Goal: Task Accomplishment & Management: Complete application form

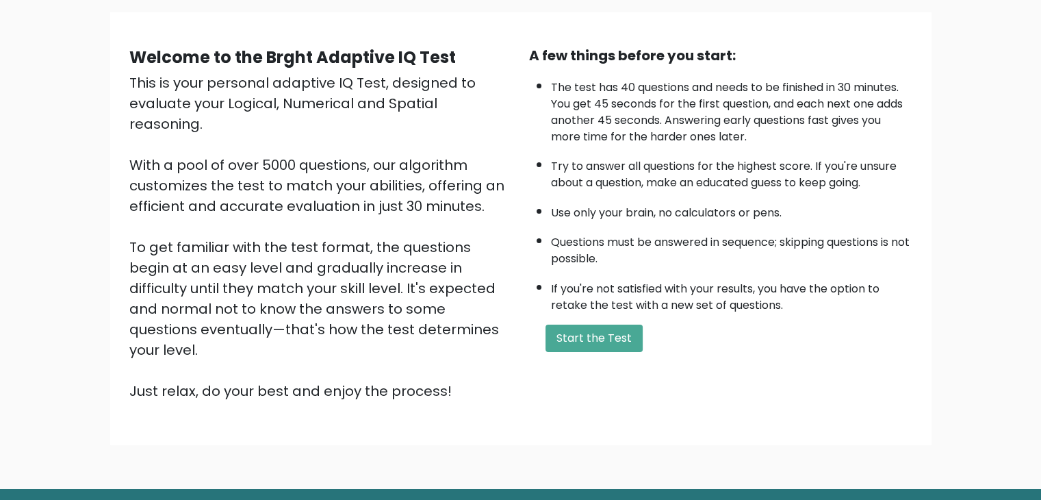
scroll to position [96, 0]
click at [609, 326] on button "Start the Test" at bounding box center [593, 337] width 97 height 27
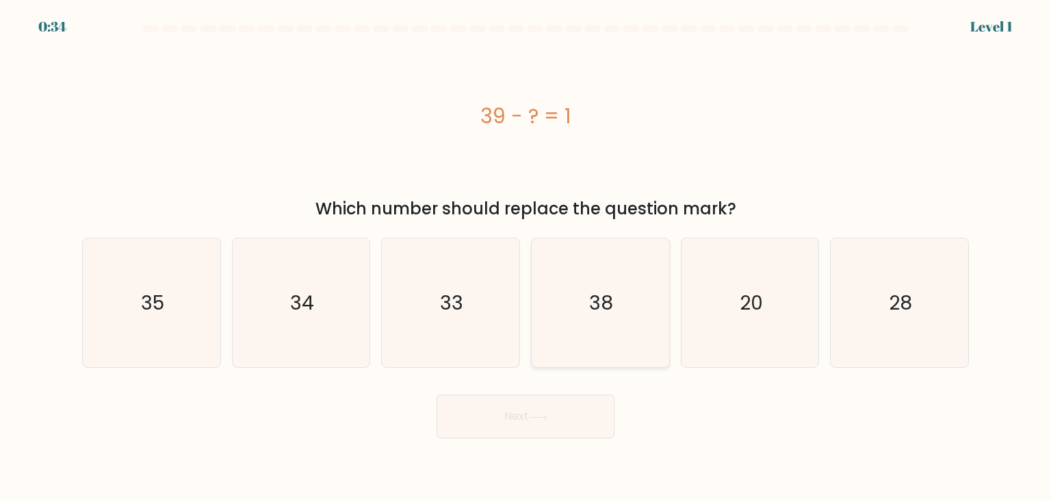
click at [598, 292] on text "38" at bounding box center [602, 302] width 24 height 27
click at [526, 257] on input "d. 38" at bounding box center [526, 253] width 1 height 7
radio input "true"
click at [512, 407] on button "Next" at bounding box center [526, 416] width 178 height 44
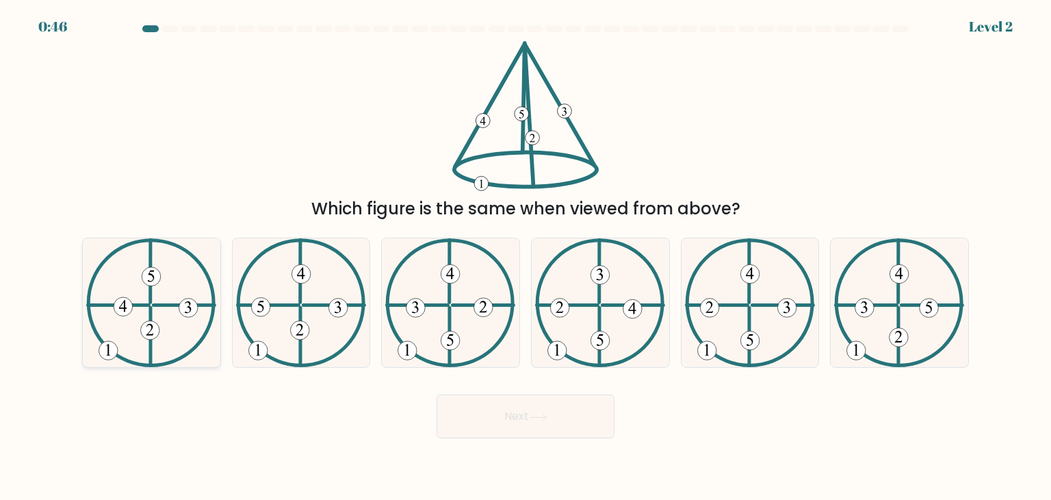
click at [166, 305] on 611 at bounding box center [184, 305] width 61 height 0
click at [526, 257] on input "a." at bounding box center [526, 253] width 1 height 7
radio input "true"
click at [478, 411] on button "Next" at bounding box center [526, 416] width 178 height 44
click at [546, 417] on icon at bounding box center [538, 416] width 16 height 6
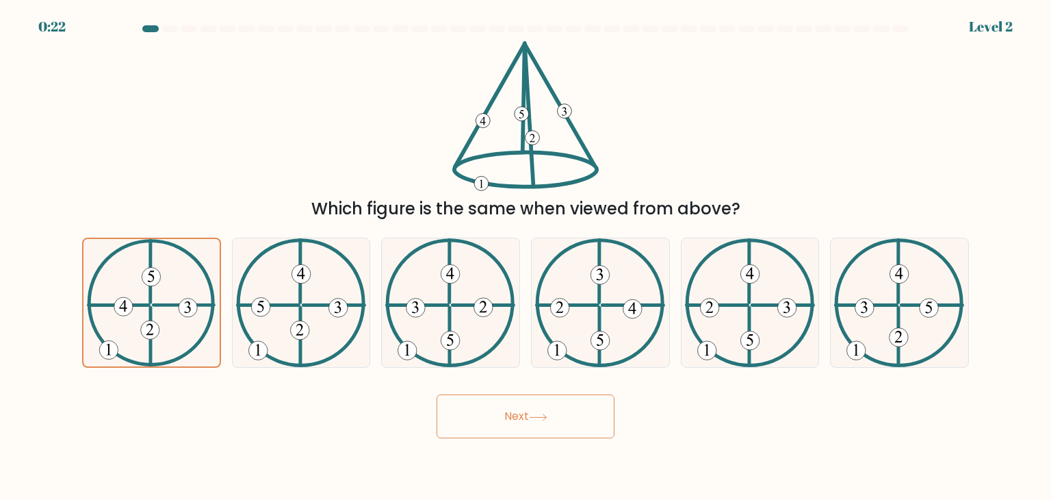
click at [523, 416] on button "Next" at bounding box center [526, 416] width 178 height 44
click at [542, 414] on icon at bounding box center [538, 417] width 18 height 8
click at [509, 409] on button "Next" at bounding box center [526, 416] width 178 height 44
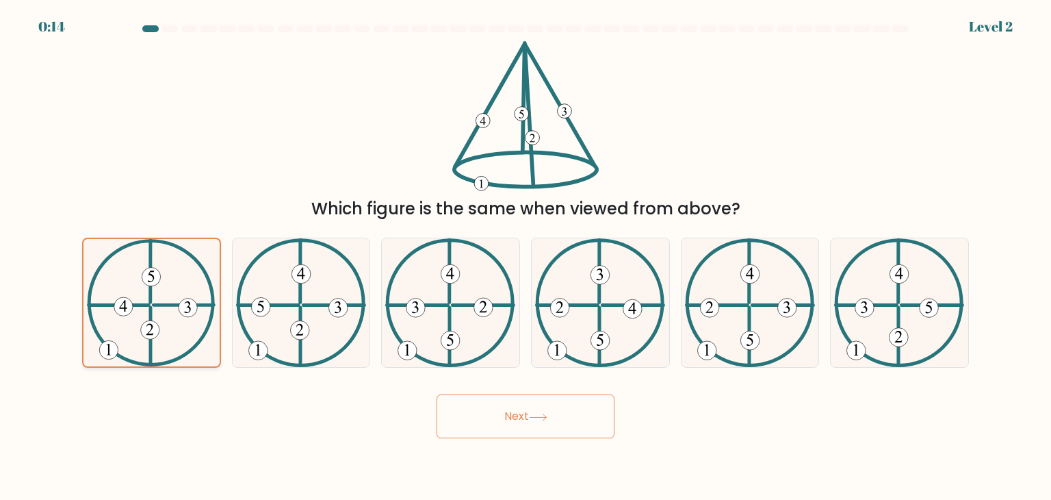
click at [185, 315] on 730 at bounding box center [188, 307] width 18 height 18
click at [526, 257] on input "a." at bounding box center [526, 253] width 1 height 7
click at [292, 310] on icon at bounding box center [301, 302] width 130 height 129
click at [526, 257] on input "b." at bounding box center [526, 253] width 1 height 7
radio input "true"
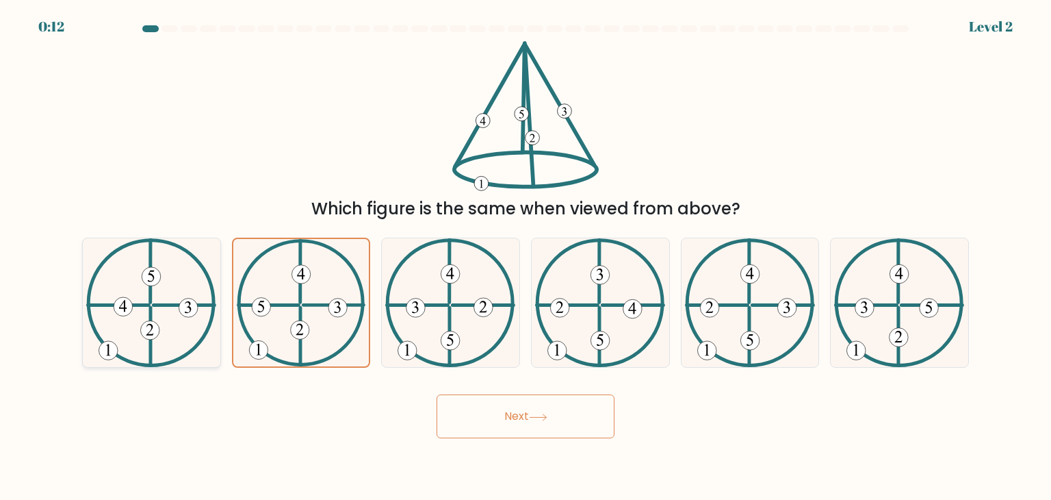
click at [169, 292] on icon at bounding box center [151, 302] width 130 height 129
click at [526, 257] on input "a." at bounding box center [526, 253] width 1 height 7
radio input "true"
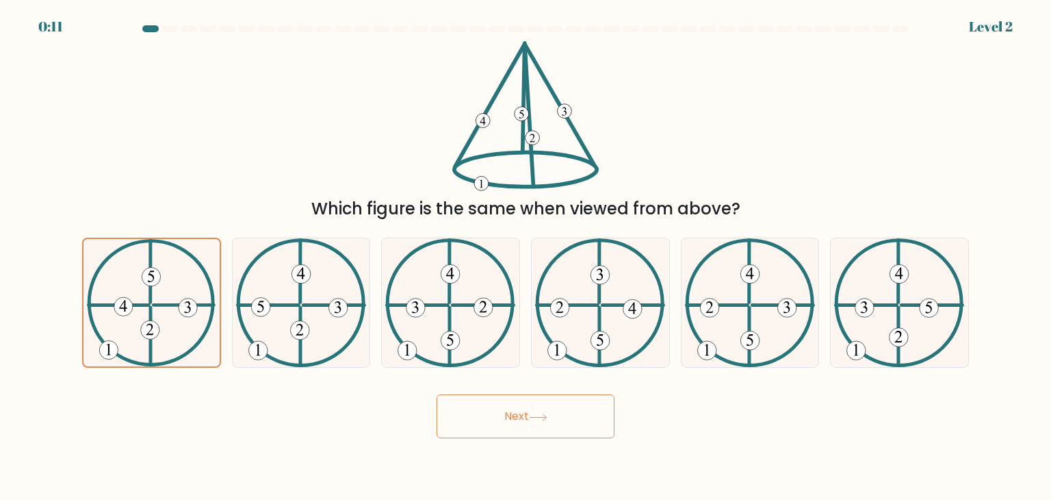
click at [524, 418] on button "Next" at bounding box center [526, 416] width 178 height 44
click at [521, 411] on button "Next" at bounding box center [526, 416] width 178 height 44
click at [437, 394] on button "Next" at bounding box center [526, 416] width 178 height 44
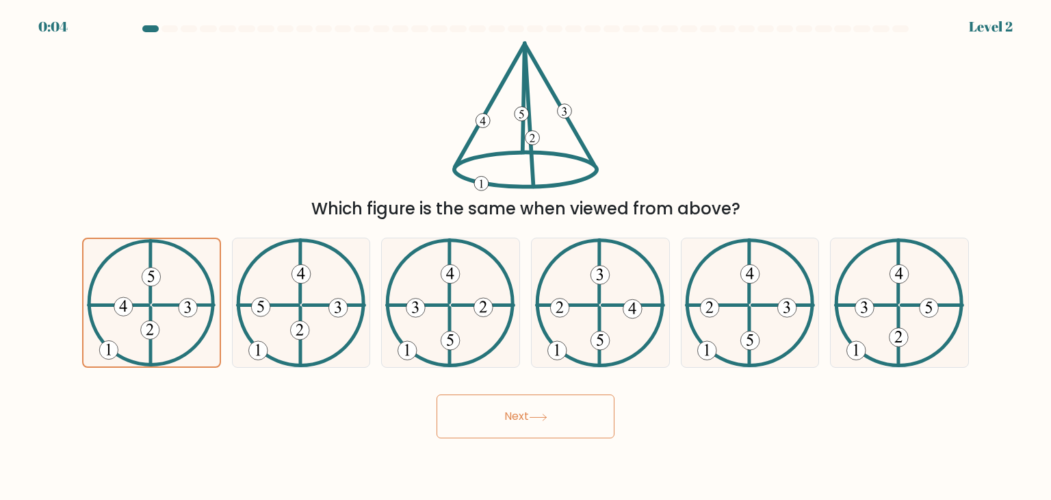
click at [541, 411] on button "Next" at bounding box center [526, 416] width 178 height 44
click at [554, 413] on button "Next" at bounding box center [526, 416] width 178 height 44
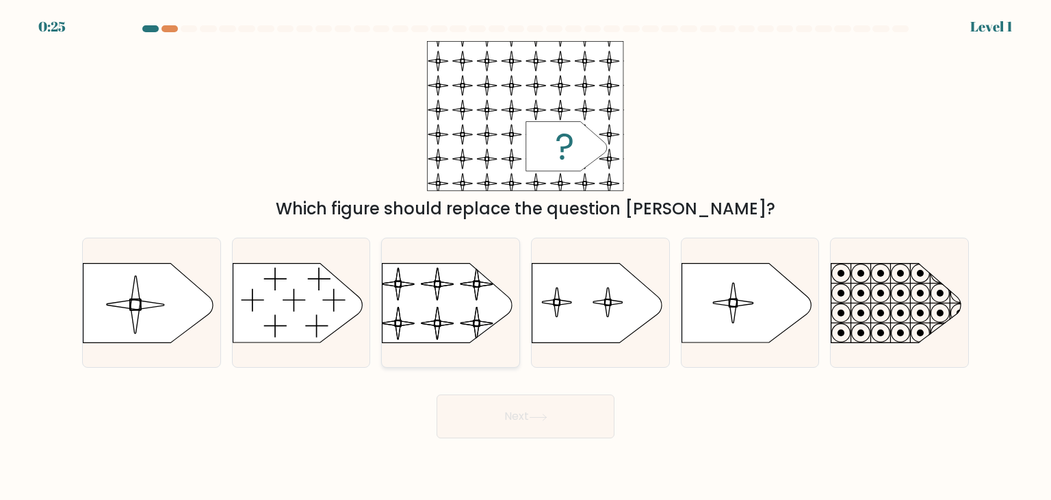
click at [451, 283] on rect at bounding box center [381, 254] width 315 height 240
click at [526, 257] on input "c." at bounding box center [526, 253] width 1 height 7
radio input "true"
click at [528, 426] on button "Next" at bounding box center [526, 416] width 178 height 44
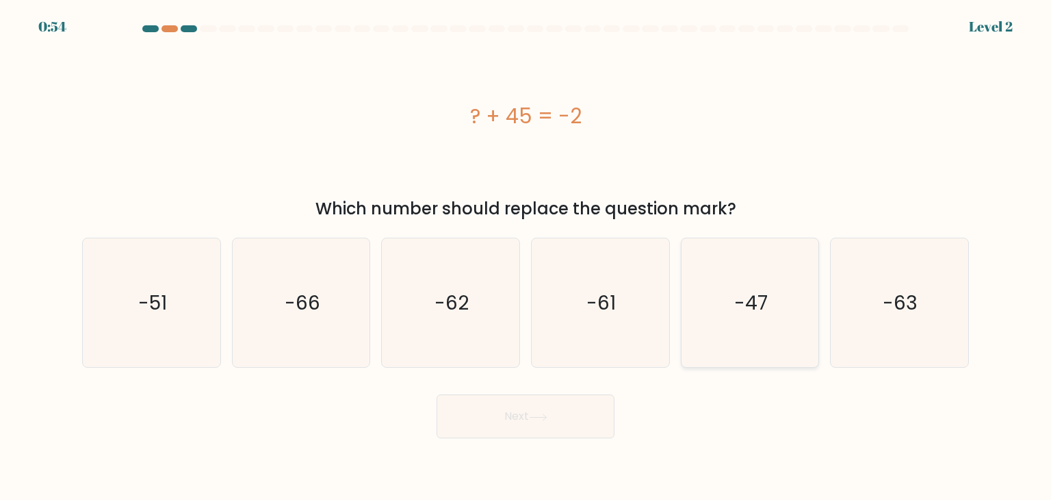
click at [749, 299] on text "-47" at bounding box center [751, 302] width 34 height 27
click at [526, 257] on input "e. -47" at bounding box center [526, 253] width 1 height 7
radio input "true"
click at [533, 411] on button "Next" at bounding box center [526, 416] width 178 height 44
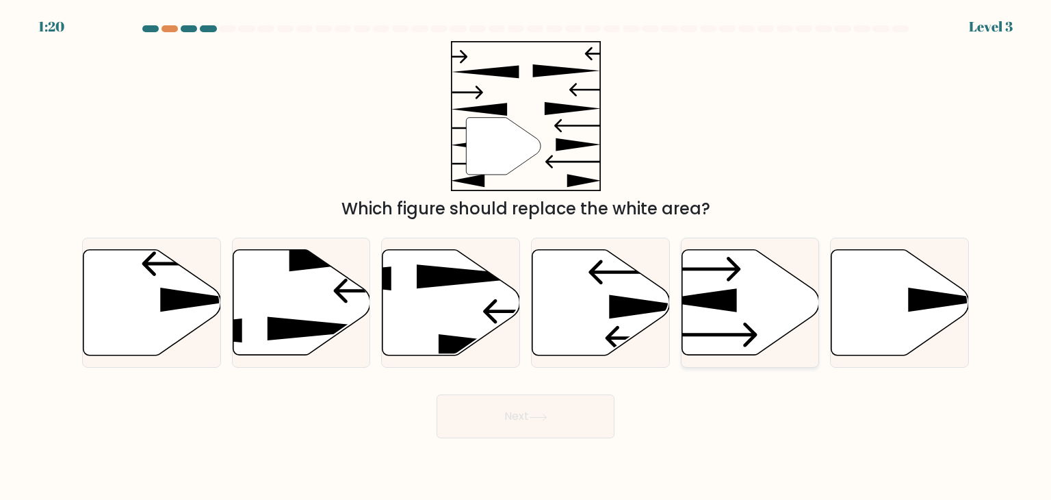
click at [747, 320] on icon at bounding box center [751, 302] width 138 height 105
click at [526, 257] on input "e." at bounding box center [526, 253] width 1 height 7
radio input "true"
click at [553, 404] on button "Next" at bounding box center [526, 416] width 178 height 44
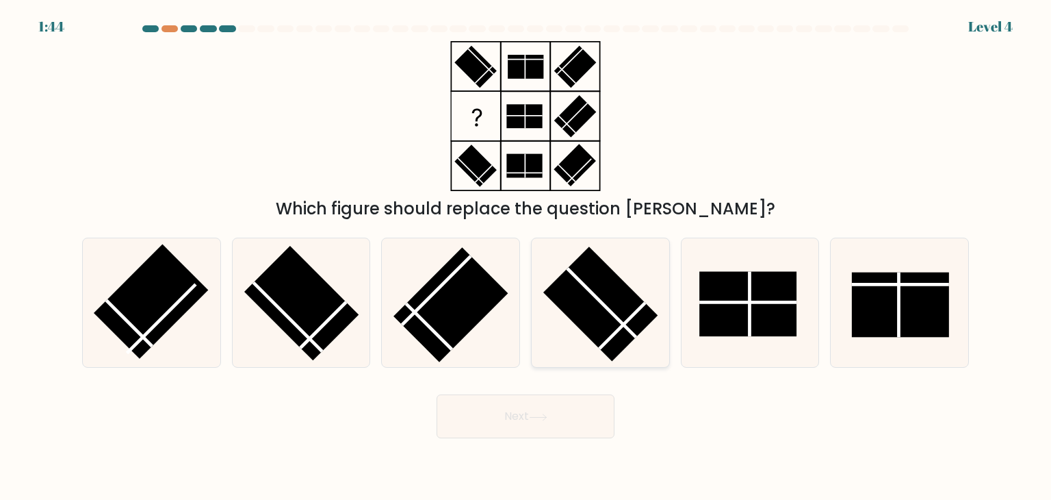
click at [627, 320] on line at bounding box center [623, 326] width 46 height 46
click at [526, 257] on input "d." at bounding box center [526, 253] width 1 height 7
radio input "true"
click at [515, 420] on button "Next" at bounding box center [526, 416] width 178 height 44
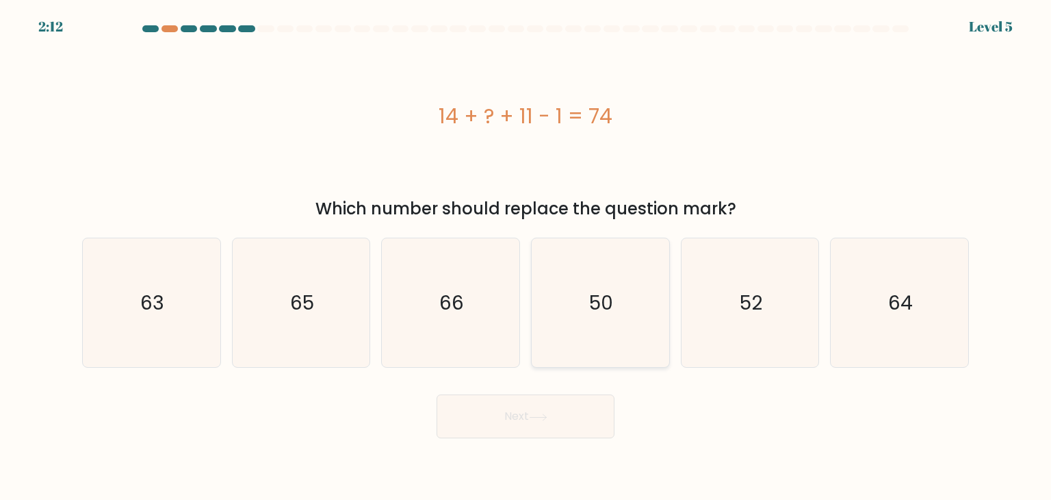
click at [608, 294] on text "50" at bounding box center [602, 302] width 24 height 27
click at [526, 257] on input "d. 50" at bounding box center [526, 253] width 1 height 7
radio input "true"
click at [519, 407] on button "Next" at bounding box center [526, 416] width 178 height 44
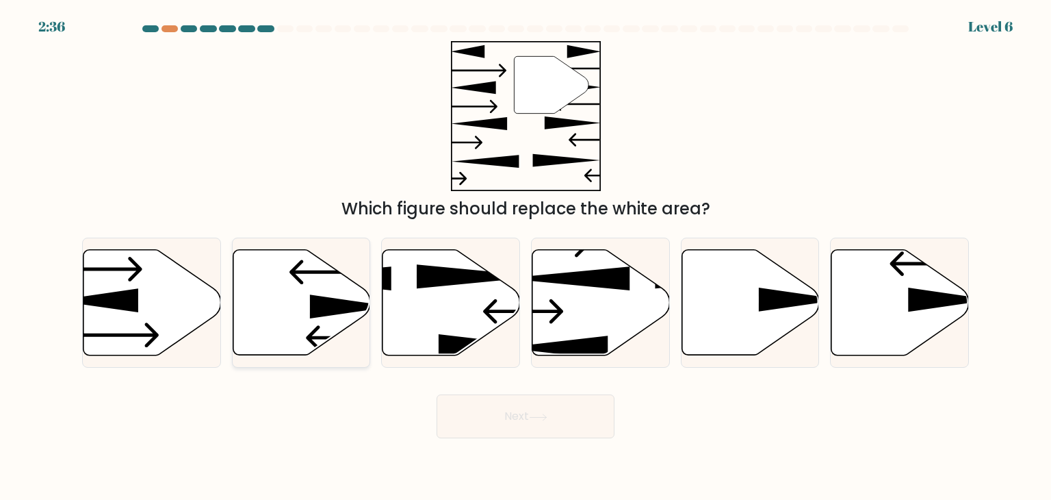
click at [331, 279] on icon at bounding box center [302, 302] width 138 height 105
click at [526, 257] on input "b." at bounding box center [526, 253] width 1 height 7
radio input "true"
click at [522, 403] on button "Next" at bounding box center [526, 416] width 178 height 44
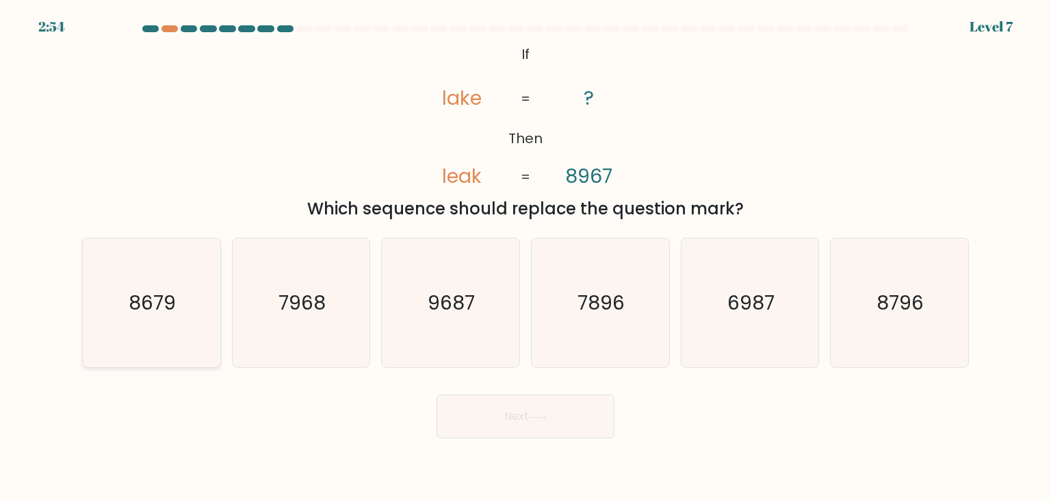
click at [153, 294] on text "8679" at bounding box center [152, 302] width 47 height 27
click at [526, 257] on input "a. 8679" at bounding box center [526, 253] width 1 height 7
radio input "true"
click at [531, 417] on button "Next" at bounding box center [526, 416] width 178 height 44
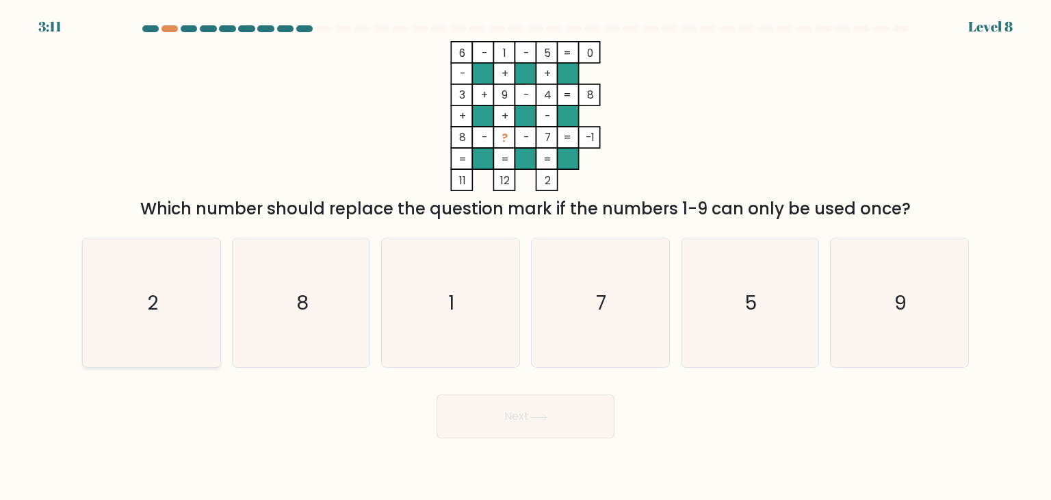
click at [163, 294] on icon "2" at bounding box center [151, 302] width 129 height 129
click at [526, 257] on input "a. 2" at bounding box center [526, 253] width 1 height 7
radio input "true"
click at [521, 405] on button "Next" at bounding box center [526, 416] width 178 height 44
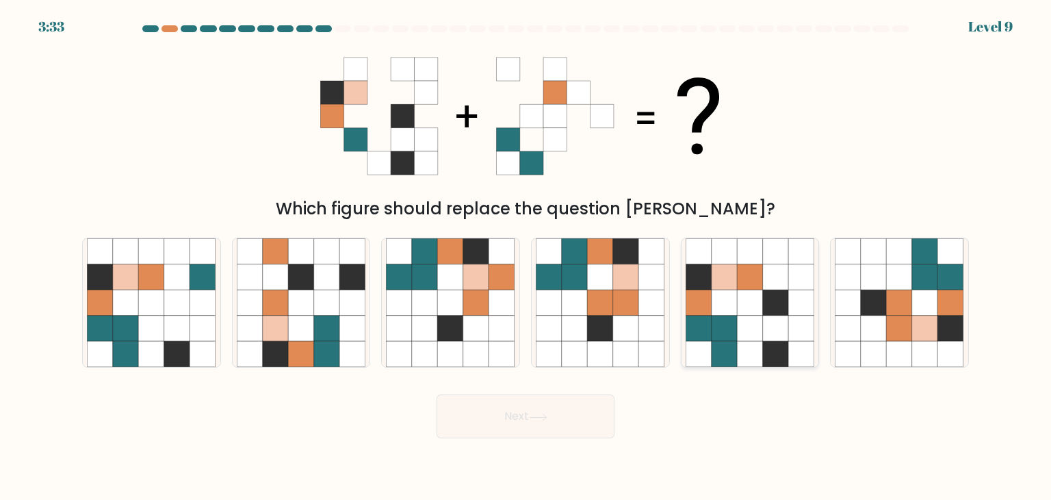
click at [750, 274] on icon at bounding box center [750, 277] width 26 height 26
click at [526, 257] on input "e." at bounding box center [526, 253] width 1 height 7
radio input "true"
click at [504, 421] on button "Next" at bounding box center [526, 416] width 178 height 44
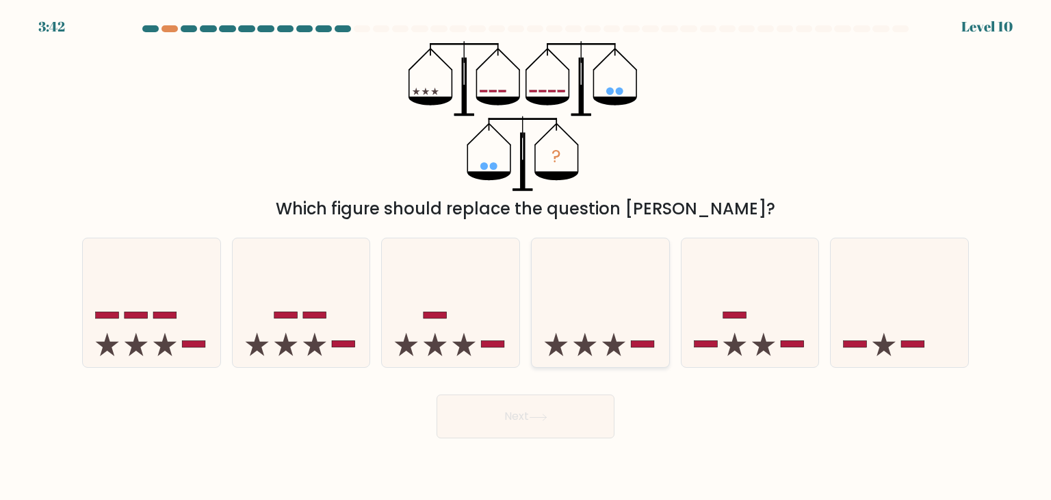
click at [597, 348] on icon at bounding box center [601, 303] width 138 height 114
click at [526, 257] on input "d." at bounding box center [526, 253] width 1 height 7
radio input "true"
click at [545, 422] on button "Next" at bounding box center [526, 416] width 178 height 44
click at [522, 407] on button "Next" at bounding box center [526, 416] width 178 height 44
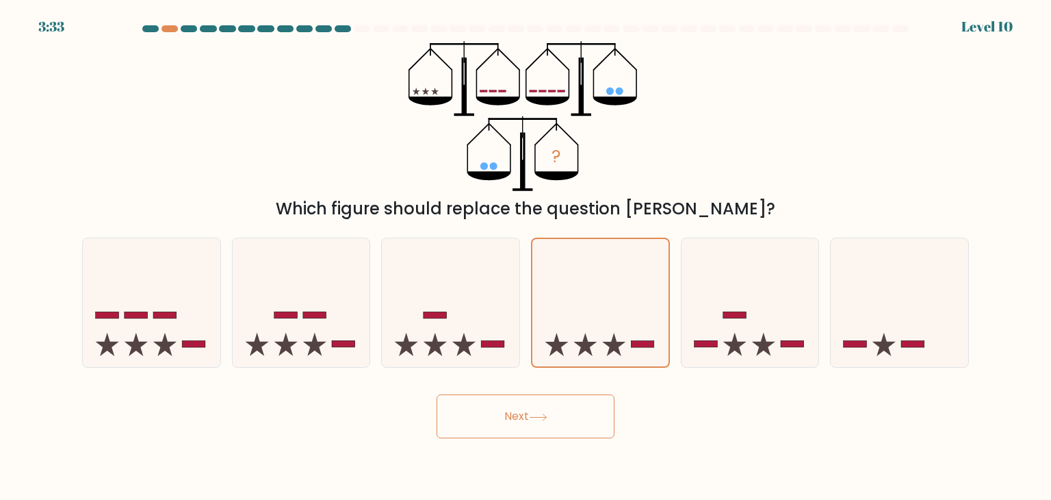
click at [522, 407] on button "Next" at bounding box center [526, 416] width 178 height 44
click at [795, 217] on div "Which figure should replace the question [PERSON_NAME]?" at bounding box center [525, 208] width 871 height 25
click at [544, 409] on button "Next" at bounding box center [526, 416] width 178 height 44
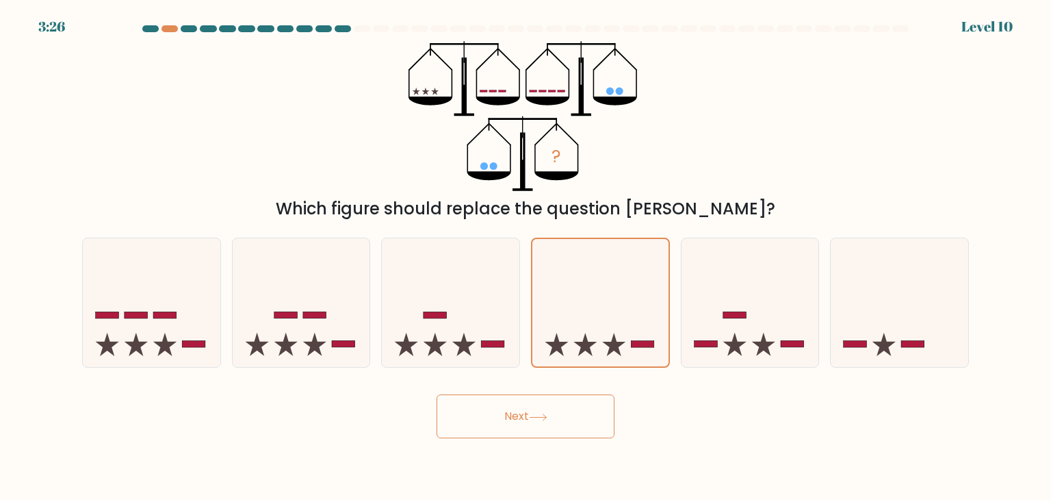
click at [504, 417] on button "Next" at bounding box center [526, 416] width 178 height 44
click at [437, 394] on button "Next" at bounding box center [526, 416] width 178 height 44
click at [454, 290] on icon at bounding box center [451, 303] width 138 height 114
click at [526, 257] on input "c." at bounding box center [526, 253] width 1 height 7
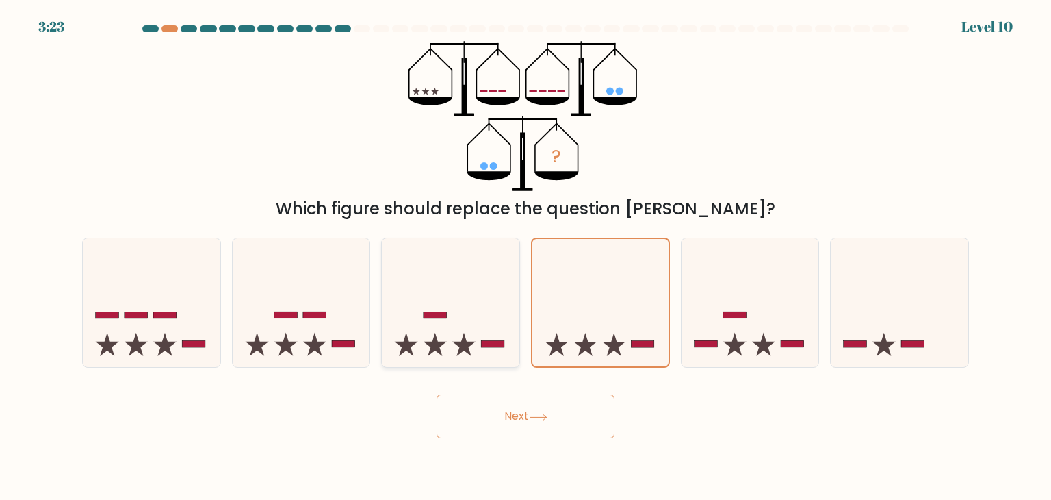
radio input "true"
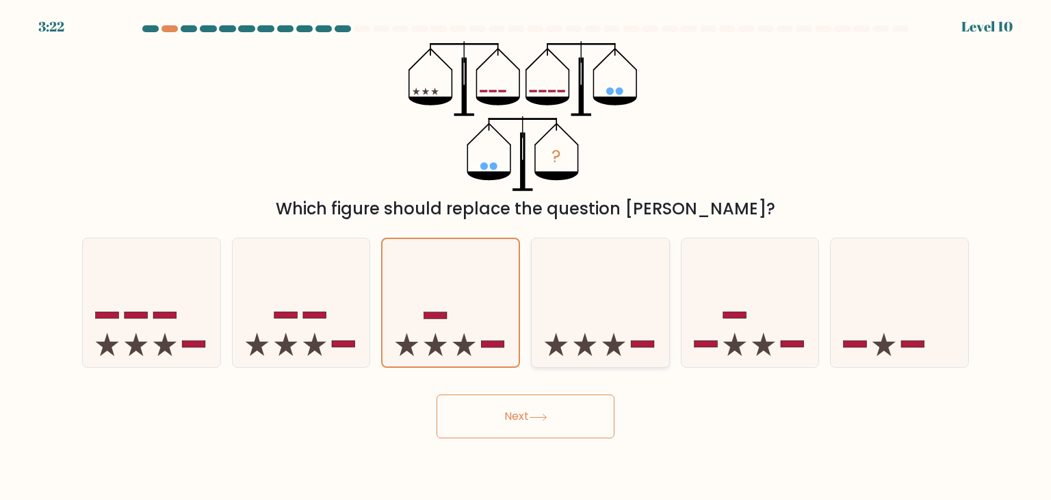
click at [537, 291] on icon at bounding box center [601, 303] width 138 height 114
click at [526, 257] on input "d." at bounding box center [526, 253] width 1 height 7
radio input "true"
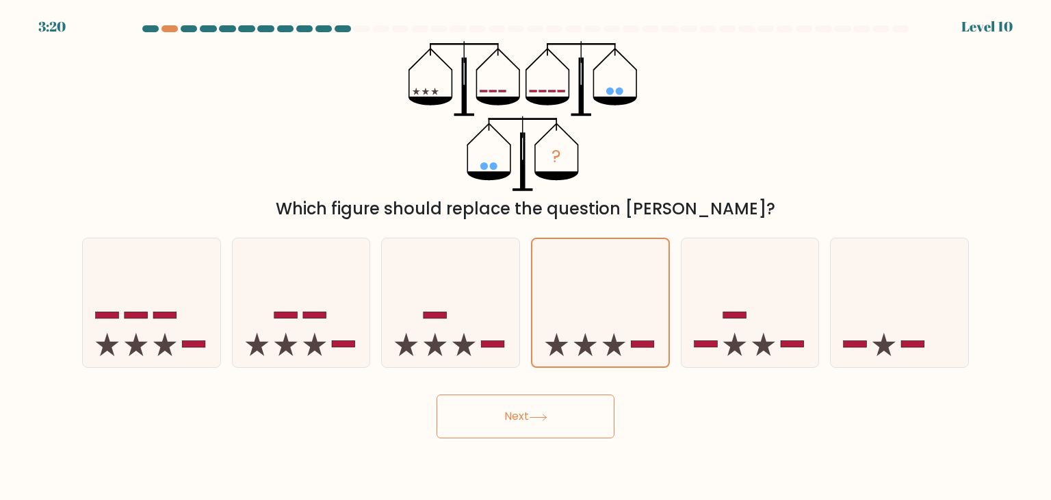
click at [496, 426] on button "Next" at bounding box center [526, 416] width 178 height 44
click at [539, 412] on button "Next" at bounding box center [526, 416] width 178 height 44
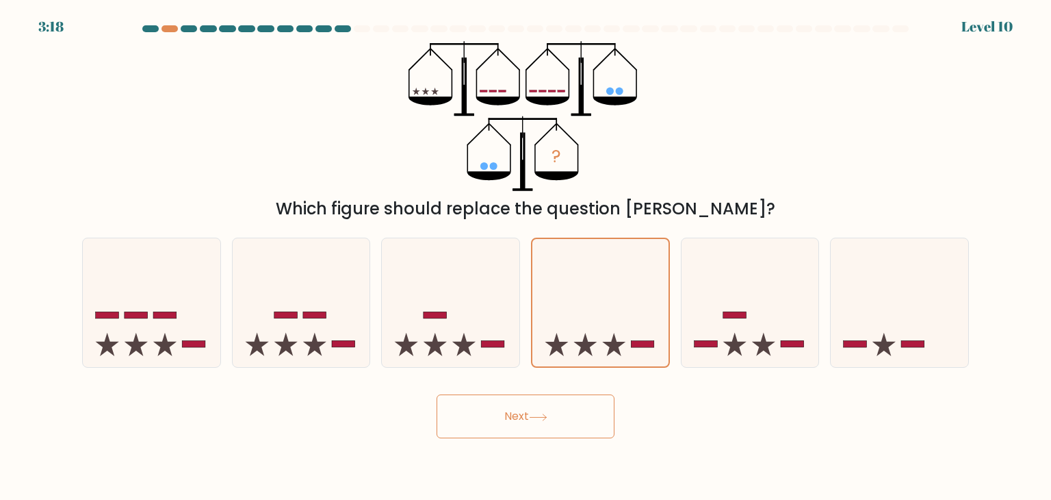
click at [539, 412] on button "Next" at bounding box center [526, 416] width 178 height 44
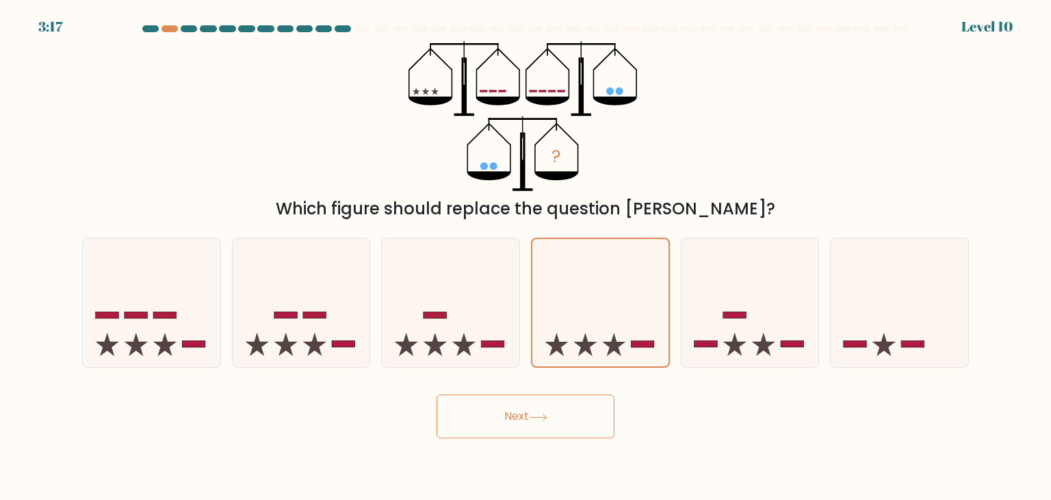
click at [539, 412] on button "Next" at bounding box center [526, 416] width 178 height 44
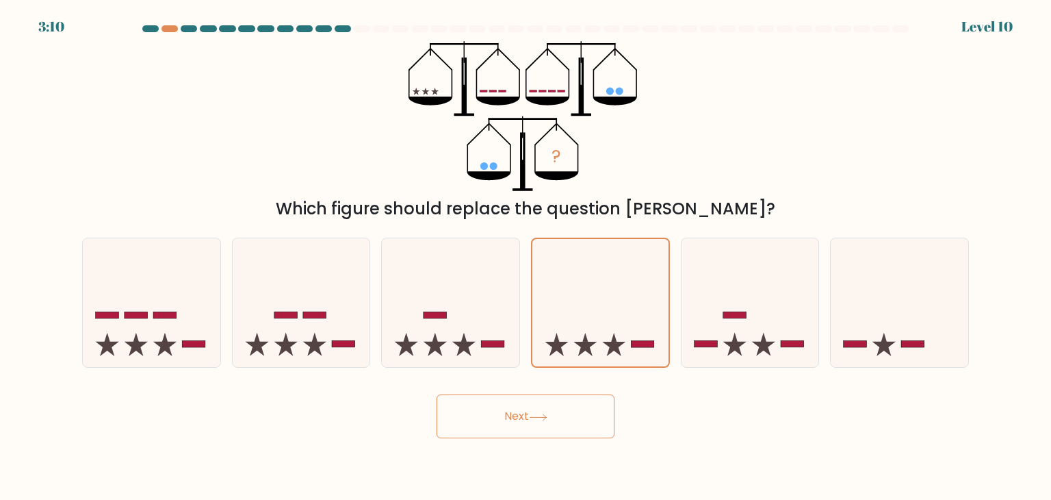
click at [539, 412] on button "Next" at bounding box center [526, 416] width 178 height 44
click at [515, 400] on button "Next" at bounding box center [526, 416] width 178 height 44
click at [634, 432] on div "Next" at bounding box center [525, 411] width 903 height 54
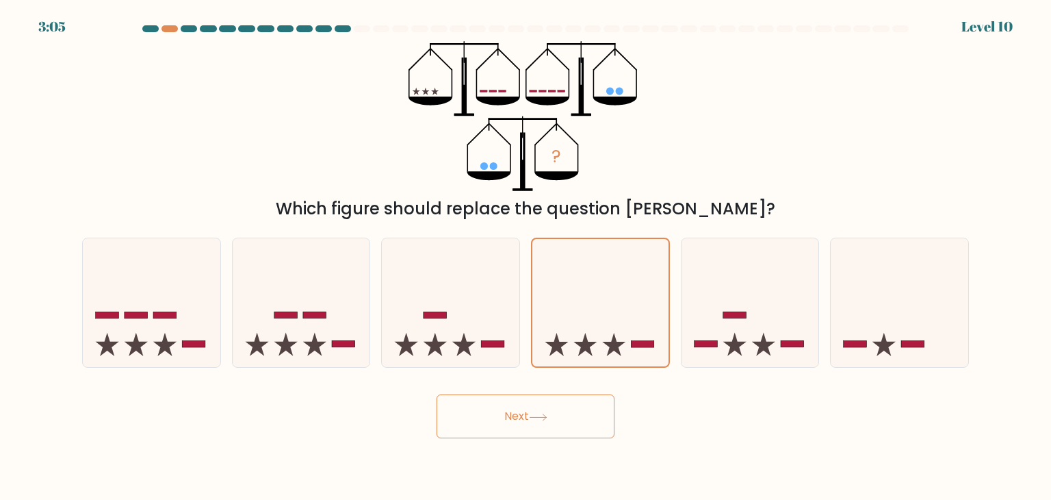
click at [715, 81] on div "? Which figure should replace the question mark?" at bounding box center [525, 131] width 903 height 180
click at [192, 28] on div at bounding box center [189, 28] width 16 height 7
click at [526, 416] on button "Next" at bounding box center [526, 416] width 178 height 44
click at [452, 335] on icon at bounding box center [451, 303] width 138 height 114
click at [526, 257] on input "c." at bounding box center [526, 253] width 1 height 7
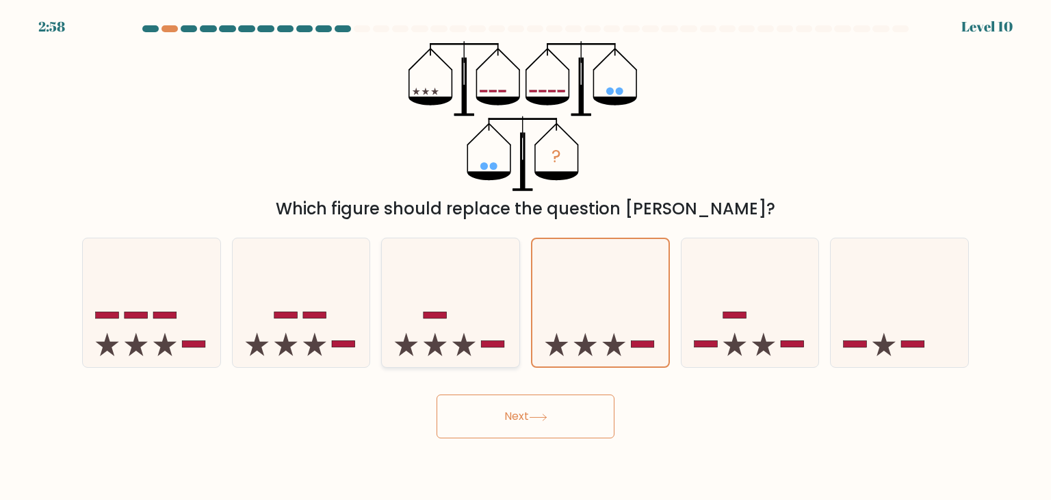
radio input "true"
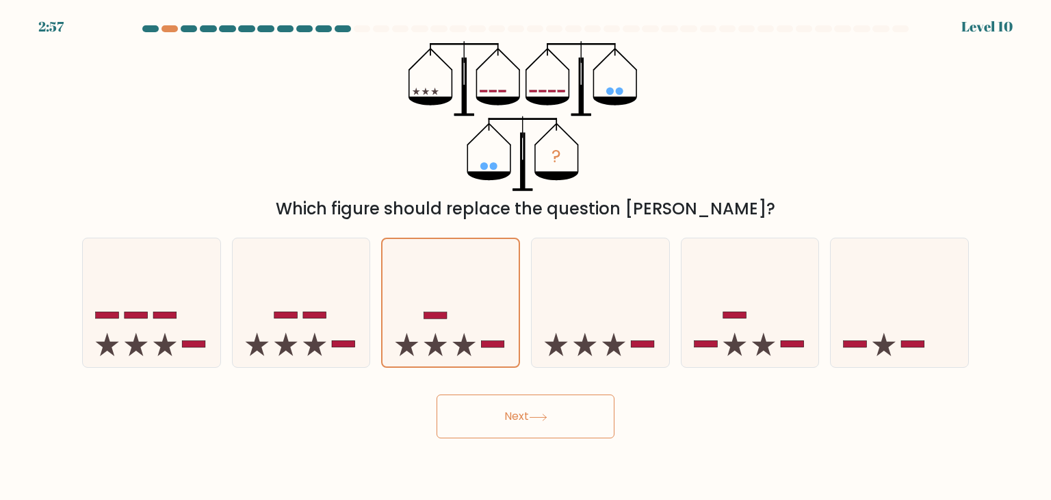
click at [512, 411] on button "Next" at bounding box center [526, 416] width 178 height 44
click at [541, 417] on icon at bounding box center [538, 417] width 18 height 8
click at [554, 289] on icon at bounding box center [601, 303] width 138 height 114
click at [526, 257] on input "d." at bounding box center [526, 253] width 1 height 7
radio input "true"
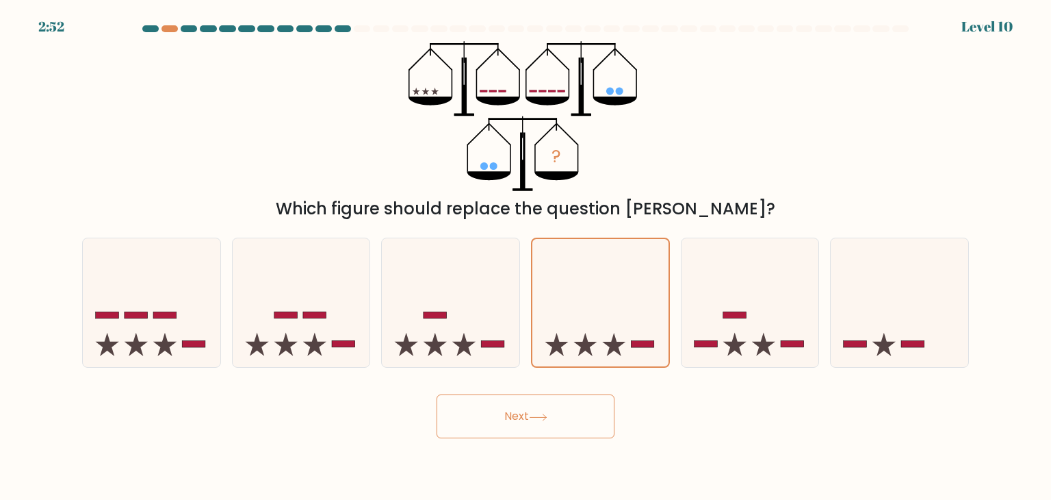
click at [541, 418] on icon at bounding box center [538, 417] width 18 height 8
click at [437, 394] on button "Next" at bounding box center [526, 416] width 178 height 44
click at [554, 309] on icon at bounding box center [600, 302] width 136 height 113
click at [526, 257] on input "d." at bounding box center [526, 253] width 1 height 7
click at [554, 309] on icon at bounding box center [600, 302] width 136 height 113
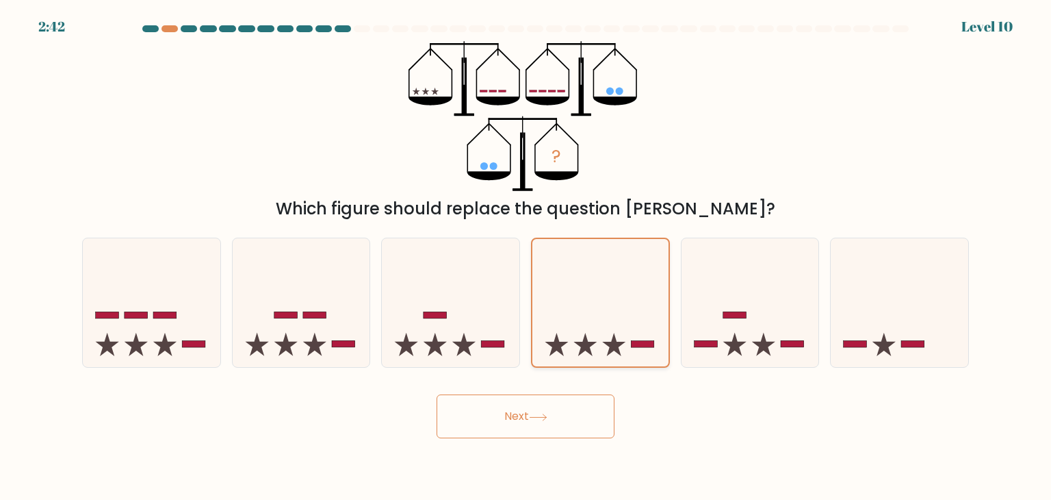
click at [526, 257] on input "d." at bounding box center [526, 253] width 1 height 7
click at [554, 309] on icon at bounding box center [600, 302] width 136 height 113
click at [526, 257] on input "d." at bounding box center [526, 253] width 1 height 7
click at [554, 309] on icon at bounding box center [600, 302] width 136 height 113
click at [526, 257] on input "d." at bounding box center [526, 253] width 1 height 7
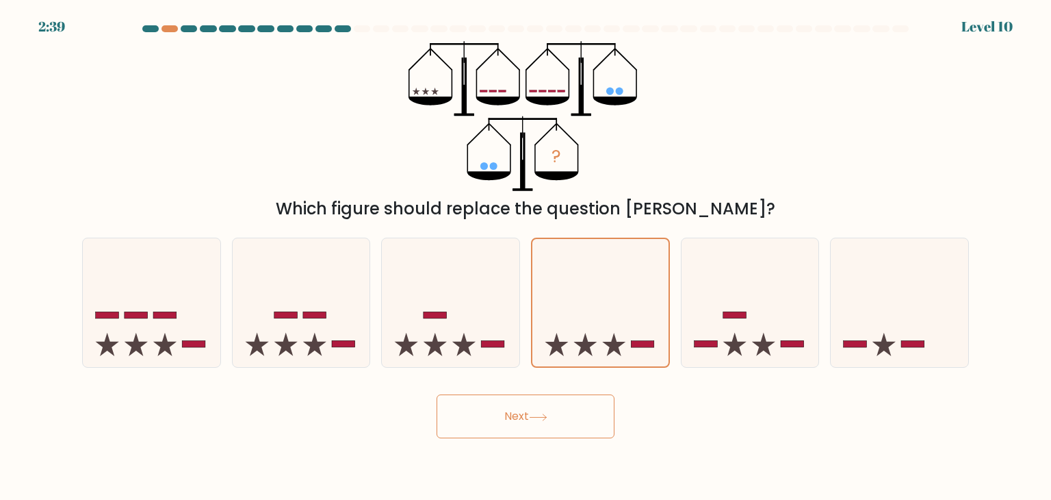
drag, startPoint x: 542, startPoint y: 417, endPoint x: 511, endPoint y: 395, distance: 38.7
click at [511, 395] on button "Next" at bounding box center [526, 416] width 178 height 44
click at [523, 406] on button "Next" at bounding box center [526, 416] width 178 height 44
click at [379, 423] on div "Next" at bounding box center [525, 411] width 903 height 54
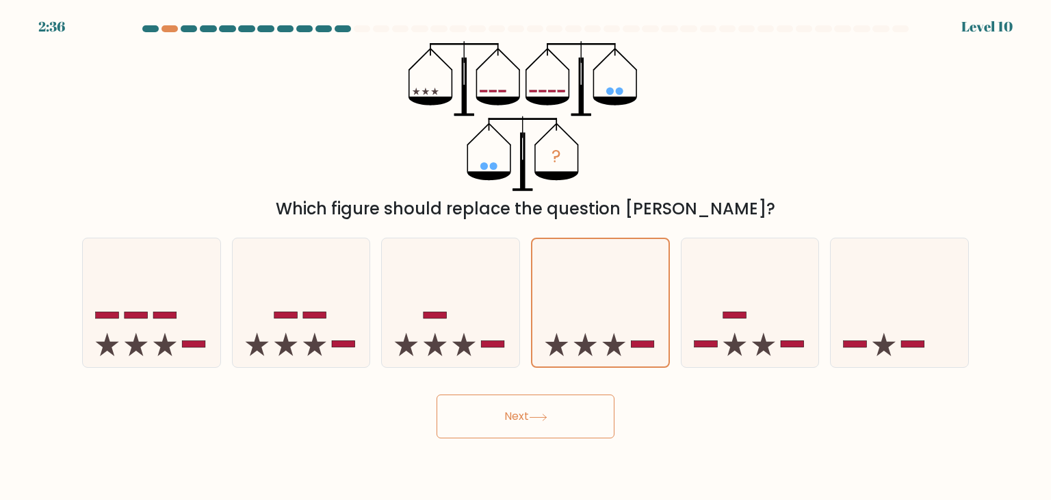
click at [509, 403] on button "Next" at bounding box center [526, 416] width 178 height 44
click at [528, 435] on button "Next" at bounding box center [526, 416] width 178 height 44
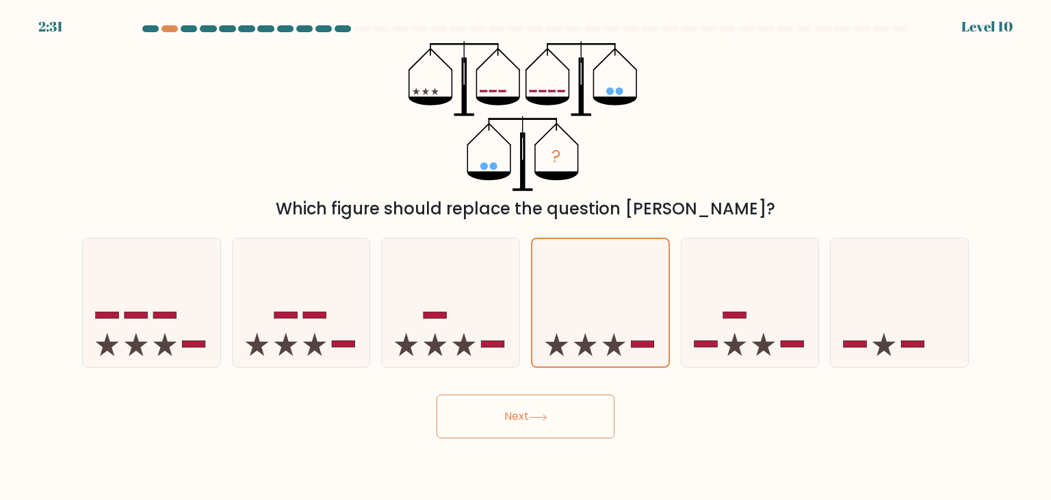
click at [528, 435] on button "Next" at bounding box center [526, 416] width 178 height 44
click at [542, 403] on button "Next" at bounding box center [526, 416] width 178 height 44
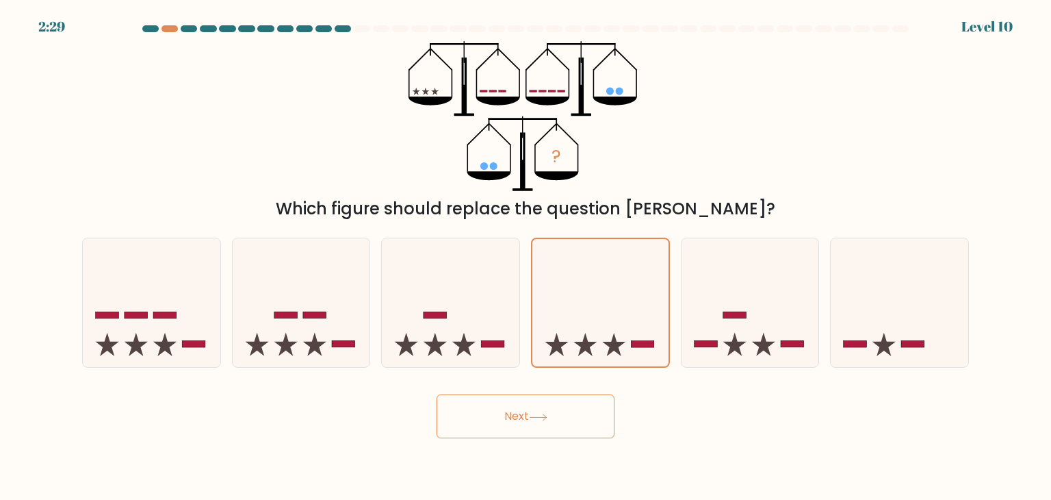
click at [542, 403] on button "Next" at bounding box center [526, 416] width 178 height 44
click at [544, 419] on icon at bounding box center [538, 417] width 18 height 8
click at [545, 419] on icon at bounding box center [538, 417] width 18 height 8
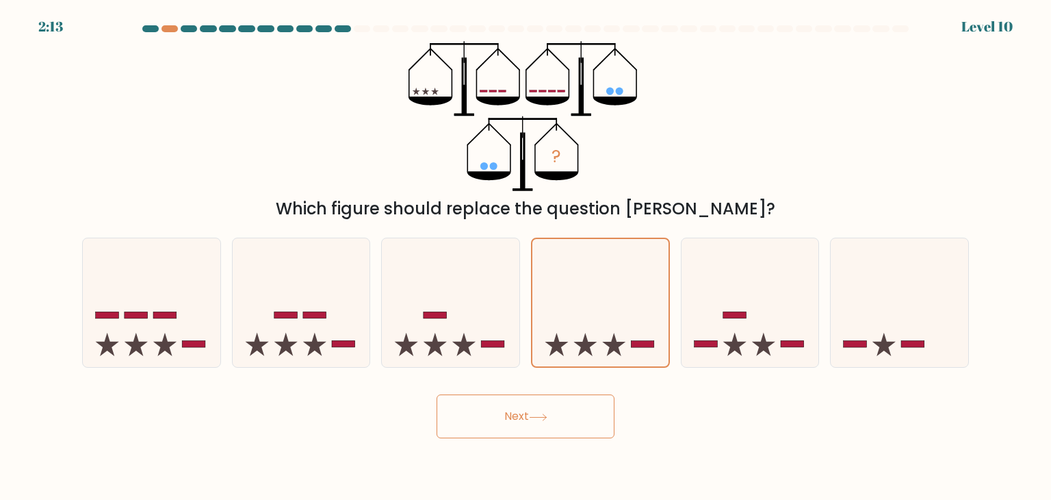
click at [545, 419] on icon at bounding box center [538, 417] width 18 height 8
click at [523, 415] on button "Next" at bounding box center [526, 416] width 178 height 44
drag, startPoint x: 523, startPoint y: 415, endPoint x: 684, endPoint y: 395, distance: 162.7
click at [684, 395] on div "Next" at bounding box center [525, 411] width 903 height 54
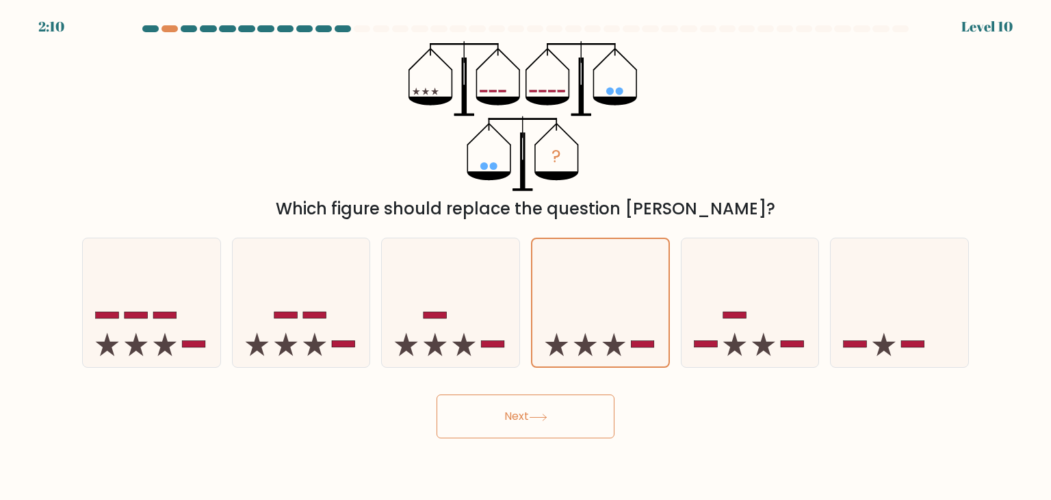
click at [684, 395] on div "Next" at bounding box center [525, 411] width 903 height 54
click at [725, 296] on icon at bounding box center [751, 303] width 138 height 114
click at [526, 257] on input "e." at bounding box center [526, 253] width 1 height 7
radio input "true"
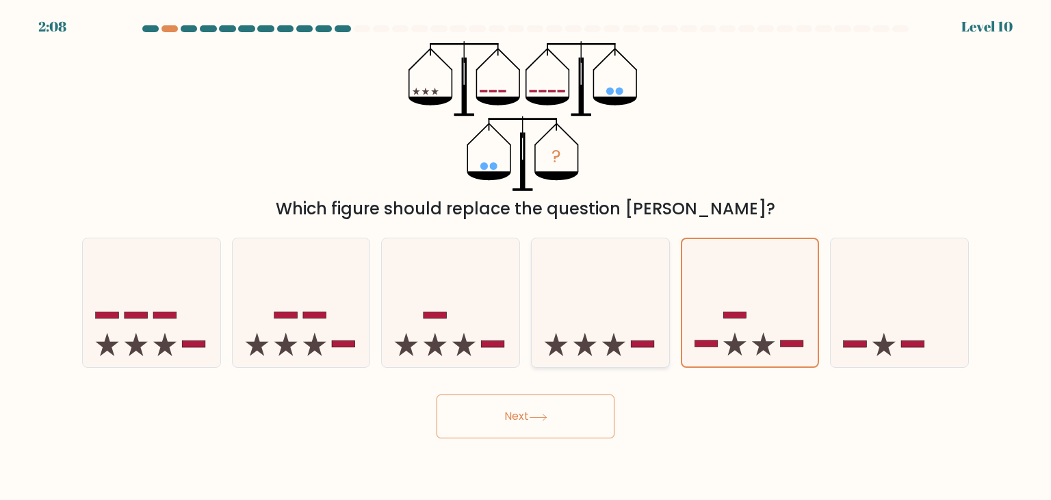
click at [602, 296] on icon at bounding box center [601, 303] width 138 height 114
click at [526, 257] on input "d." at bounding box center [526, 253] width 1 height 7
radio input "true"
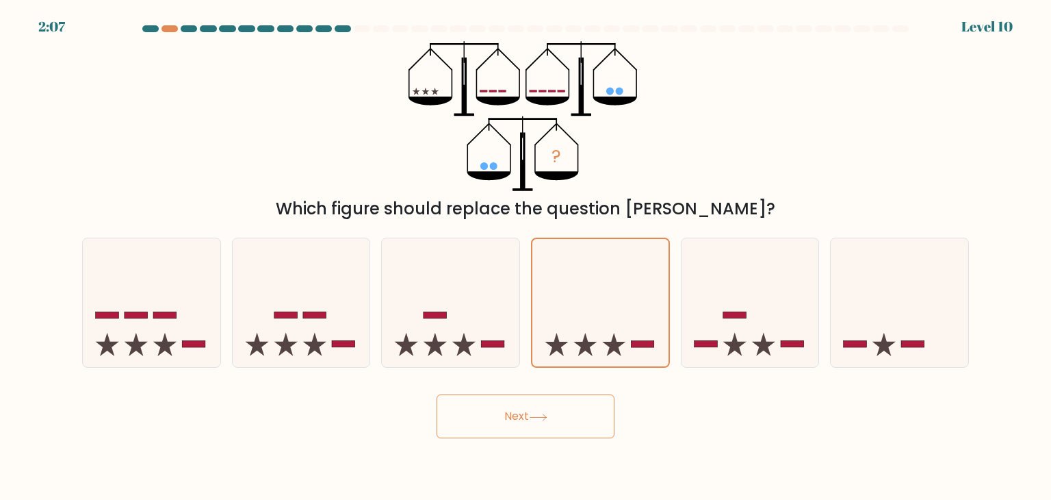
click at [565, 414] on button "Next" at bounding box center [526, 416] width 178 height 44
click at [535, 414] on icon at bounding box center [538, 417] width 18 height 8
click at [607, 308] on icon at bounding box center [600, 302] width 136 height 113
click at [526, 257] on input "d." at bounding box center [526, 253] width 1 height 7
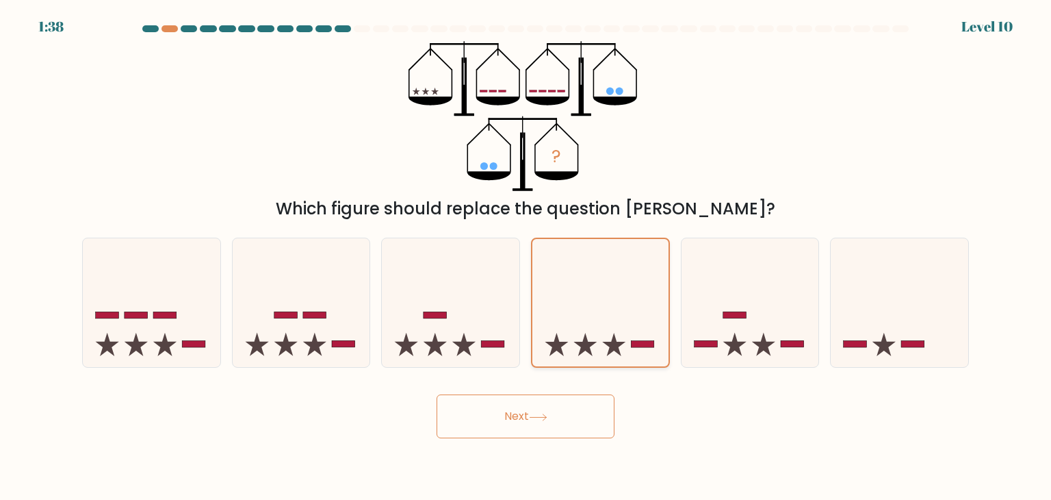
click at [607, 308] on icon at bounding box center [600, 302] width 136 height 113
click at [526, 257] on input "d." at bounding box center [526, 253] width 1 height 7
click at [607, 308] on icon at bounding box center [600, 302] width 136 height 113
click at [526, 257] on input "d." at bounding box center [526, 253] width 1 height 7
click at [548, 413] on icon at bounding box center [538, 417] width 18 height 8
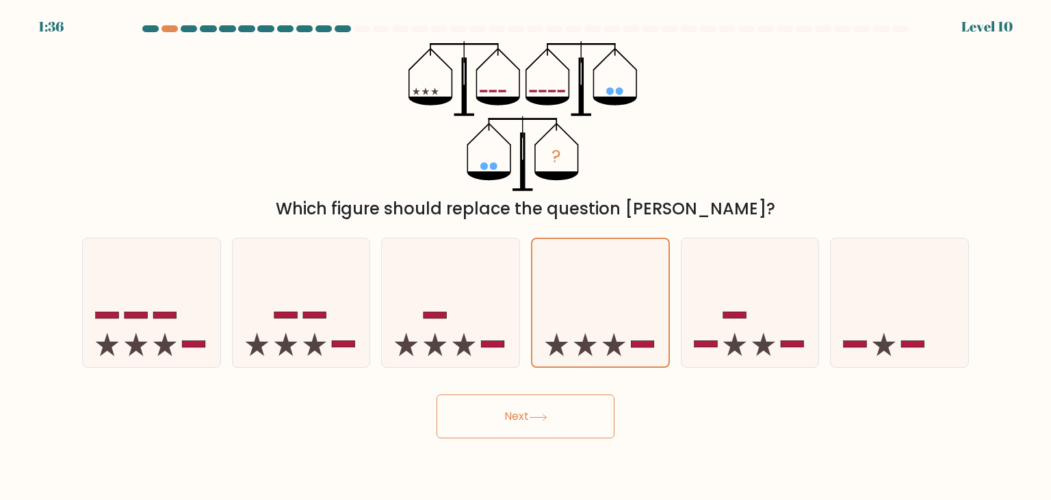
click at [548, 413] on icon at bounding box center [538, 417] width 18 height 8
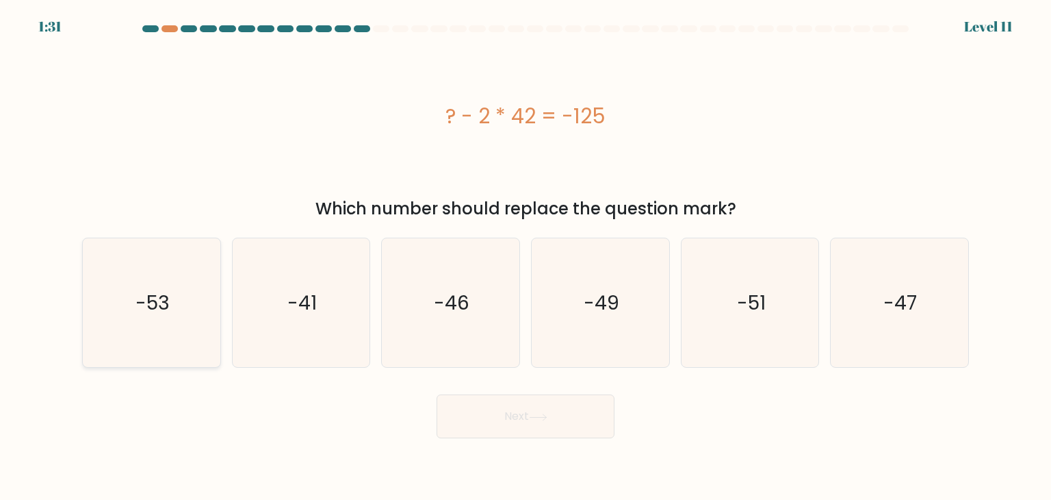
click at [171, 314] on icon "-53" at bounding box center [151, 302] width 129 height 129
click at [526, 257] on input "a. -53" at bounding box center [526, 253] width 1 height 7
radio input "true"
click at [497, 428] on button "Next" at bounding box center [526, 416] width 178 height 44
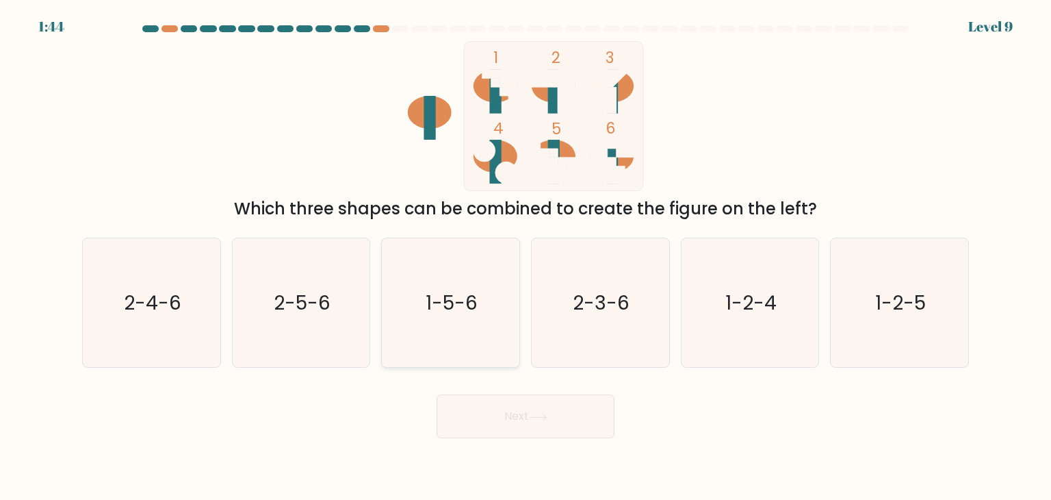
click at [457, 295] on text "1-5-6" at bounding box center [452, 302] width 52 height 27
click at [526, 257] on input "c. 1-5-6" at bounding box center [526, 253] width 1 height 7
radio input "true"
drag, startPoint x: 537, startPoint y: 385, endPoint x: 557, endPoint y: 423, distance: 43.2
click at [557, 423] on div "Next" at bounding box center [525, 411] width 903 height 54
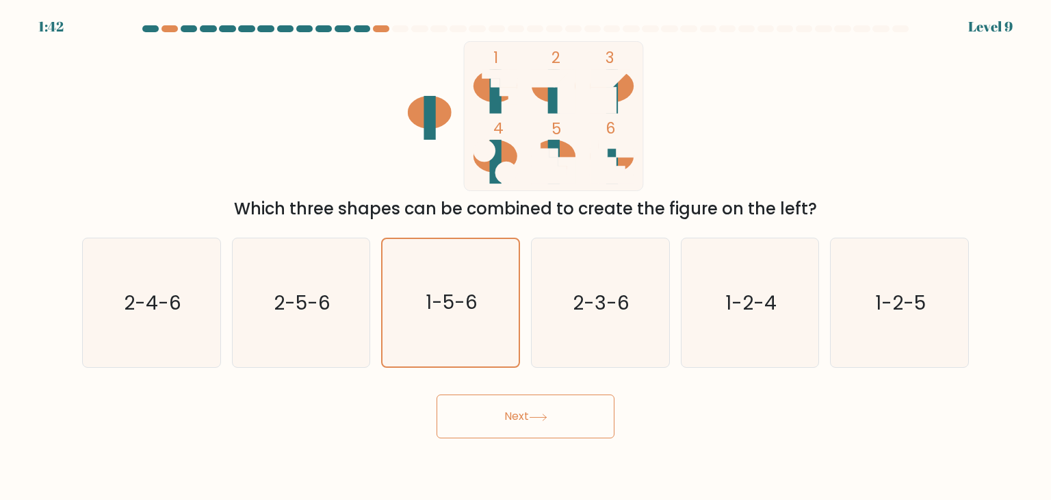
click at [557, 423] on button "Next" at bounding box center [526, 416] width 178 height 44
click at [528, 423] on button "Next" at bounding box center [526, 416] width 178 height 44
click at [515, 407] on button "Next" at bounding box center [526, 416] width 178 height 44
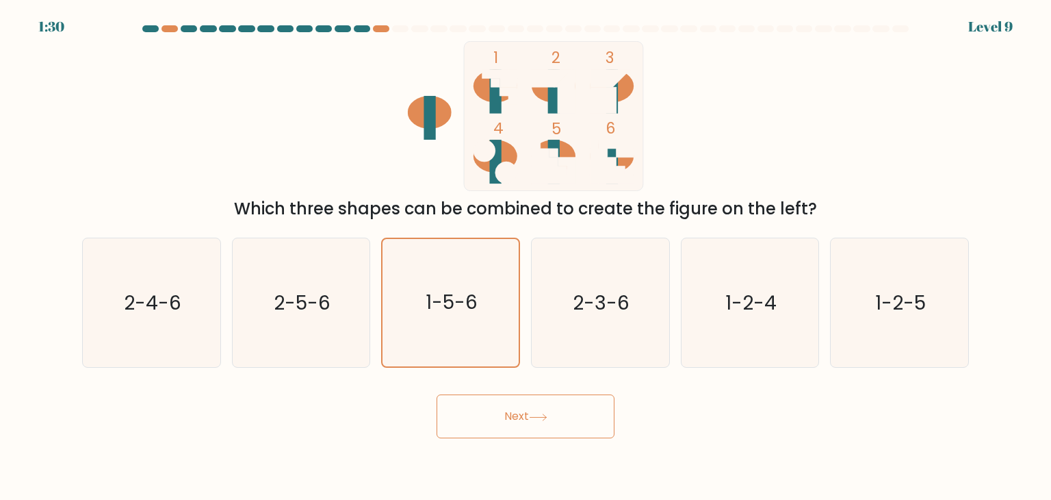
click at [523, 433] on button "Next" at bounding box center [526, 416] width 178 height 44
click at [516, 414] on button "Next" at bounding box center [526, 416] width 178 height 44
click at [537, 411] on button "Next" at bounding box center [526, 416] width 178 height 44
click at [517, 407] on button "Next" at bounding box center [526, 416] width 178 height 44
click at [526, 422] on button "Next" at bounding box center [526, 416] width 178 height 44
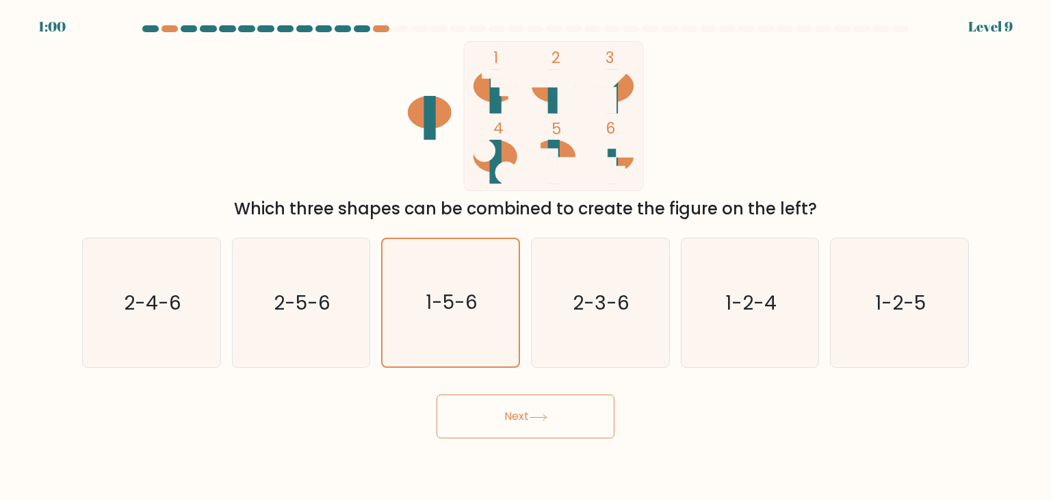
click at [537, 415] on icon at bounding box center [538, 417] width 18 height 8
drag, startPoint x: 535, startPoint y: 414, endPoint x: 500, endPoint y: 422, distance: 36.4
click at [500, 422] on button "Next" at bounding box center [526, 416] width 178 height 44
click at [528, 414] on button "Next" at bounding box center [526, 416] width 178 height 44
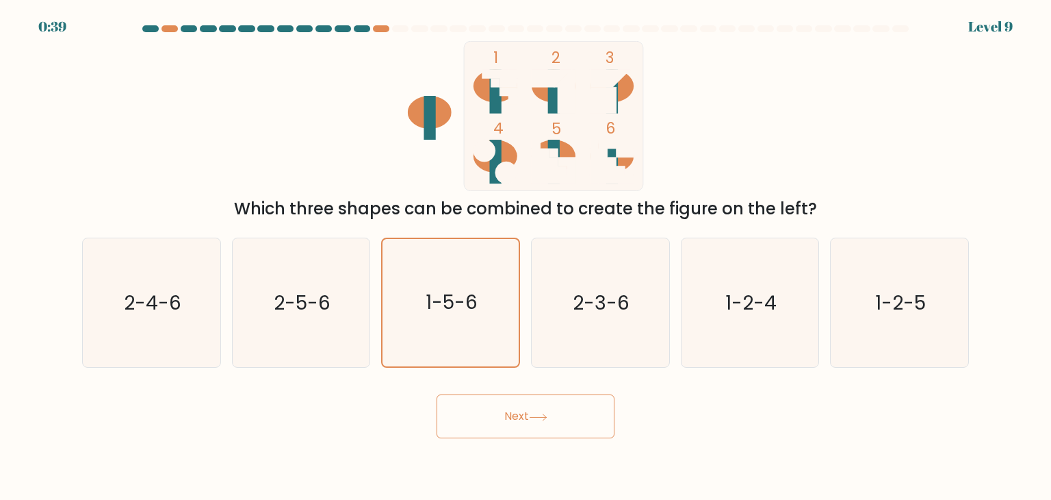
click at [545, 407] on button "Next" at bounding box center [526, 416] width 178 height 44
click at [437, 394] on button "Next" at bounding box center [526, 416] width 178 height 44
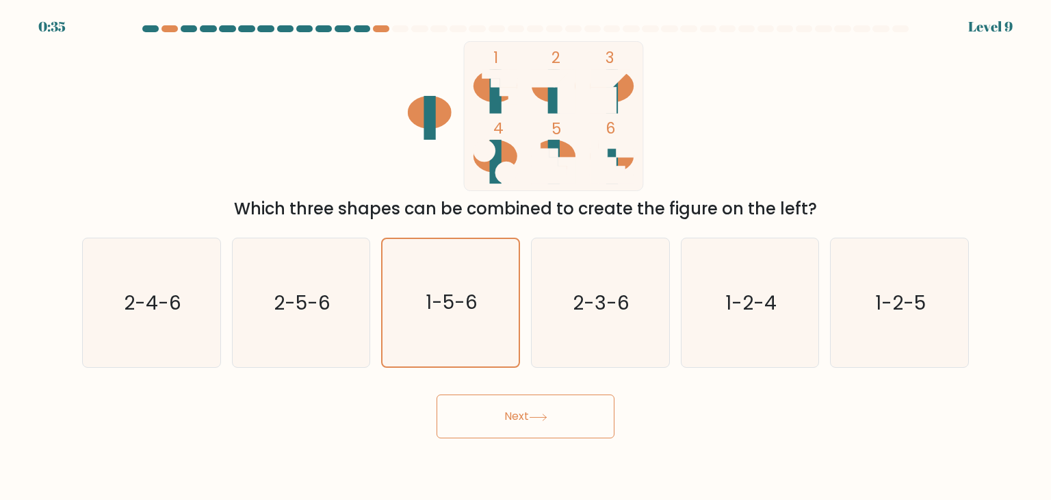
click at [526, 424] on button "Next" at bounding box center [526, 416] width 178 height 44
click at [523, 422] on button "Next" at bounding box center [526, 416] width 178 height 44
click at [572, 323] on icon "2-3-6" at bounding box center [600, 302] width 129 height 129
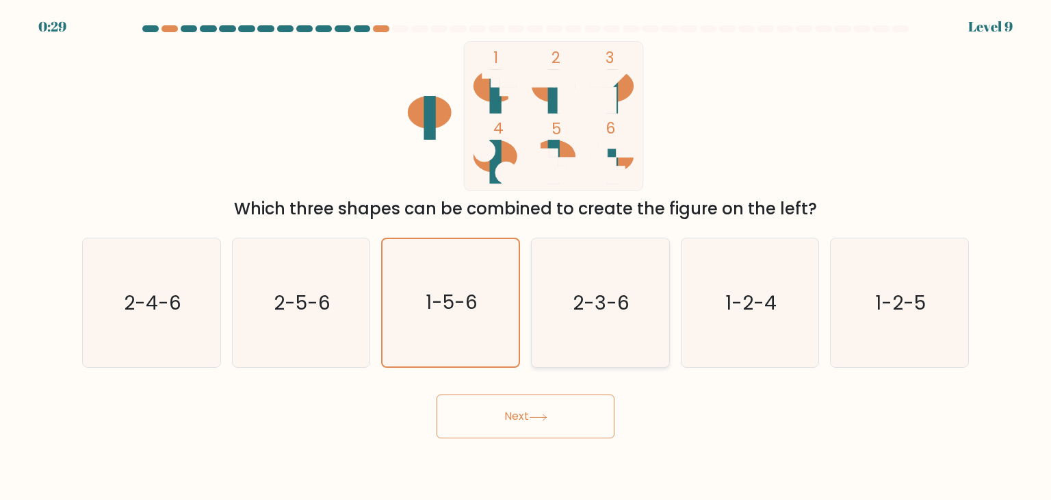
click at [526, 257] on input "d. 2-3-6" at bounding box center [526, 253] width 1 height 7
radio input "true"
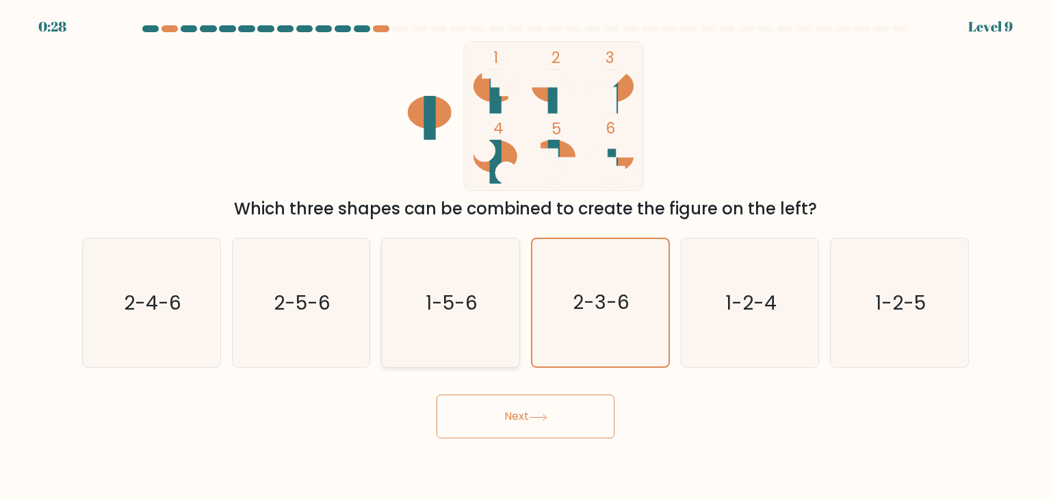
click at [463, 302] on text "1-5-6" at bounding box center [452, 302] width 52 height 27
click at [526, 257] on input "c. 1-5-6" at bounding box center [526, 253] width 1 height 7
radio input "true"
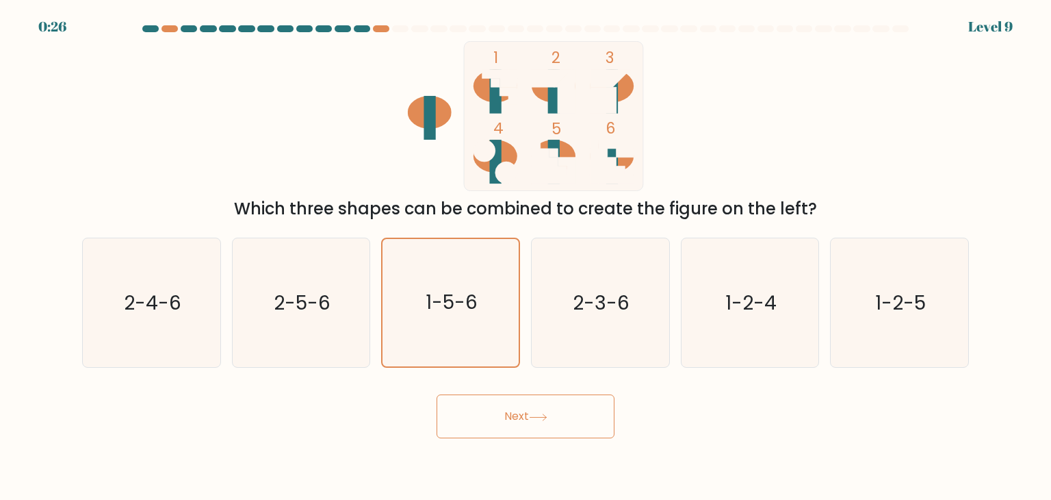
click at [540, 413] on icon at bounding box center [538, 417] width 18 height 8
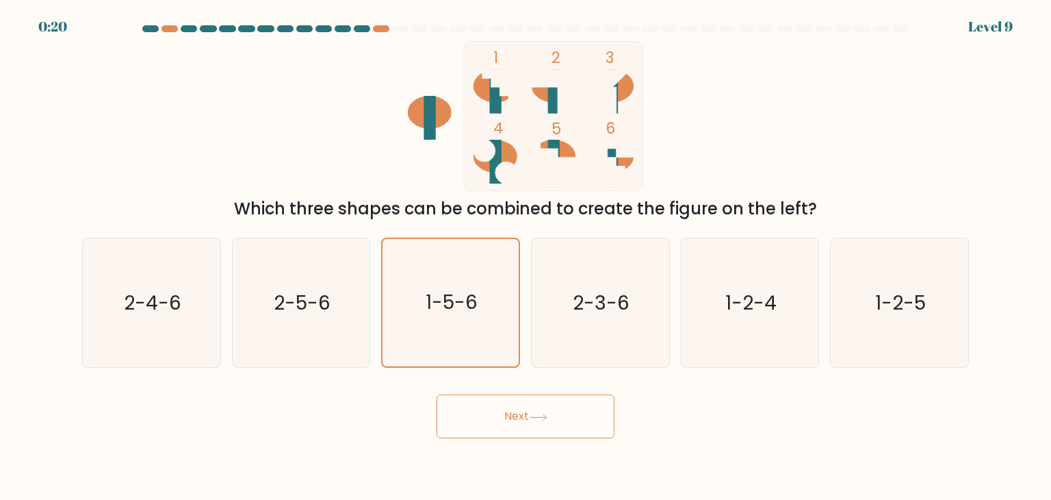
click at [540, 413] on icon at bounding box center [538, 417] width 18 height 8
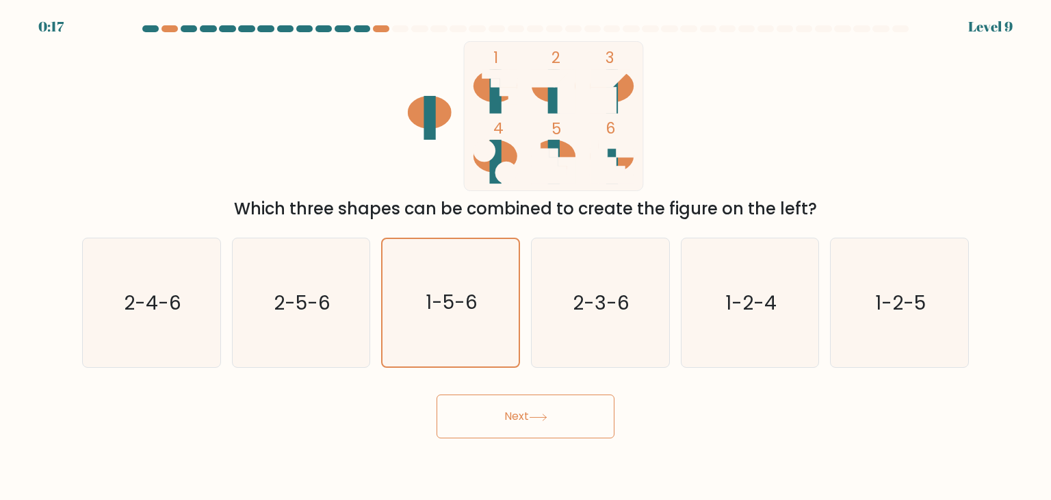
click at [540, 413] on icon at bounding box center [538, 417] width 18 height 8
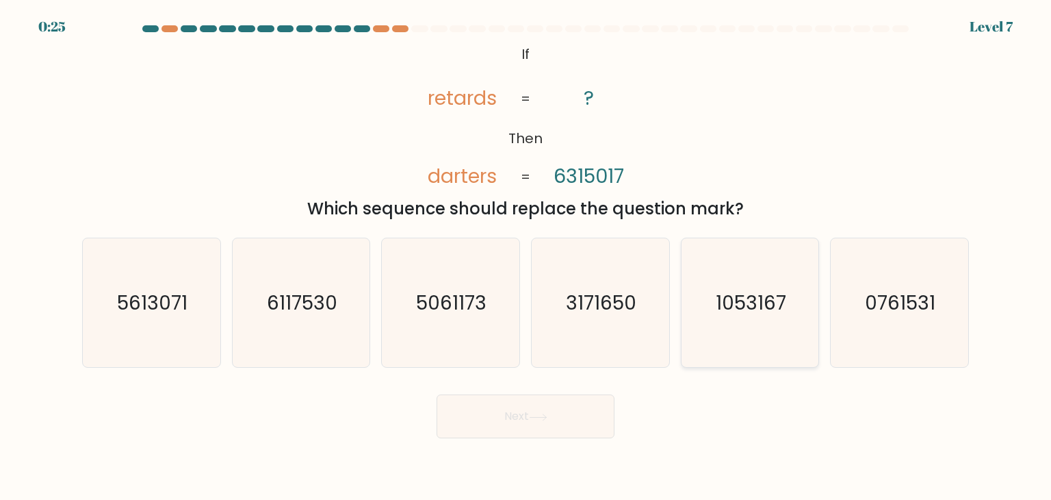
click at [740, 298] on text "1053167" at bounding box center [751, 302] width 70 height 27
click at [526, 257] on input "e. 1053167" at bounding box center [526, 253] width 1 height 7
radio input "true"
click at [544, 387] on div "Next" at bounding box center [525, 411] width 903 height 54
click at [544, 409] on button "Next" at bounding box center [526, 416] width 178 height 44
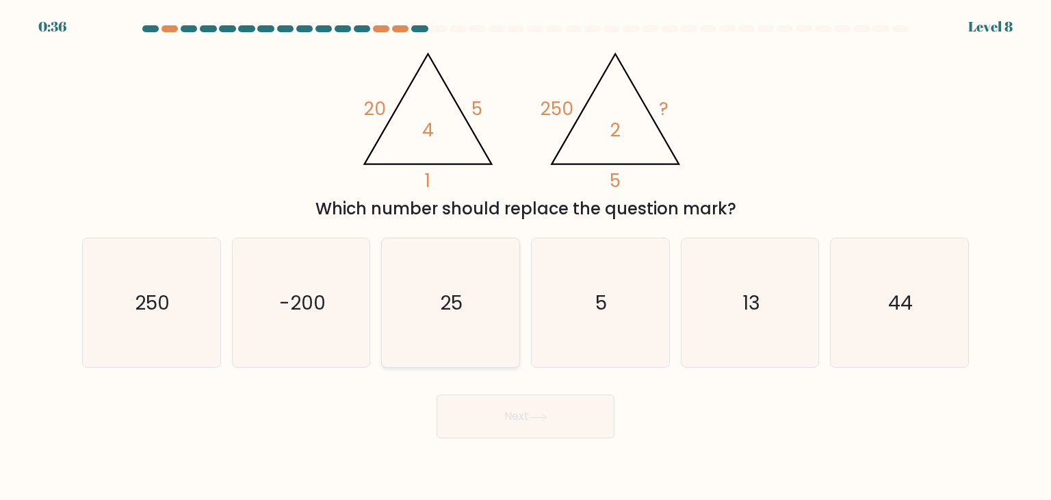
click at [457, 299] on text "25" at bounding box center [452, 302] width 23 height 27
click at [526, 257] on input "c. 25" at bounding box center [526, 253] width 1 height 7
radio input "true"
click at [533, 411] on button "Next" at bounding box center [526, 416] width 178 height 44
click at [517, 411] on button "Next" at bounding box center [526, 416] width 178 height 44
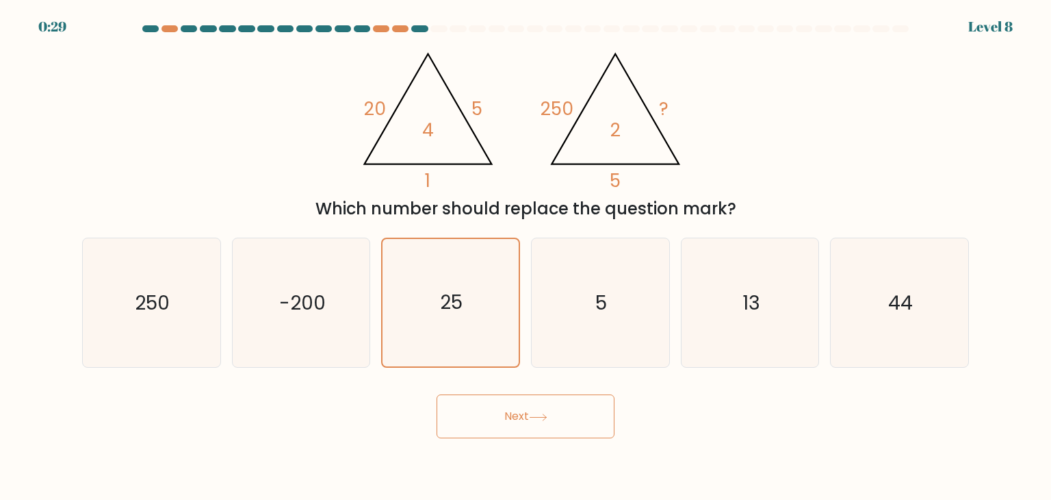
click at [517, 411] on button "Next" at bounding box center [526, 416] width 178 height 44
click at [528, 415] on button "Next" at bounding box center [526, 416] width 178 height 44
click at [514, 417] on button "Next" at bounding box center [526, 416] width 178 height 44
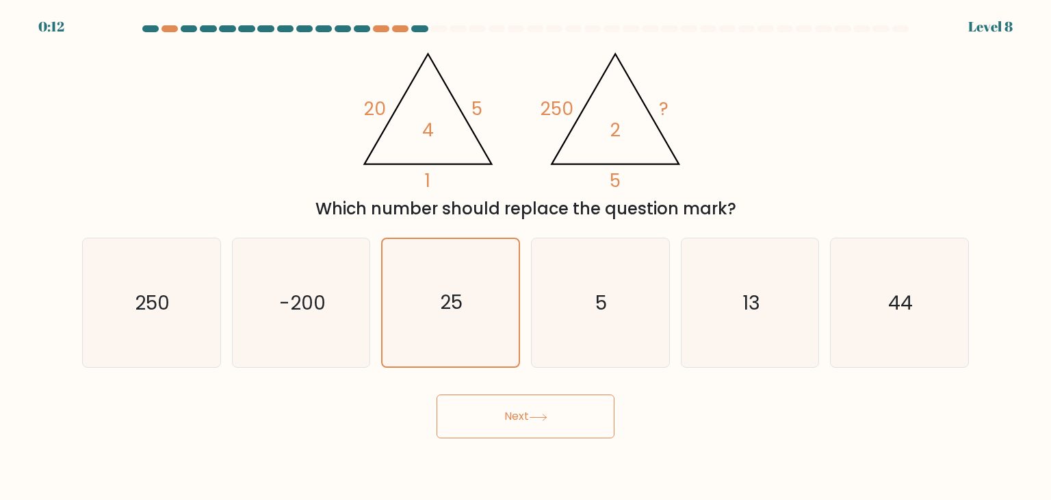
click at [514, 417] on button "Next" at bounding box center [526, 416] width 178 height 44
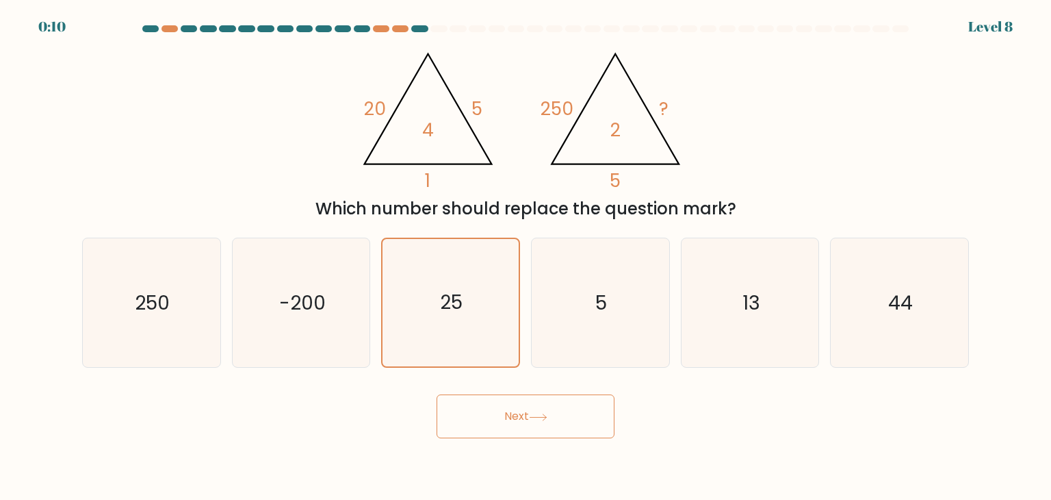
click at [514, 417] on button "Next" at bounding box center [526, 416] width 178 height 44
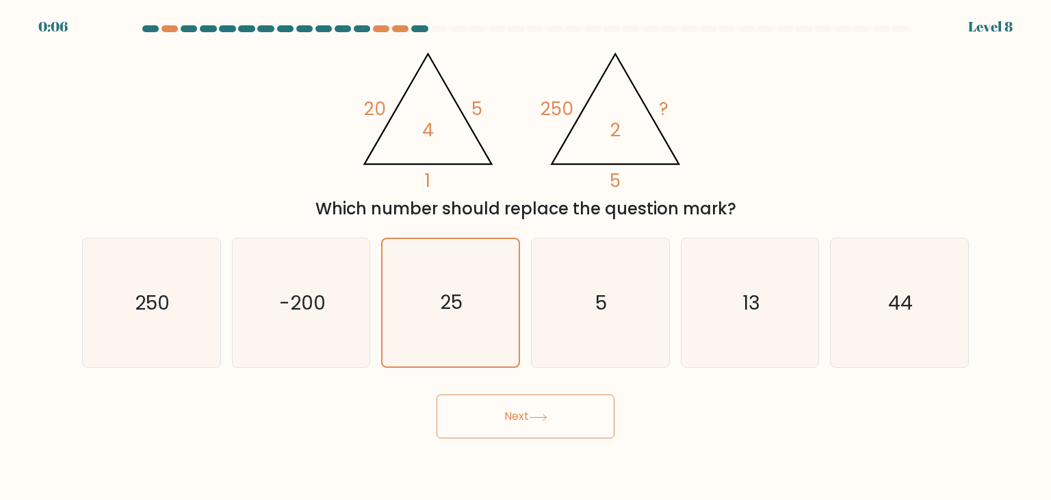
click at [514, 417] on button "Next" at bounding box center [526, 416] width 178 height 44
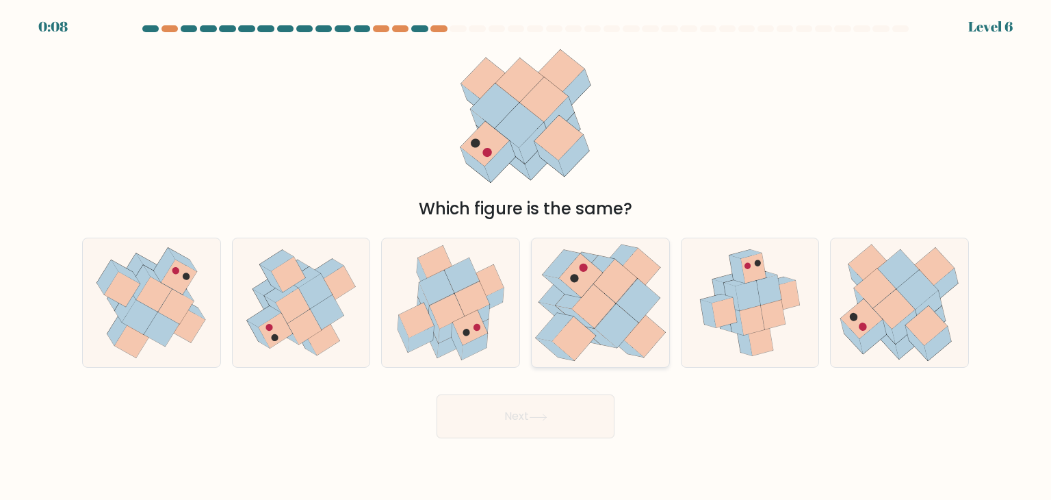
click at [582, 290] on icon at bounding box center [581, 275] width 44 height 44
click at [526, 257] on input "d." at bounding box center [526, 253] width 1 height 7
radio input "true"
click at [534, 409] on button "Next" at bounding box center [526, 416] width 178 height 44
click at [537, 415] on icon at bounding box center [538, 417] width 18 height 8
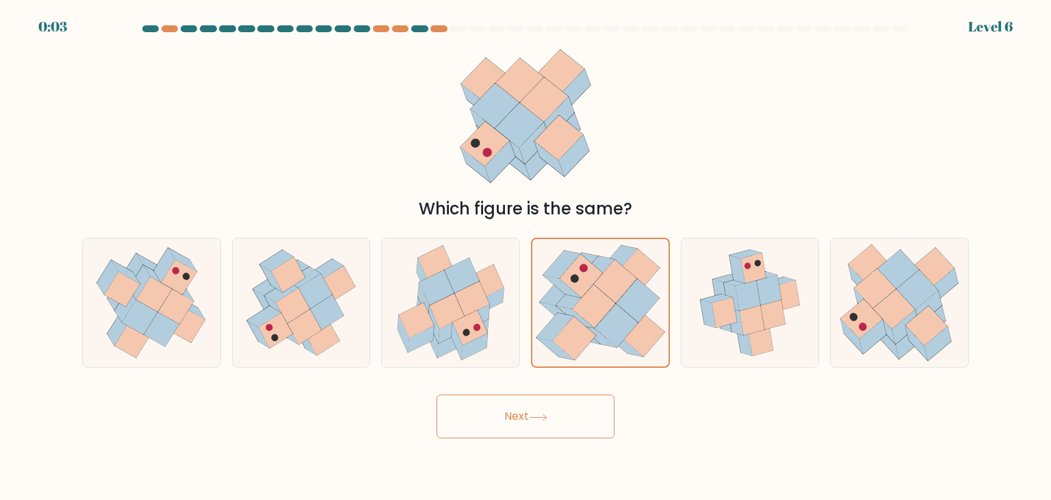
click at [517, 415] on button "Next" at bounding box center [526, 416] width 178 height 44
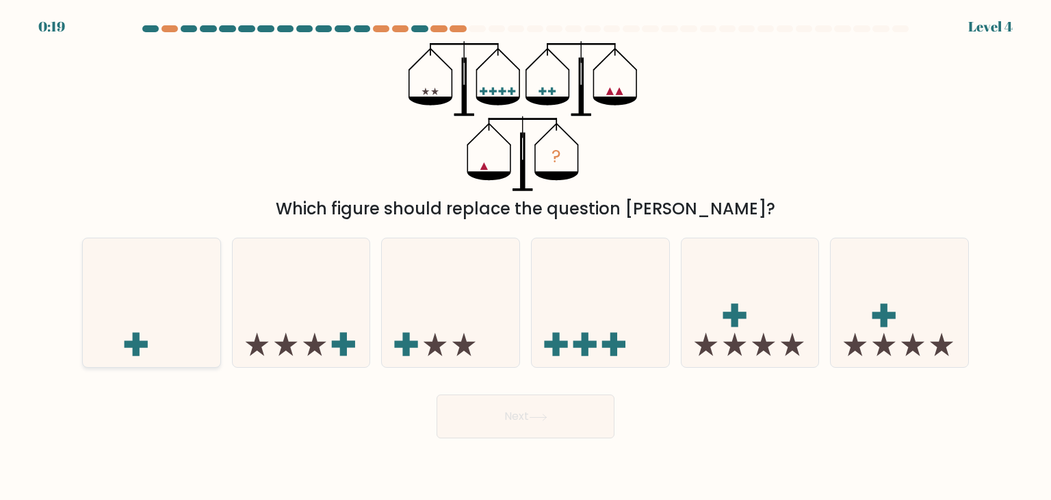
click at [126, 328] on icon at bounding box center [152, 303] width 138 height 114
click at [526, 257] on input "a." at bounding box center [526, 253] width 1 height 7
radio input "true"
click at [507, 407] on button "Next" at bounding box center [526, 416] width 178 height 44
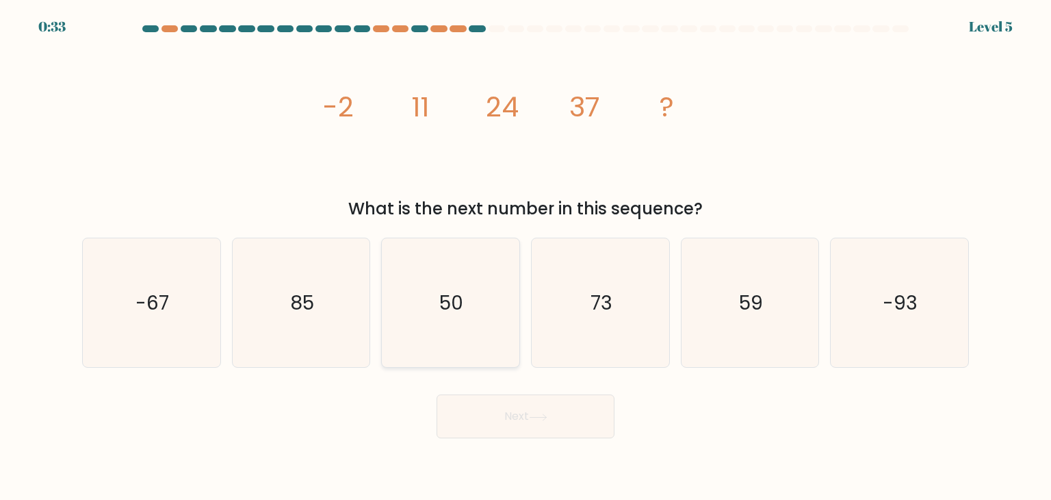
click at [455, 297] on text "50" at bounding box center [452, 302] width 24 height 27
click at [526, 257] on input "c. 50" at bounding box center [526, 253] width 1 height 7
radio input "true"
click at [504, 429] on button "Next" at bounding box center [526, 416] width 178 height 44
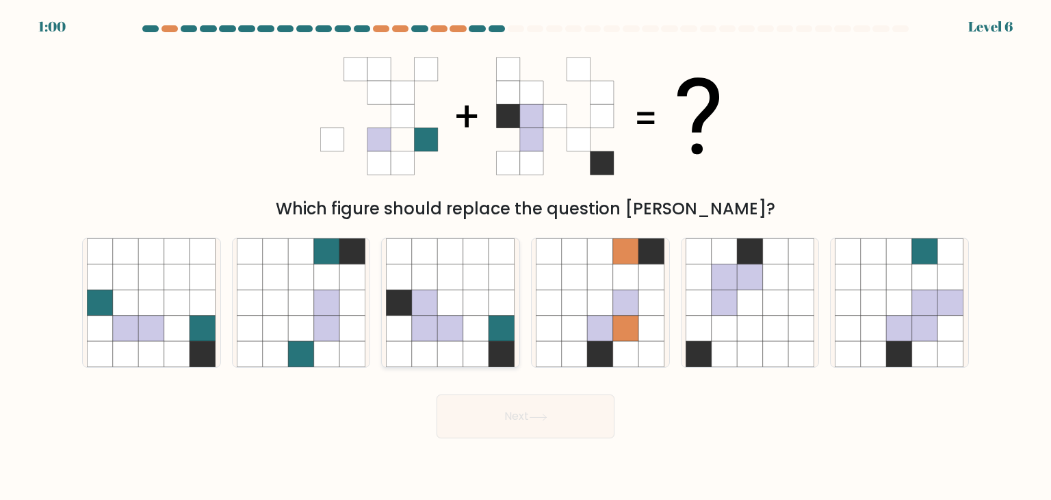
click at [425, 300] on icon at bounding box center [425, 303] width 26 height 26
click at [526, 257] on input "c." at bounding box center [526, 253] width 1 height 7
radio input "true"
click at [528, 406] on button "Next" at bounding box center [526, 416] width 178 height 44
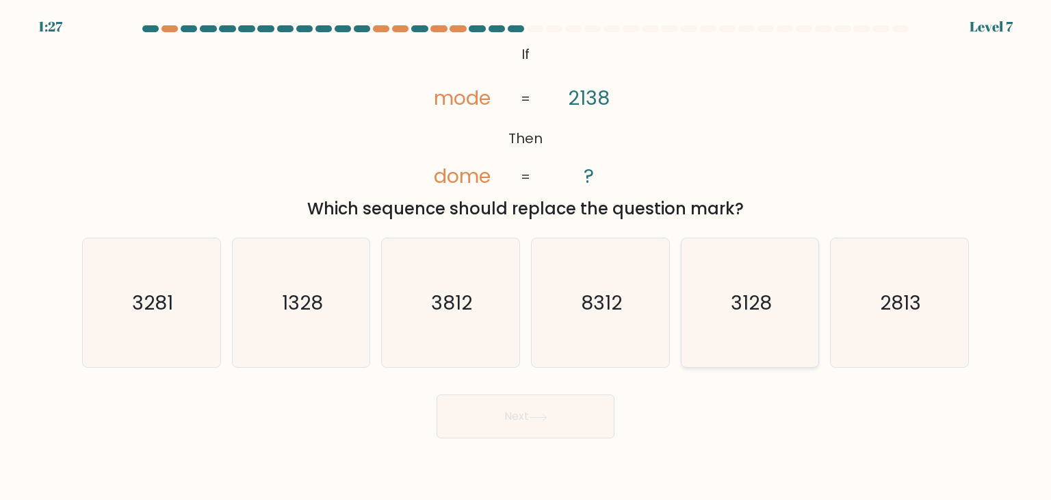
click at [728, 308] on icon "3128" at bounding box center [750, 302] width 129 height 129
click at [526, 257] on input "e. 3128" at bounding box center [526, 253] width 1 height 7
radio input "true"
click at [534, 417] on icon at bounding box center [538, 416] width 16 height 6
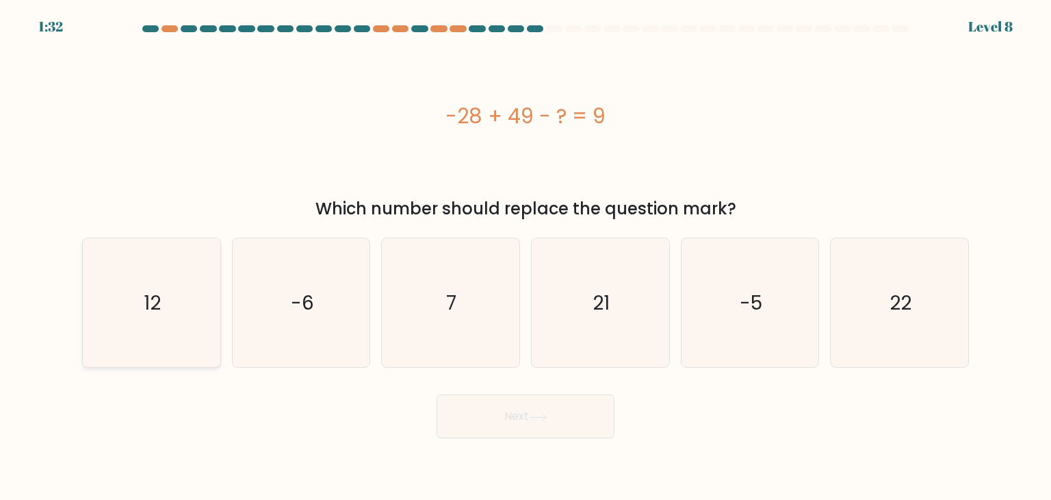
click at [155, 316] on icon "12" at bounding box center [151, 302] width 129 height 129
click at [526, 257] on input "a. 12" at bounding box center [526, 253] width 1 height 7
radio input "true"
click at [540, 409] on button "Next" at bounding box center [526, 416] width 178 height 44
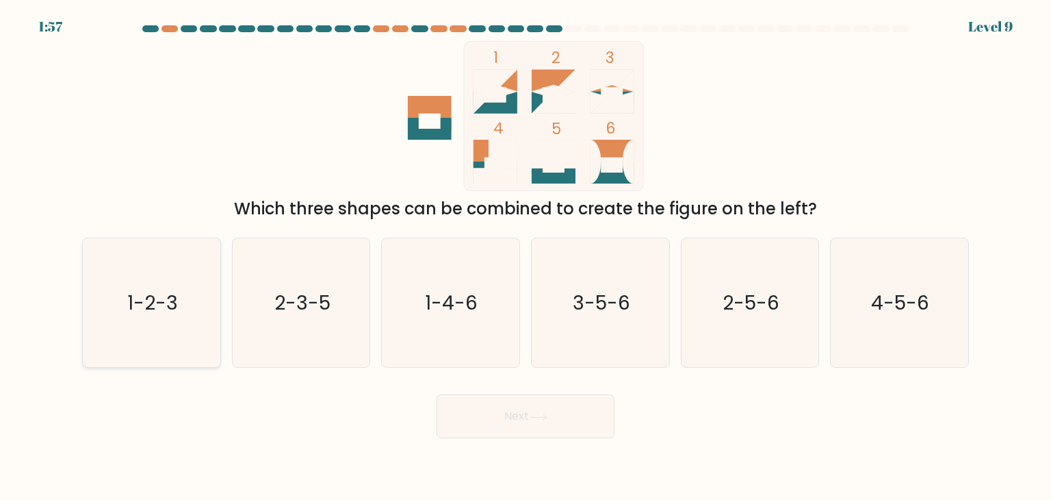
click at [142, 291] on text "1-2-3" at bounding box center [152, 302] width 51 height 27
click at [526, 257] on input "a. 1-2-3" at bounding box center [526, 253] width 1 height 7
radio input "true"
click at [532, 422] on button "Next" at bounding box center [526, 416] width 178 height 44
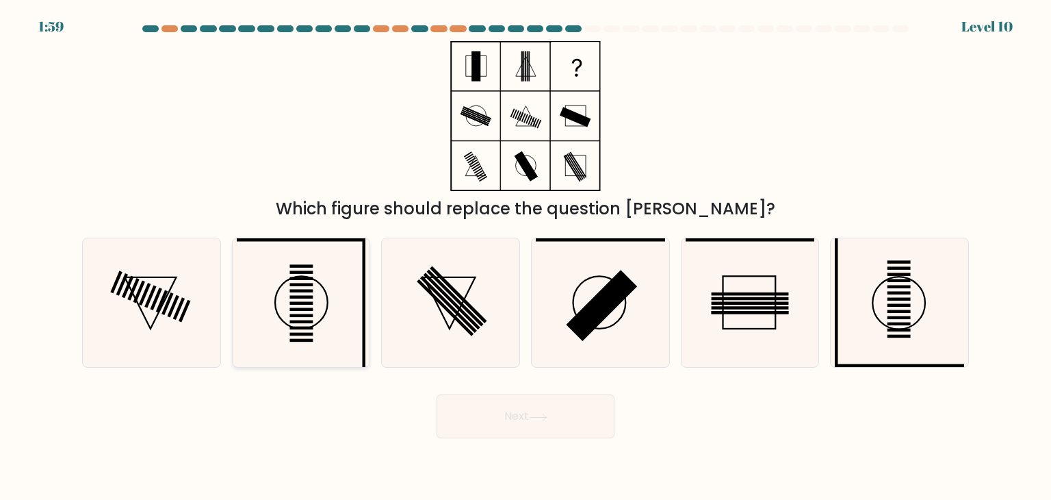
click at [327, 298] on circle at bounding box center [301, 302] width 53 height 53
click at [526, 257] on input "b." at bounding box center [526, 253] width 1 height 7
radio input "true"
click at [532, 424] on button "Next" at bounding box center [526, 416] width 178 height 44
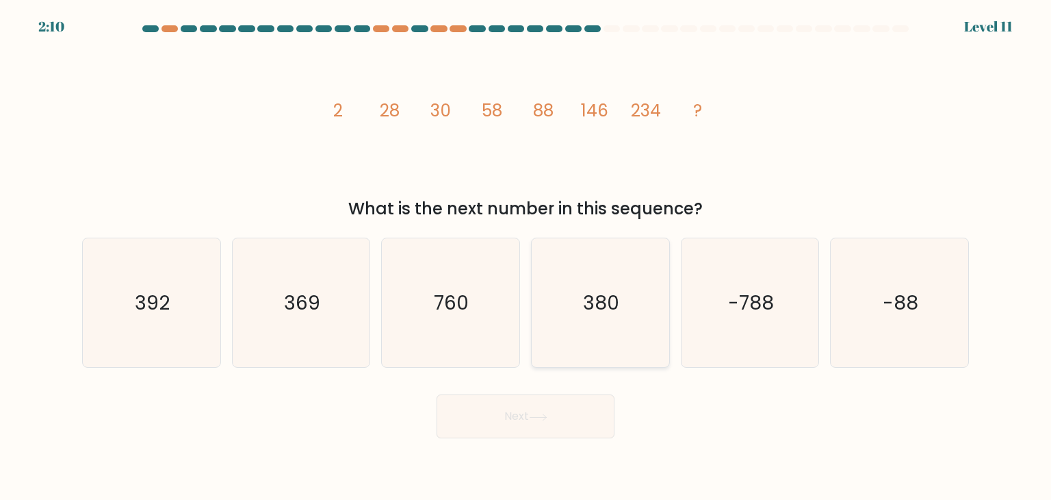
click at [606, 294] on text "380" at bounding box center [602, 302] width 36 height 27
click at [526, 257] on input "d. 380" at bounding box center [526, 253] width 1 height 7
radio input "true"
click at [513, 417] on button "Next" at bounding box center [526, 416] width 178 height 44
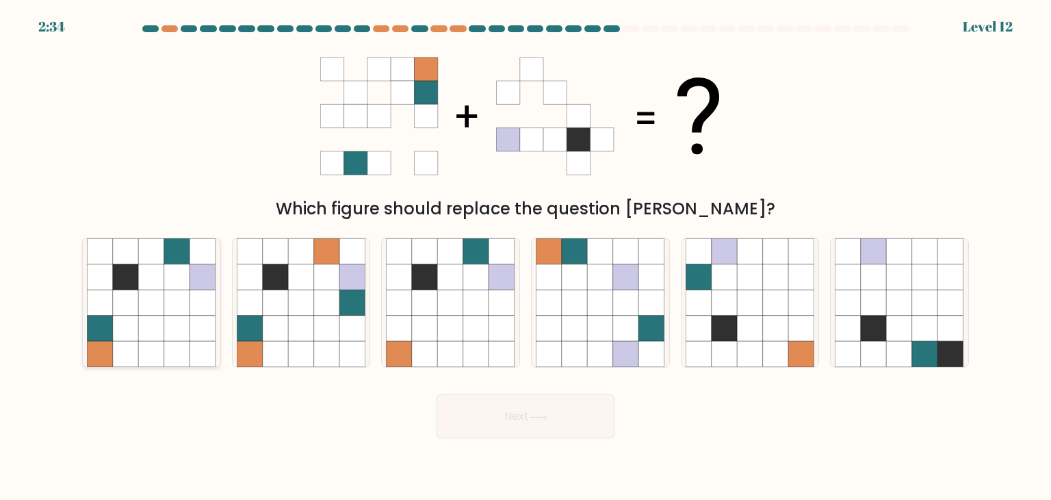
click at [130, 309] on icon at bounding box center [126, 303] width 26 height 26
click at [526, 257] on input "a." at bounding box center [526, 253] width 1 height 7
radio input "true"
click at [518, 416] on button "Next" at bounding box center [526, 416] width 178 height 44
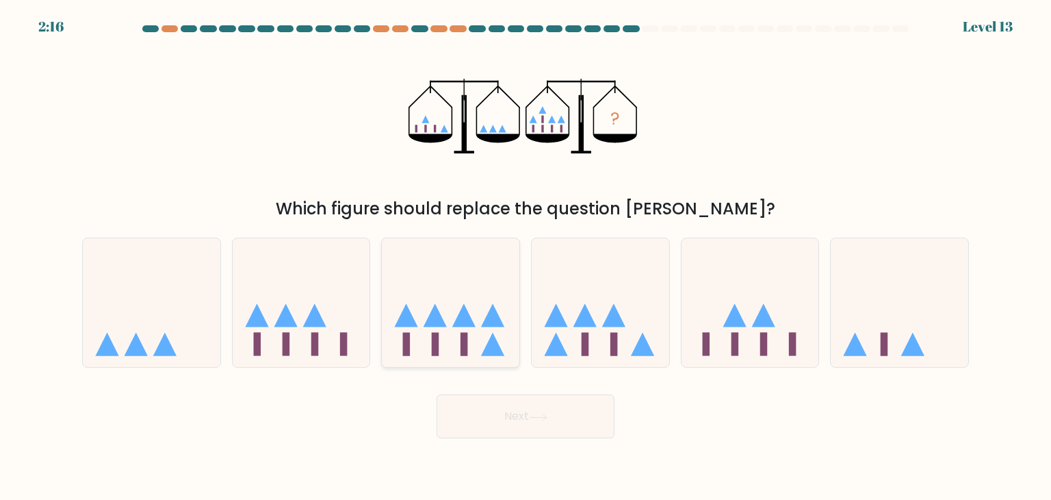
click at [415, 335] on icon at bounding box center [451, 303] width 138 height 114
click at [526, 257] on input "c." at bounding box center [526, 253] width 1 height 7
radio input "true"
click at [506, 423] on button "Next" at bounding box center [526, 416] width 178 height 44
click at [561, 335] on icon at bounding box center [601, 303] width 138 height 114
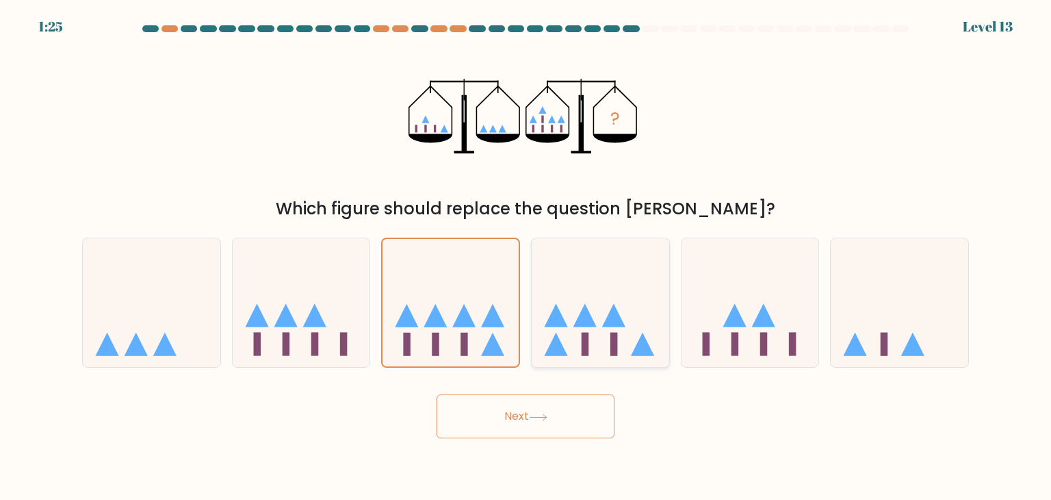
click at [526, 257] on input "d." at bounding box center [526, 253] width 1 height 7
radio input "true"
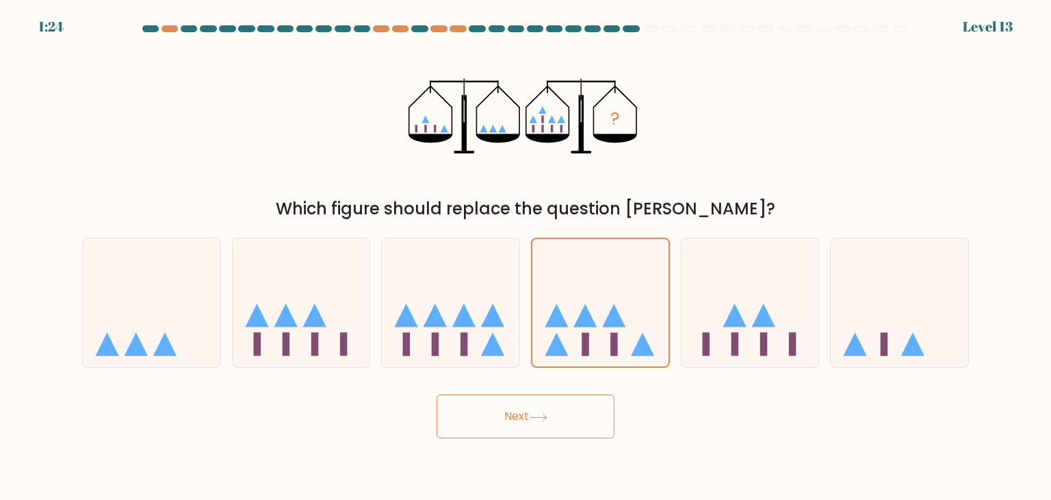
click at [490, 425] on button "Next" at bounding box center [526, 416] width 178 height 44
click at [531, 405] on button "Next" at bounding box center [526, 416] width 178 height 44
click at [476, 406] on button "Next" at bounding box center [526, 416] width 178 height 44
click at [510, 413] on button "Next" at bounding box center [526, 416] width 178 height 44
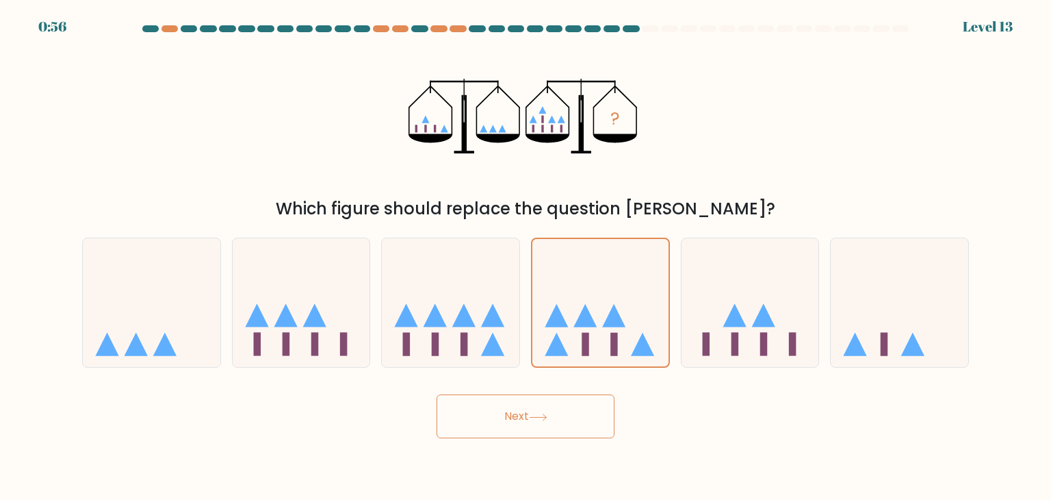
click at [510, 413] on button "Next" at bounding box center [526, 416] width 178 height 44
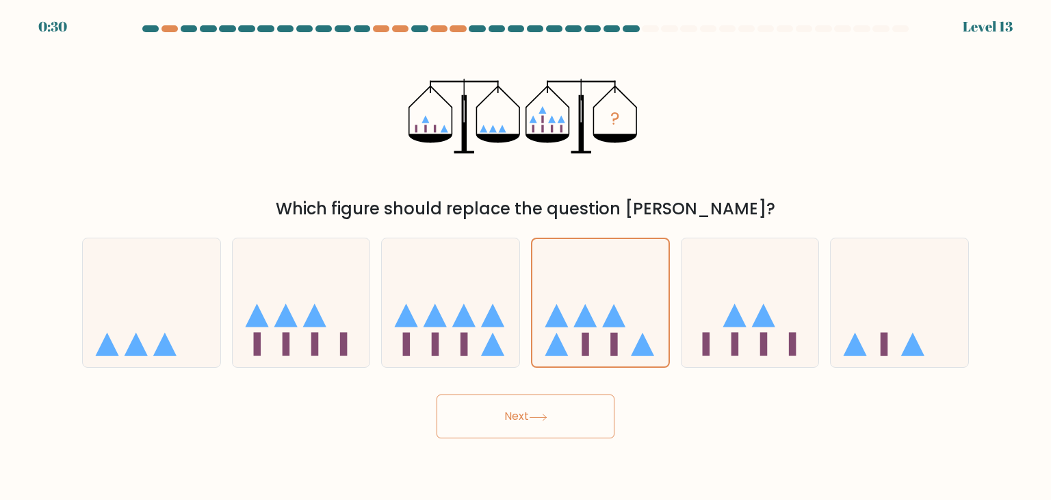
click at [571, 413] on button "Next" at bounding box center [526, 416] width 178 height 44
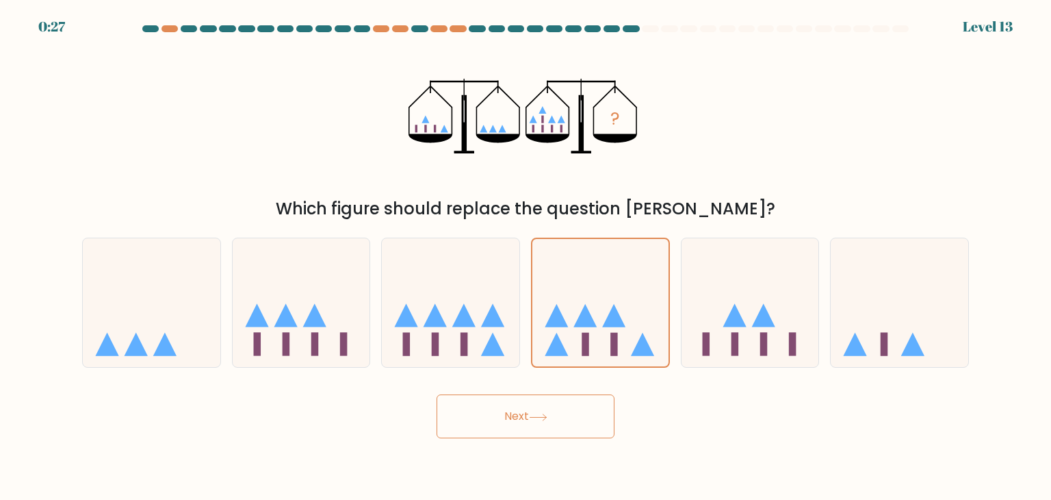
click at [476, 405] on button "Next" at bounding box center [526, 416] width 178 height 44
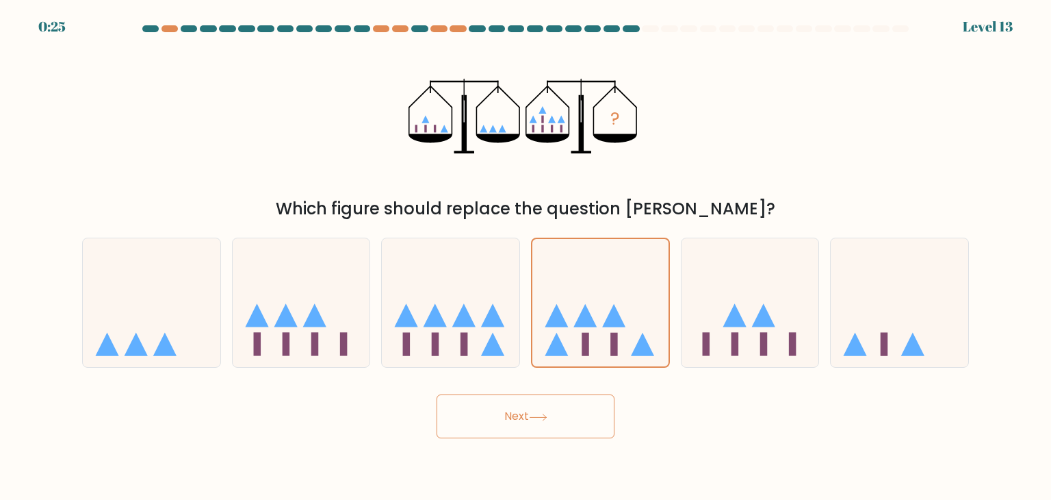
click at [476, 405] on button "Next" at bounding box center [526, 416] width 178 height 44
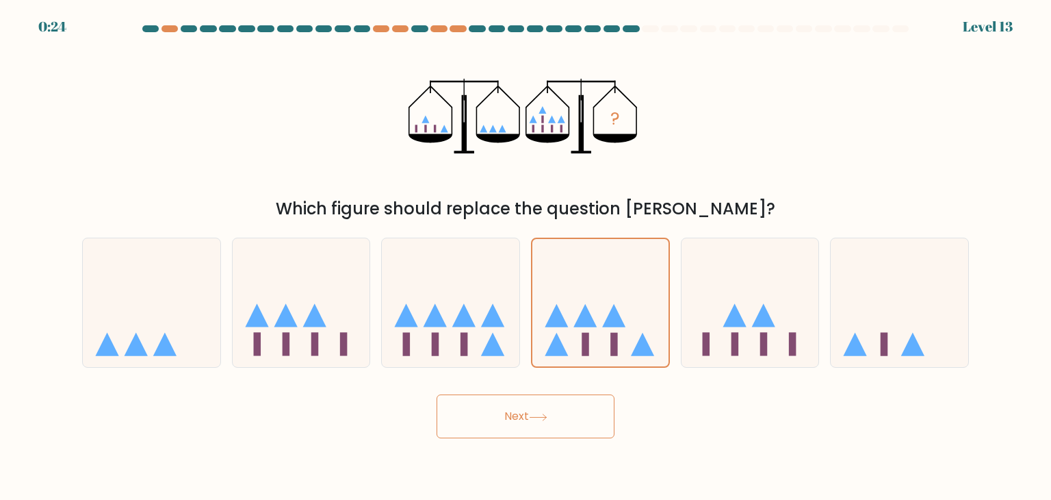
click at [476, 405] on button "Next" at bounding box center [526, 416] width 178 height 44
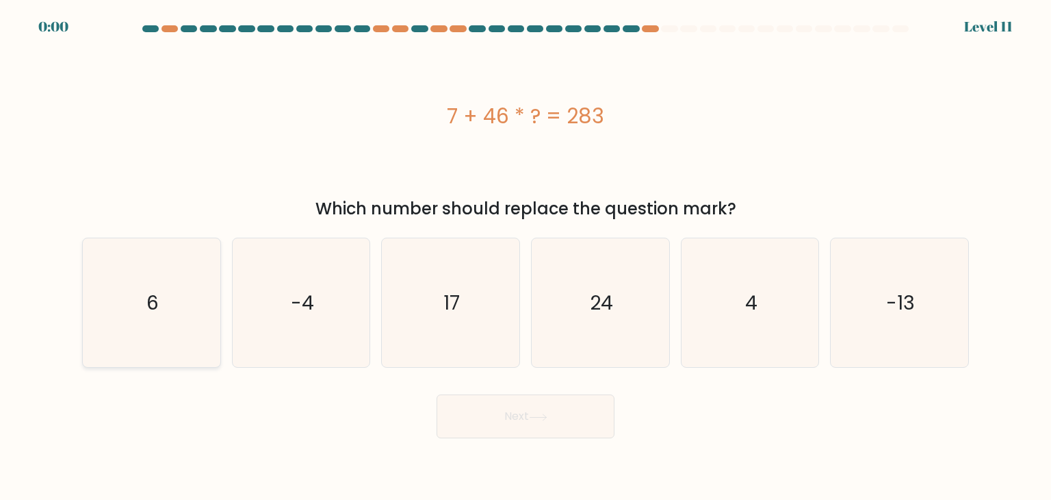
click at [159, 302] on icon "6" at bounding box center [151, 302] width 129 height 129
click at [526, 257] on input "a. 6" at bounding box center [526, 253] width 1 height 7
radio input "true"
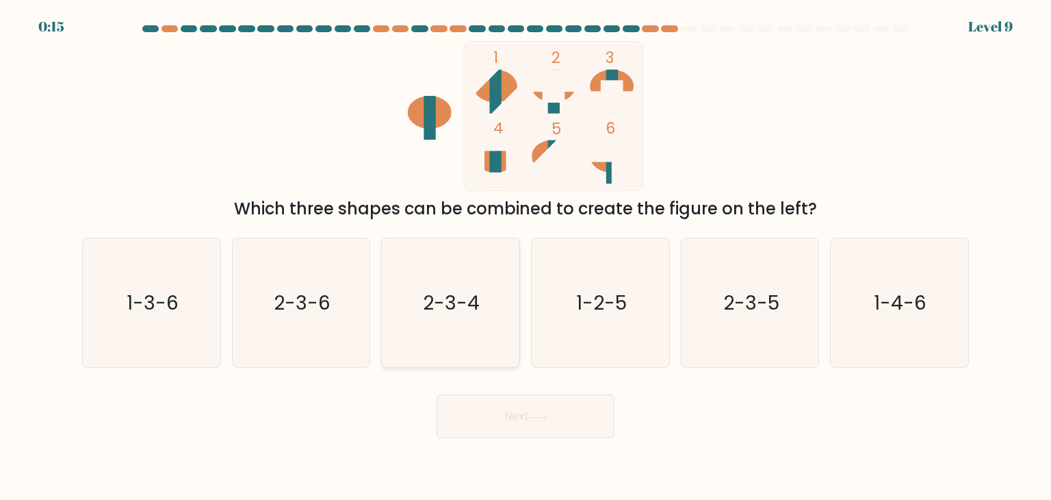
click at [472, 307] on text "2-3-4" at bounding box center [452, 302] width 57 height 27
click at [526, 257] on input "c. 2-3-4" at bounding box center [526, 253] width 1 height 7
radio input "true"
click at [516, 435] on button "Next" at bounding box center [526, 416] width 178 height 44
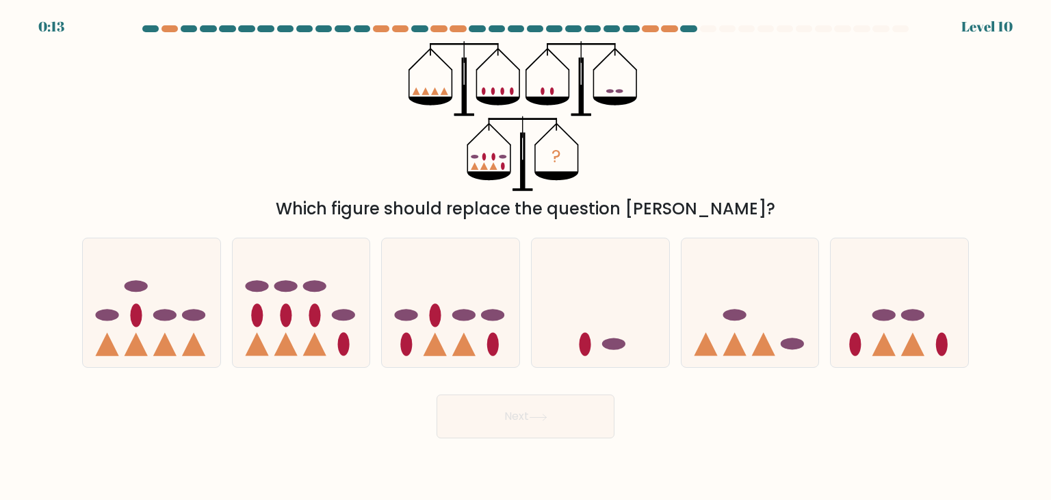
click at [514, 424] on button "Next" at bounding box center [526, 416] width 178 height 44
click at [426, 329] on icon at bounding box center [451, 303] width 138 height 114
click at [526, 257] on input "c." at bounding box center [526, 253] width 1 height 7
radio input "true"
click at [503, 422] on button "Next" at bounding box center [526, 416] width 178 height 44
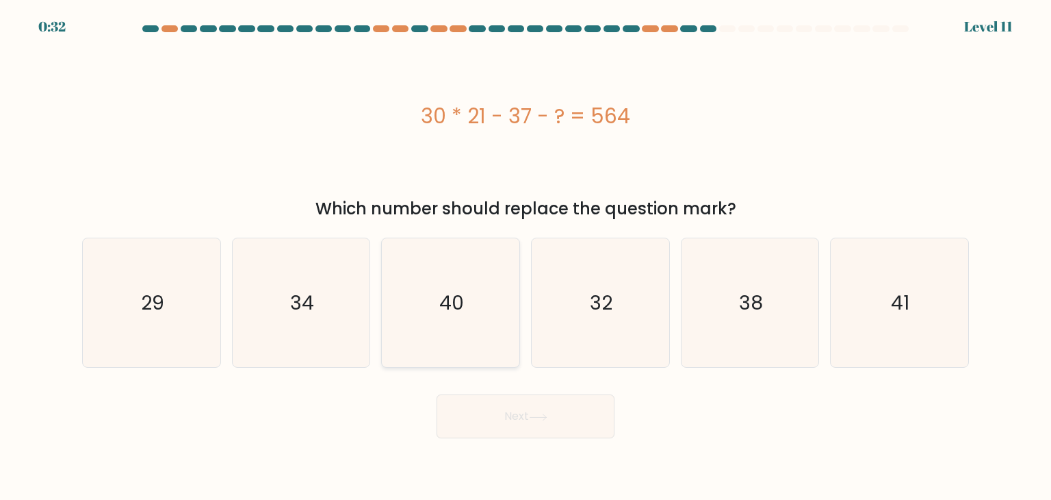
click at [449, 306] on text "40" at bounding box center [452, 302] width 25 height 27
click at [526, 257] on input "c. 40" at bounding box center [526, 253] width 1 height 7
radio input "true"
click at [505, 420] on button "Next" at bounding box center [526, 416] width 178 height 44
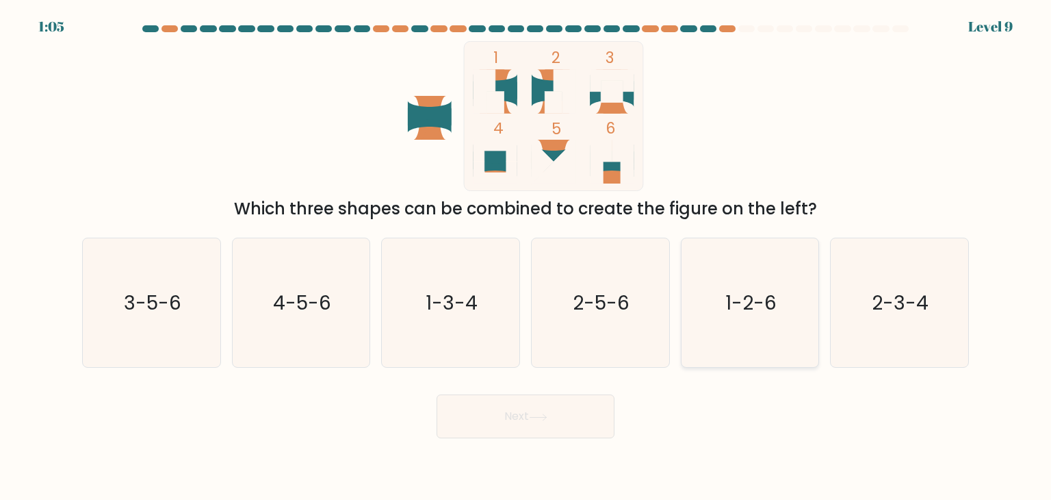
click at [739, 296] on text "1-2-6" at bounding box center [750, 302] width 51 height 27
click at [526, 257] on input "e. 1-2-6" at bounding box center [526, 253] width 1 height 7
radio input "true"
click at [498, 424] on button "Next" at bounding box center [526, 416] width 178 height 44
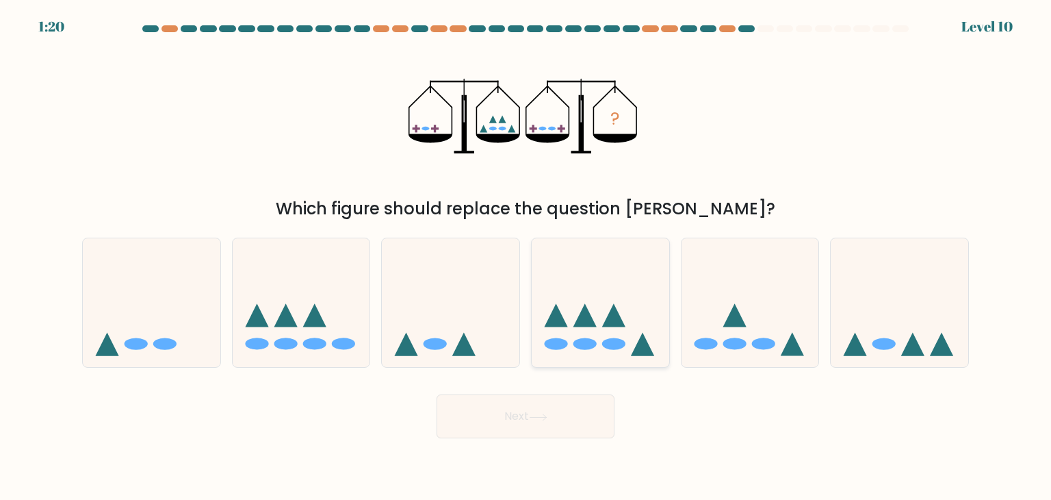
click at [605, 336] on icon at bounding box center [601, 303] width 138 height 114
click at [526, 257] on input "d." at bounding box center [526, 253] width 1 height 7
radio input "true"
click at [539, 409] on button "Next" at bounding box center [526, 416] width 178 height 44
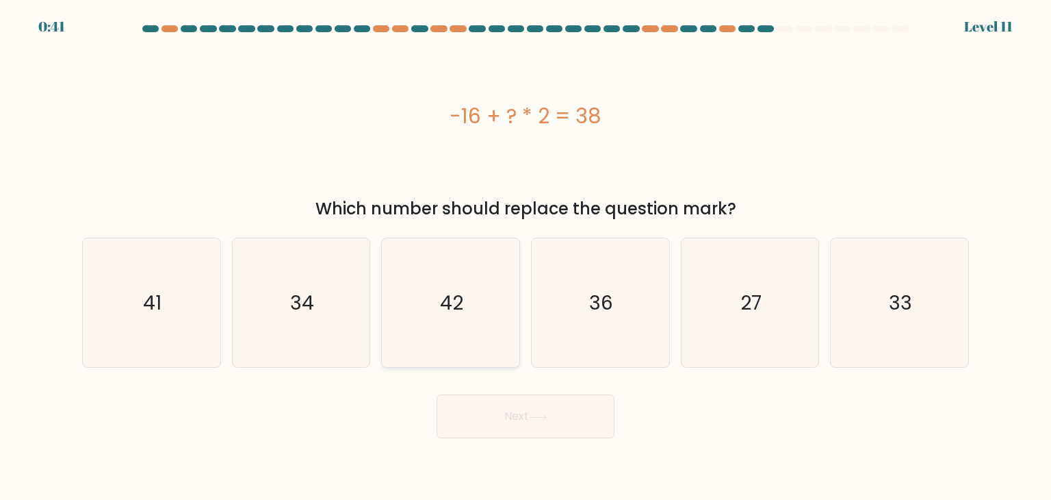
click at [446, 326] on icon "42" at bounding box center [450, 302] width 129 height 129
click at [526, 257] on input "c. 42" at bounding box center [526, 253] width 1 height 7
radio input "true"
click at [502, 403] on button "Next" at bounding box center [526, 416] width 178 height 44
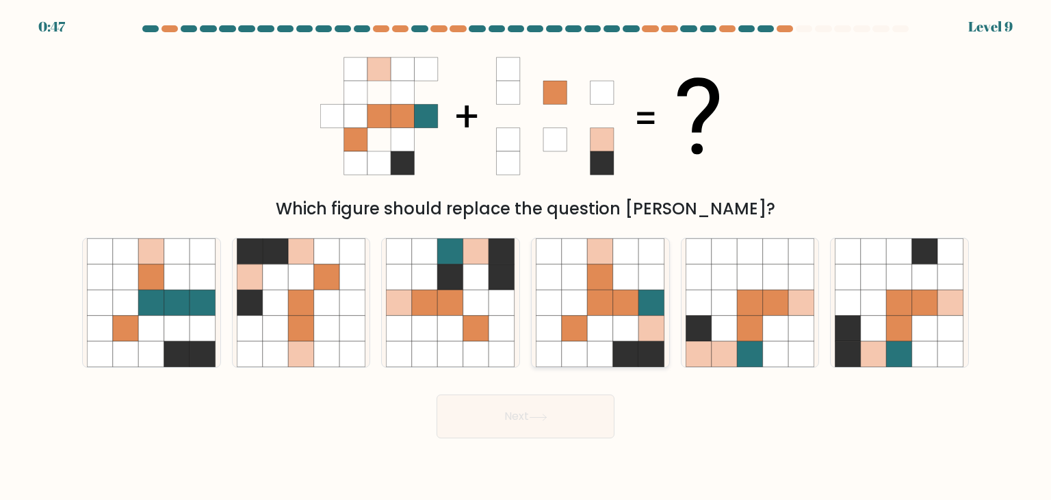
click at [578, 331] on icon at bounding box center [575, 329] width 26 height 26
click at [526, 257] on input "d." at bounding box center [526, 253] width 1 height 7
radio input "true"
click at [540, 408] on button "Next" at bounding box center [526, 416] width 178 height 44
click at [515, 412] on button "Next" at bounding box center [526, 416] width 178 height 44
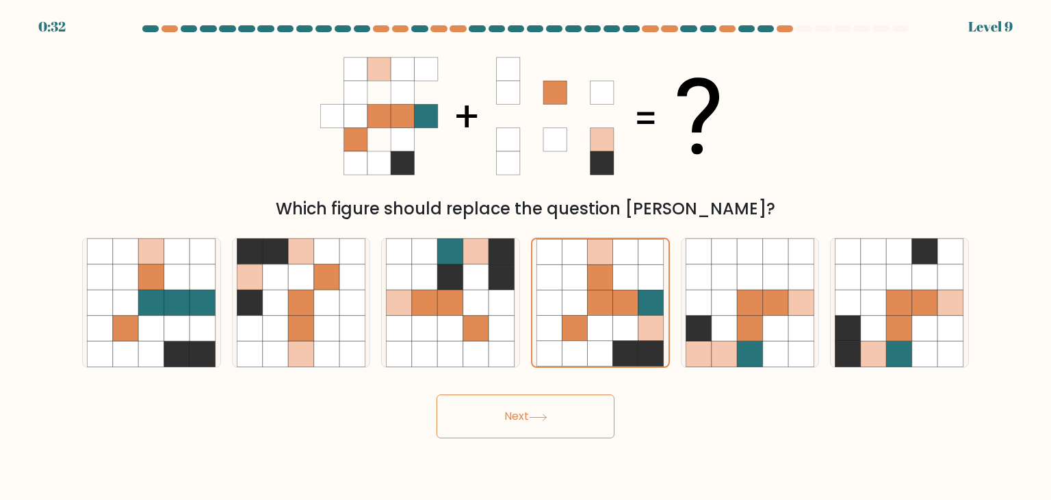
click at [515, 412] on button "Next" at bounding box center [526, 416] width 178 height 44
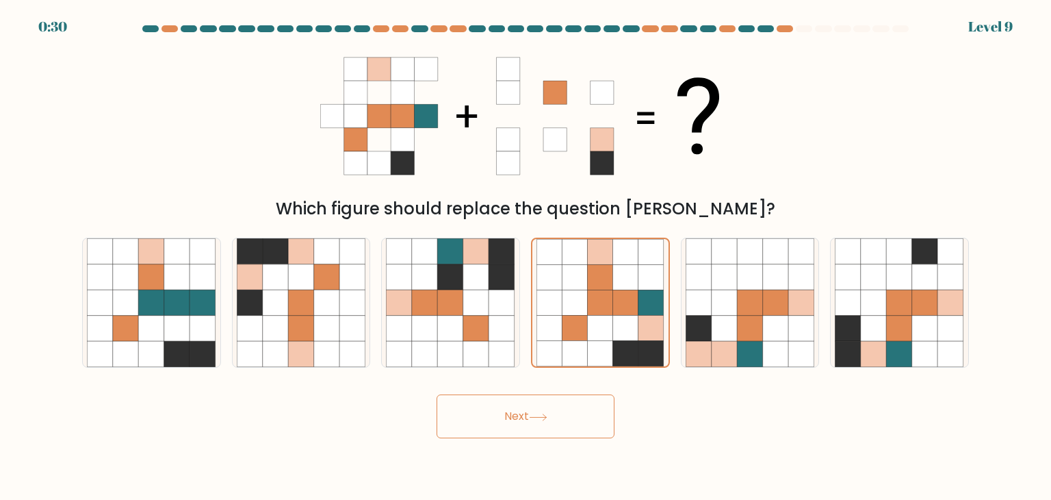
click at [515, 412] on button "Next" at bounding box center [526, 416] width 178 height 44
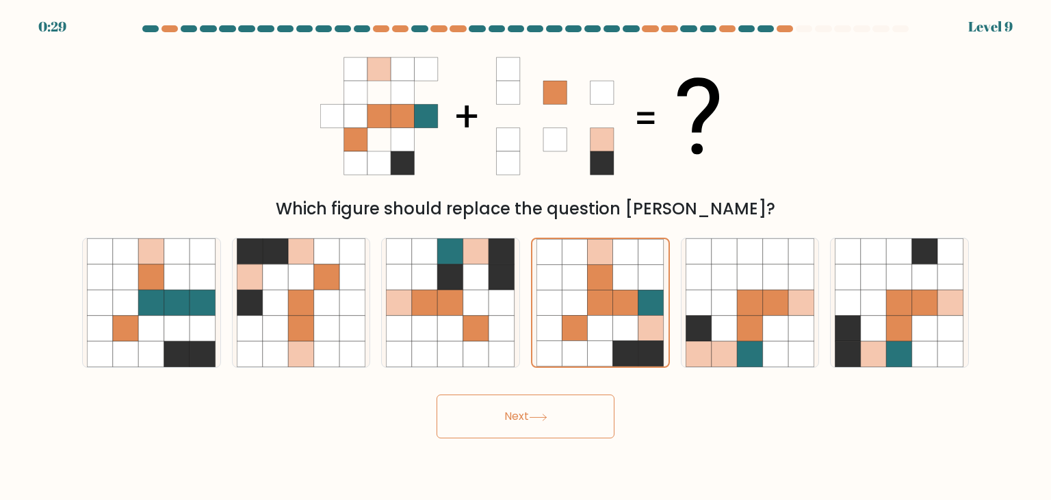
click at [515, 412] on button "Next" at bounding box center [526, 416] width 178 height 44
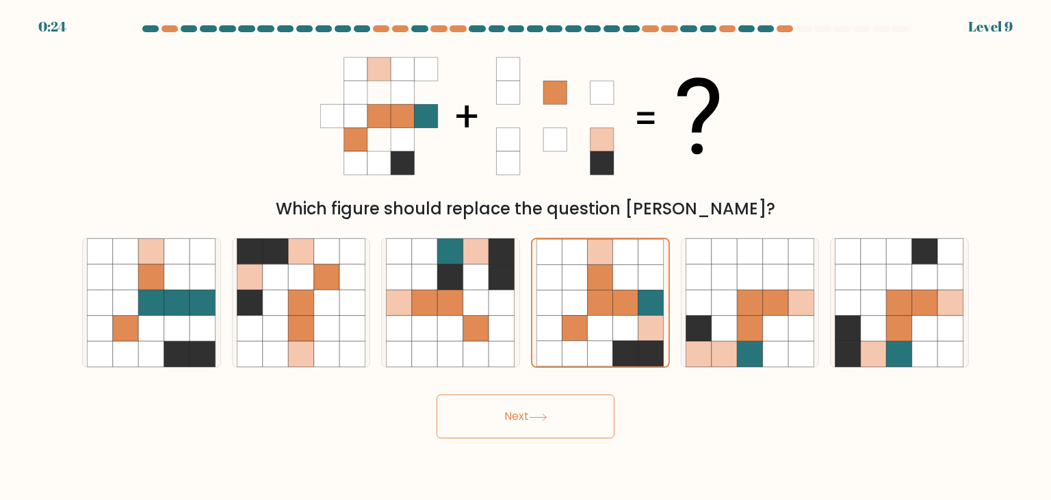
drag, startPoint x: 515, startPoint y: 412, endPoint x: 498, endPoint y: 414, distance: 16.6
click at [498, 414] on button "Next" at bounding box center [526, 416] width 178 height 44
click at [437, 394] on button "Next" at bounding box center [526, 416] width 178 height 44
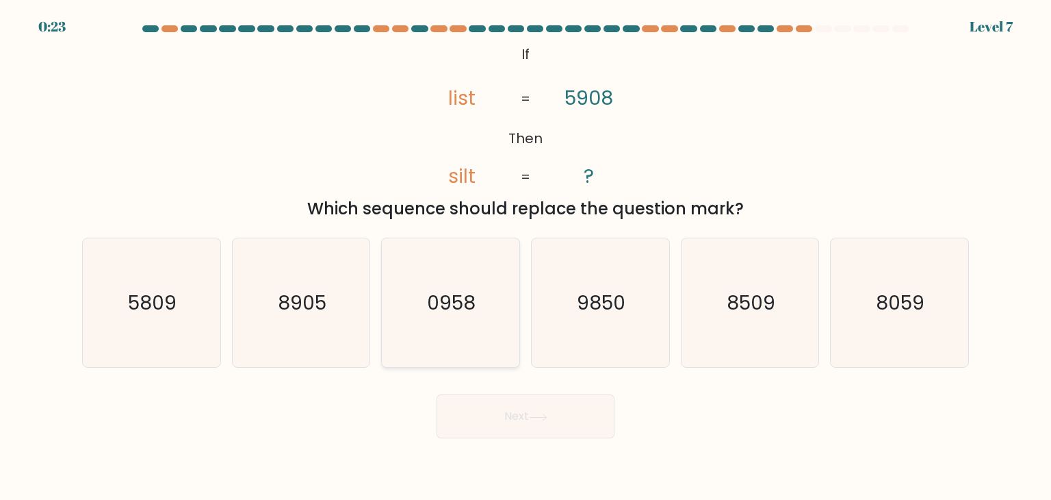
click at [463, 305] on text "0958" at bounding box center [452, 302] width 49 height 27
click at [526, 257] on input "c. 0958" at bounding box center [526, 253] width 1 height 7
radio input "true"
click at [511, 400] on button "Next" at bounding box center [526, 416] width 178 height 44
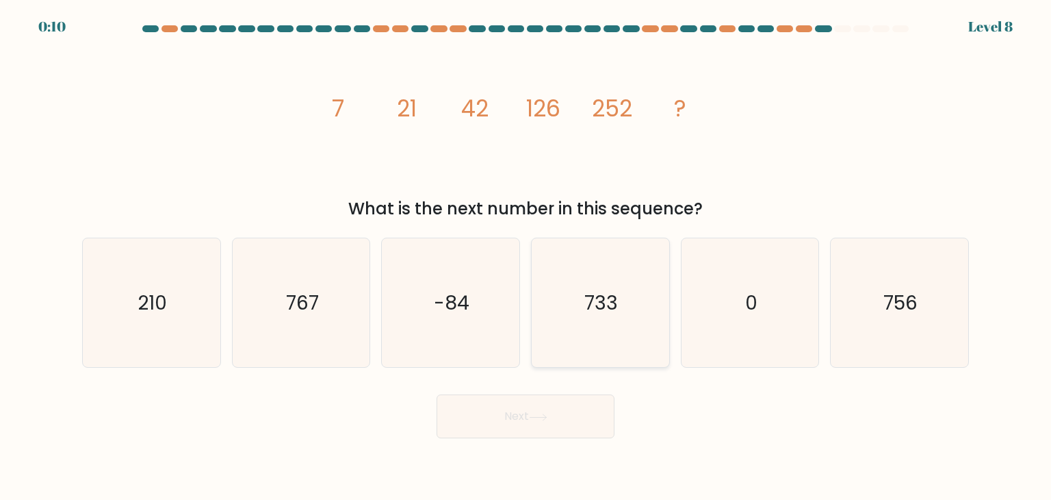
click at [626, 280] on icon "733" at bounding box center [600, 302] width 129 height 129
click at [526, 257] on input "d. 733" at bounding box center [526, 253] width 1 height 7
radio input "true"
click at [534, 411] on button "Next" at bounding box center [526, 416] width 178 height 44
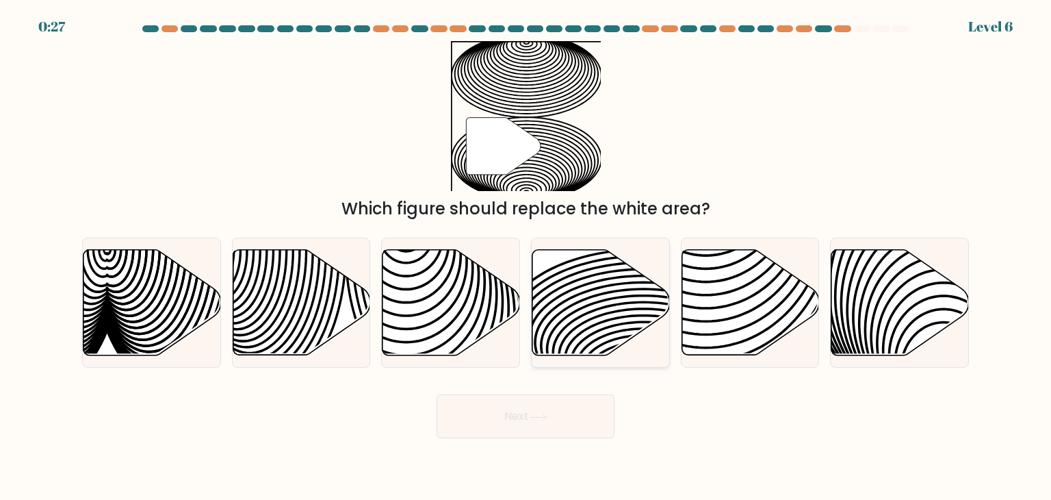
click at [584, 326] on icon at bounding box center [601, 302] width 138 height 105
click at [526, 257] on input "d." at bounding box center [526, 253] width 1 height 7
radio input "true"
click at [546, 417] on icon at bounding box center [538, 416] width 16 height 6
click at [506, 409] on button "Next" at bounding box center [526, 416] width 178 height 44
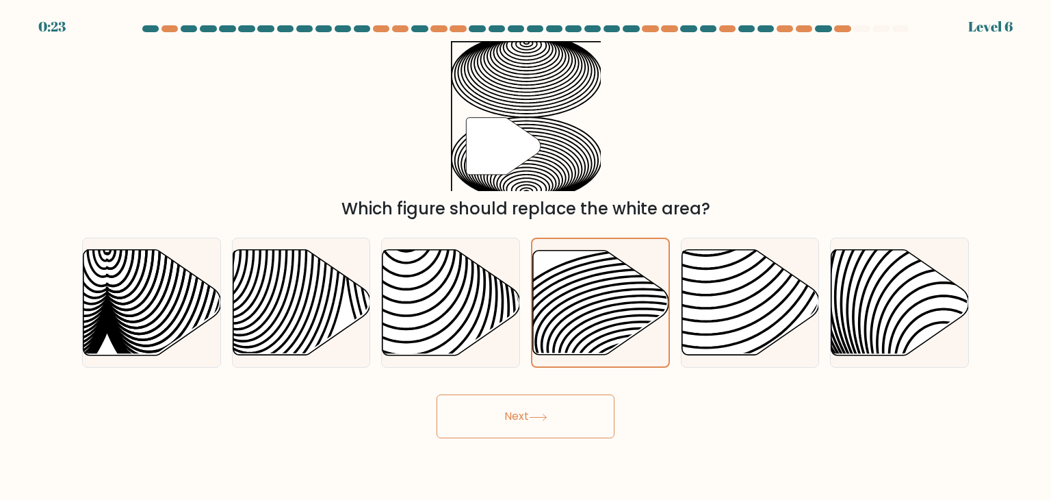
click at [506, 409] on button "Next" at bounding box center [526, 416] width 178 height 44
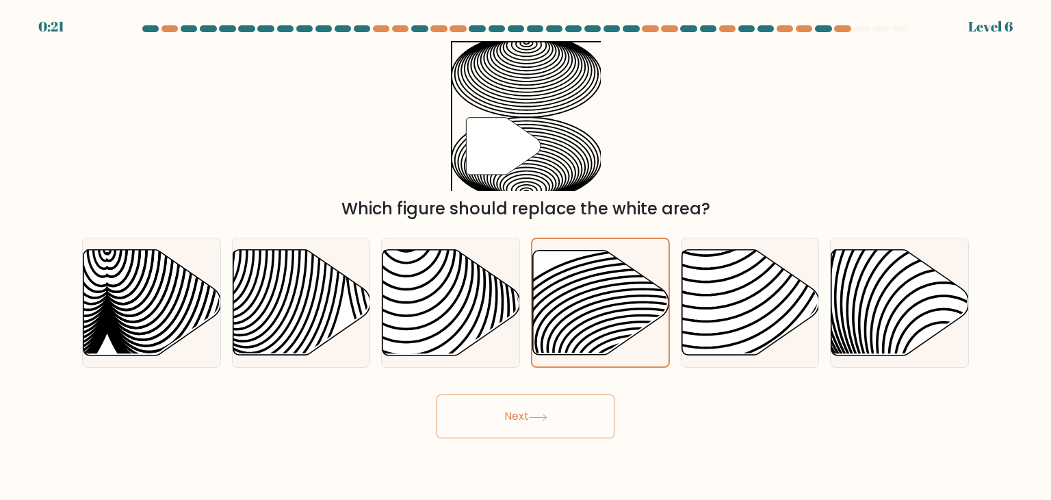
click at [506, 409] on button "Next" at bounding box center [526, 416] width 178 height 44
click at [501, 425] on button "Next" at bounding box center [526, 416] width 178 height 44
click at [501, 421] on button "Next" at bounding box center [526, 416] width 178 height 44
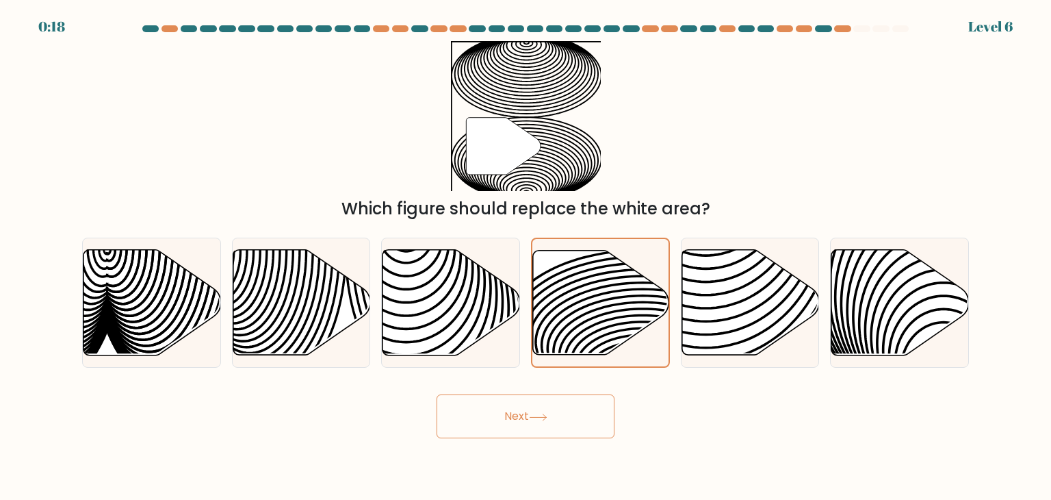
click at [501, 421] on button "Next" at bounding box center [526, 416] width 178 height 44
click at [519, 403] on button "Next" at bounding box center [526, 416] width 178 height 44
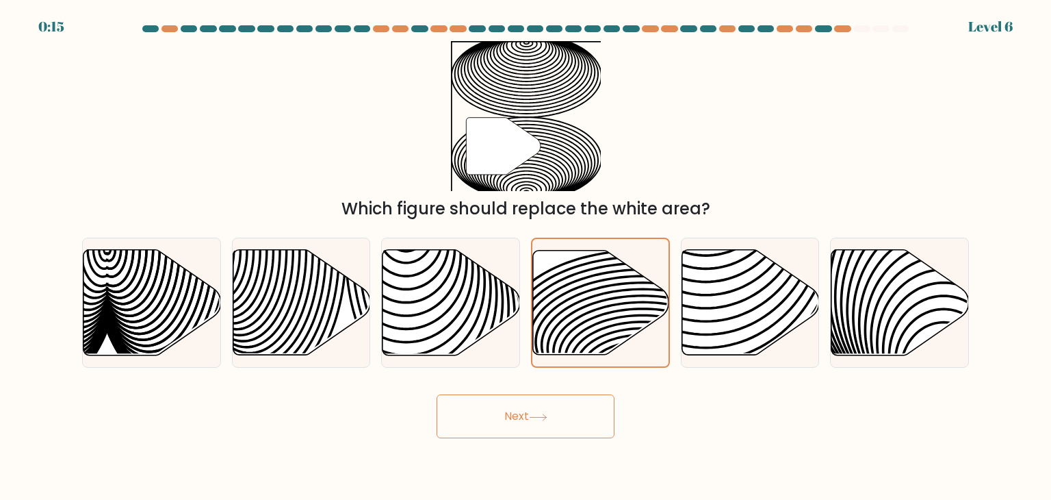
click at [519, 403] on button "Next" at bounding box center [526, 416] width 178 height 44
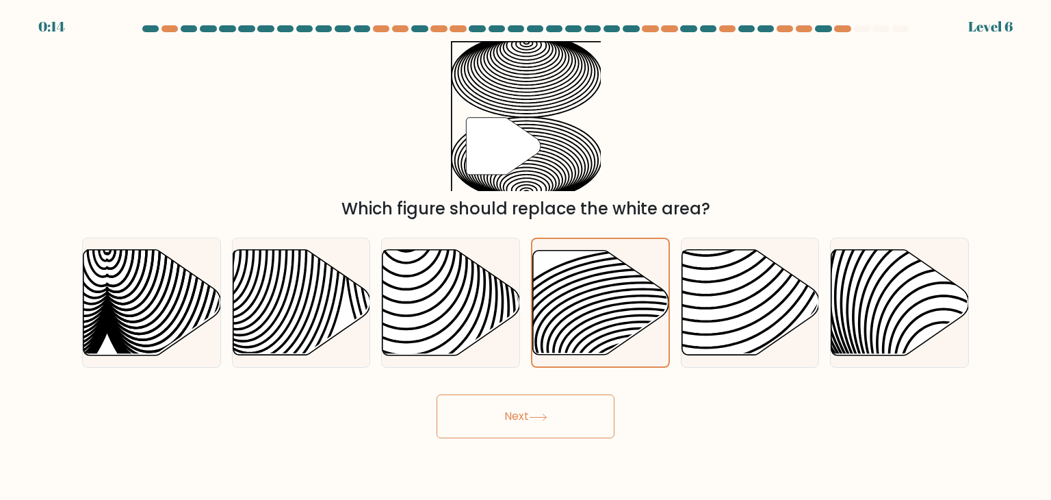
click at [519, 403] on button "Next" at bounding box center [526, 416] width 178 height 44
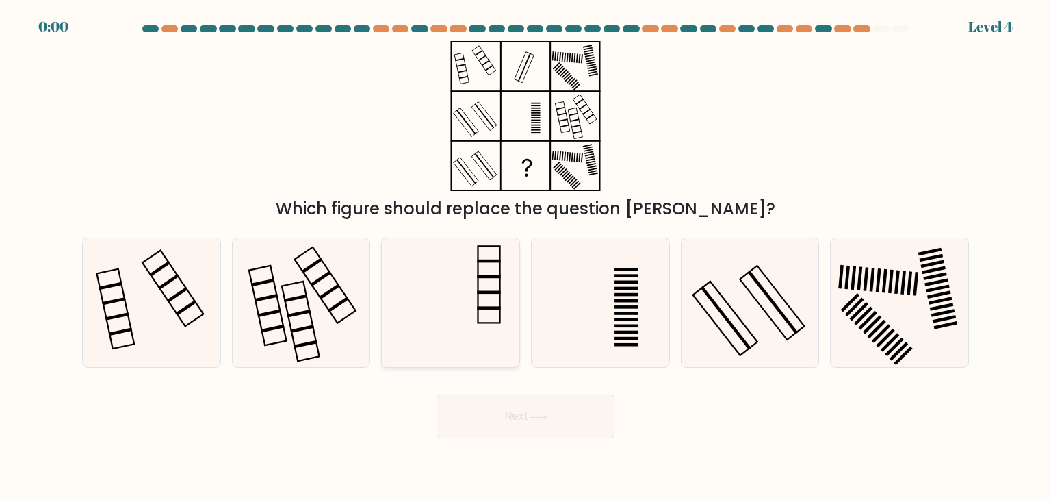
click at [488, 275] on rect at bounding box center [489, 276] width 23 height 3
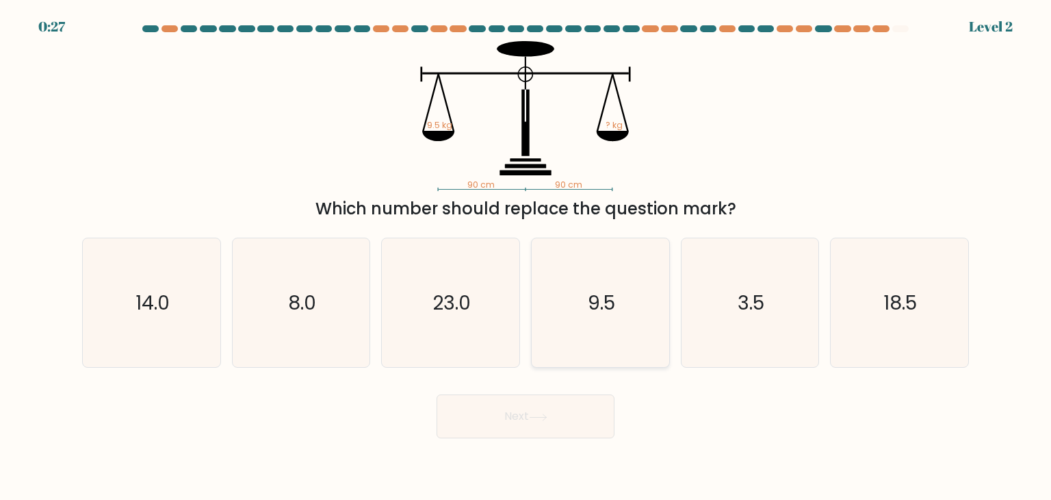
click at [612, 283] on icon "9.5" at bounding box center [600, 302] width 129 height 129
click at [526, 257] on input "d. 9.5" at bounding box center [526, 253] width 1 height 7
radio input "true"
click at [500, 405] on button "Next" at bounding box center [526, 416] width 178 height 44
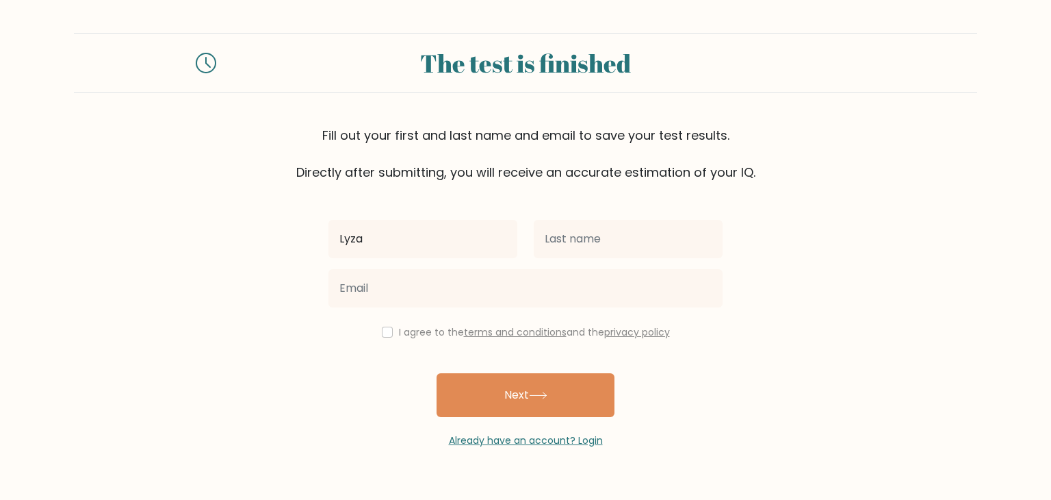
type input "Lyza"
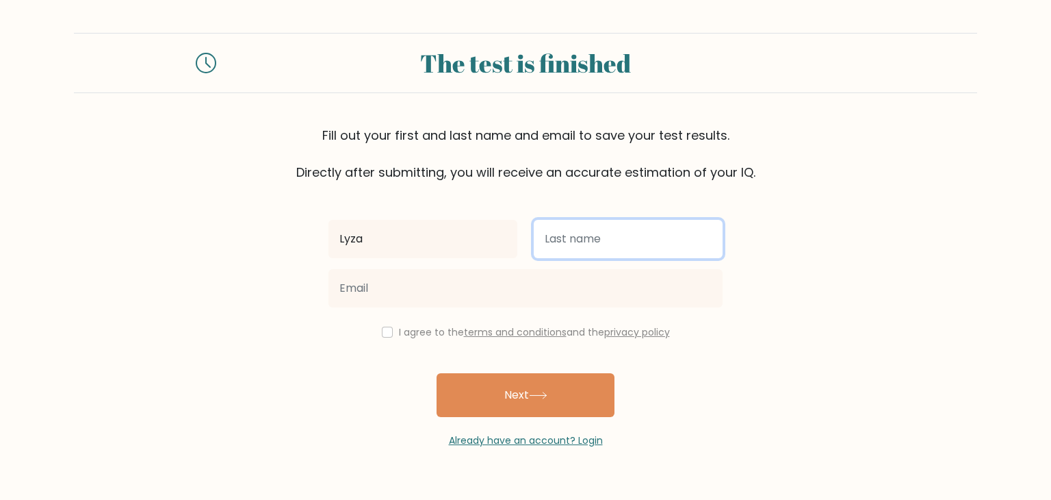
click at [584, 233] on input "text" at bounding box center [628, 239] width 189 height 38
type input "Librero"
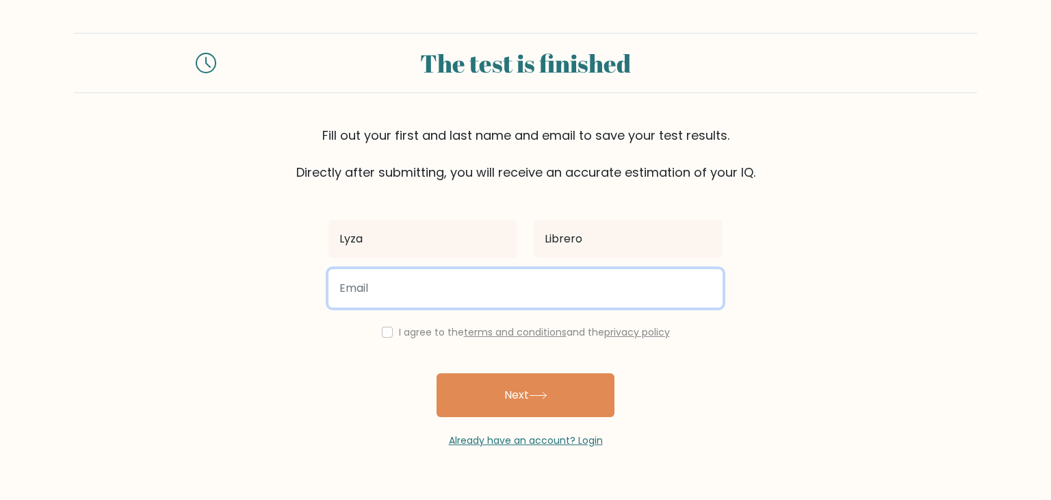
click at [489, 285] on input "email" at bounding box center [526, 288] width 394 height 38
type input "[EMAIL_ADDRESS][DOMAIN_NAME]"
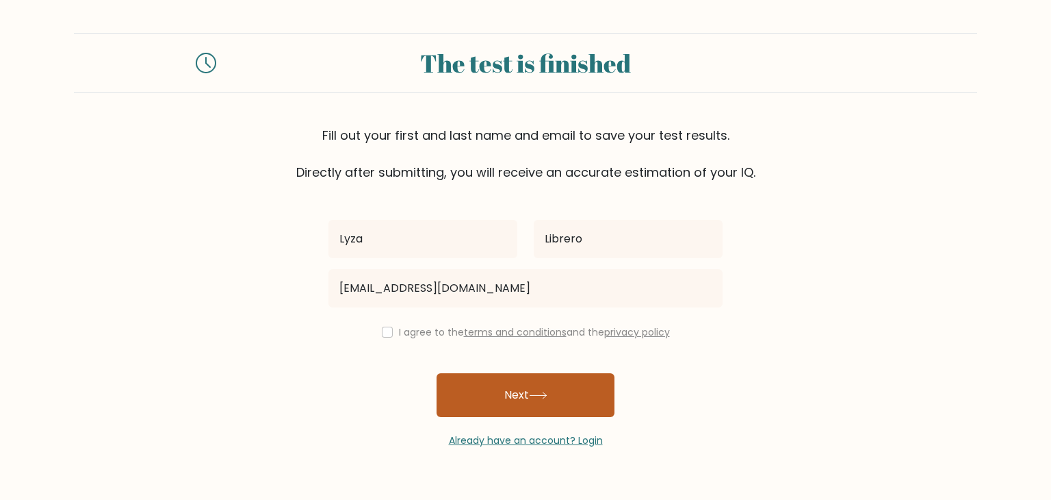
click at [508, 382] on button "Next" at bounding box center [526, 395] width 178 height 44
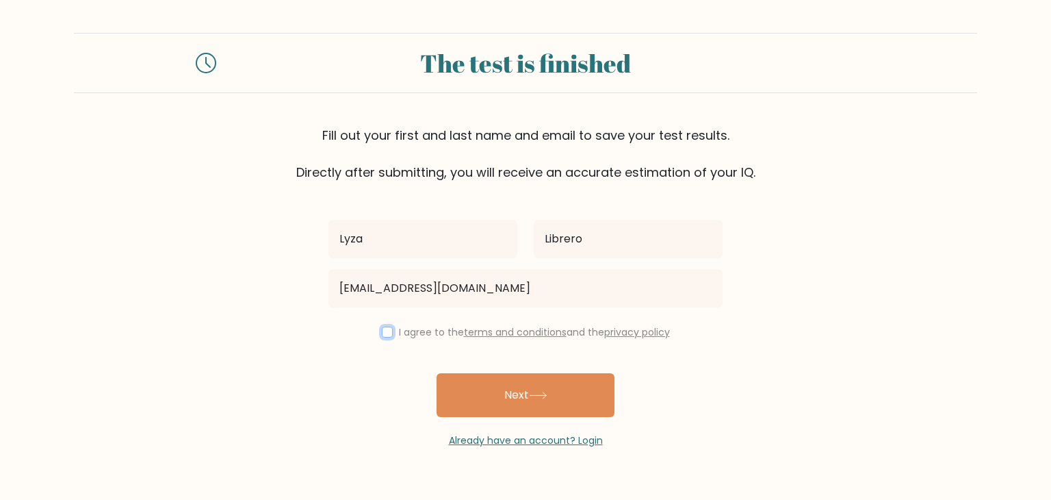
click at [384, 329] on input "checkbox" at bounding box center [387, 331] width 11 height 11
checkbox input "true"
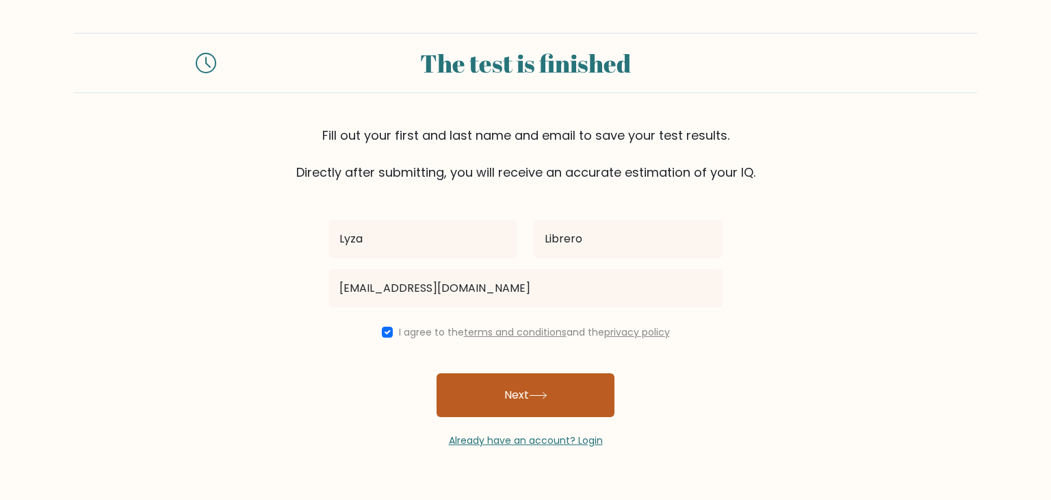
click at [478, 394] on button "Next" at bounding box center [526, 395] width 178 height 44
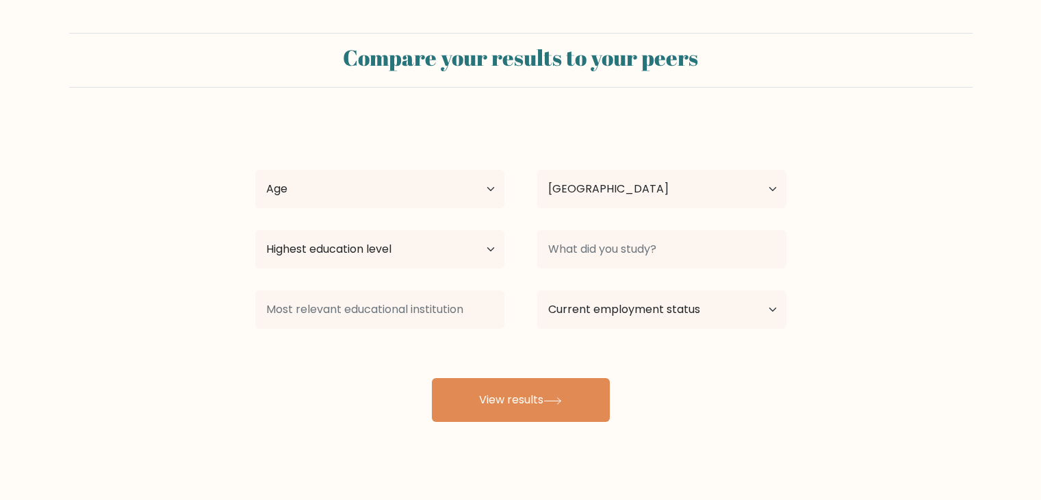
select select "PH"
click at [487, 196] on select "Age Under [DEMOGRAPHIC_DATA] [DEMOGRAPHIC_DATA] [DEMOGRAPHIC_DATA] [DEMOGRAPHIC…" at bounding box center [379, 189] width 249 height 38
select select "25_34"
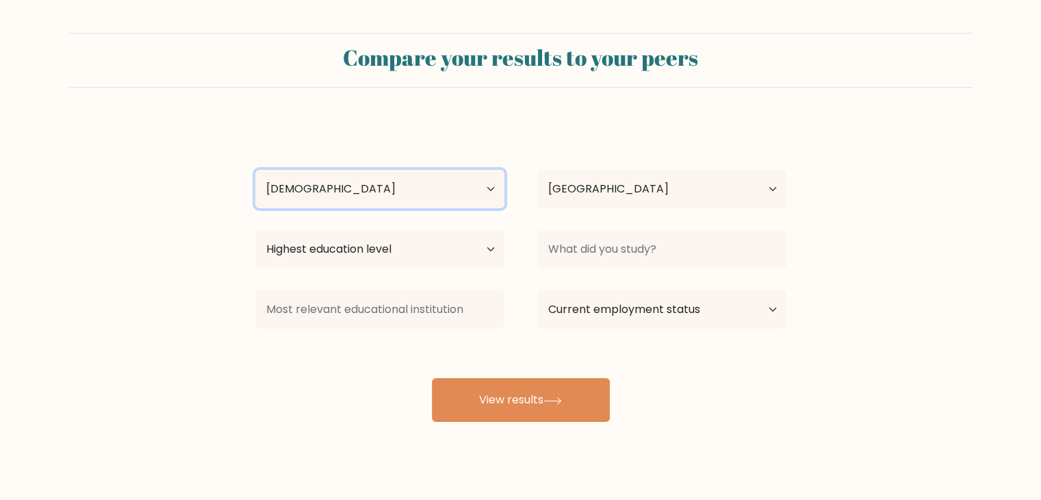
click at [255, 170] on select "Age Under [DEMOGRAPHIC_DATA] [DEMOGRAPHIC_DATA] [DEMOGRAPHIC_DATA] [DEMOGRAPHIC…" at bounding box center [379, 189] width 249 height 38
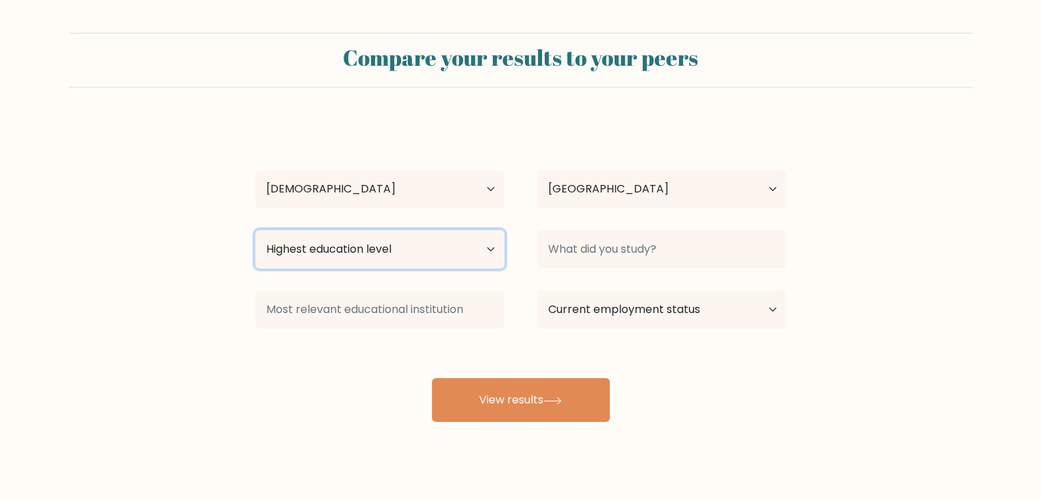
click at [441, 248] on select "Highest education level No schooling Primary Lower Secondary Upper Secondary Oc…" at bounding box center [379, 249] width 249 height 38
select select "bachelors_degree"
click at [255, 230] on select "Highest education level No schooling Primary Lower Secondary Upper Secondary Oc…" at bounding box center [379, 249] width 249 height 38
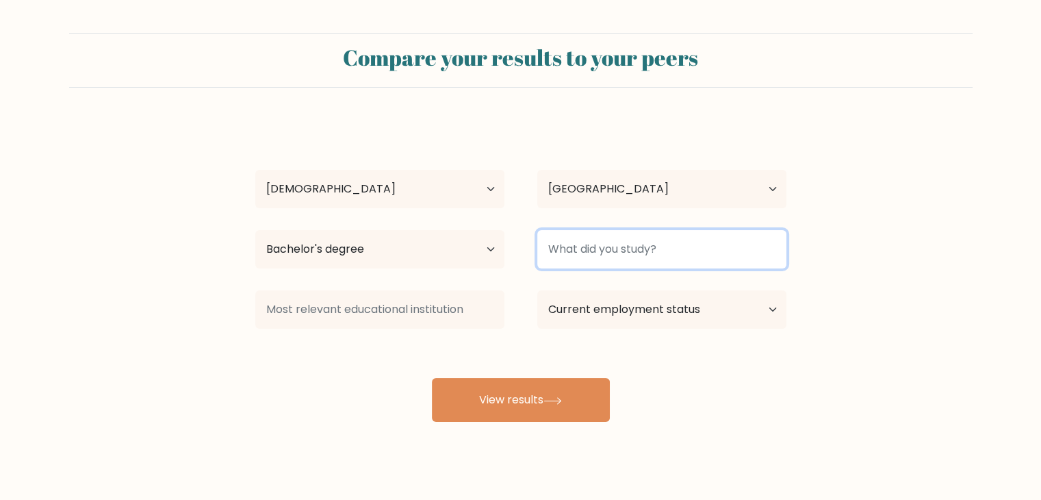
click at [552, 250] on input at bounding box center [661, 249] width 249 height 38
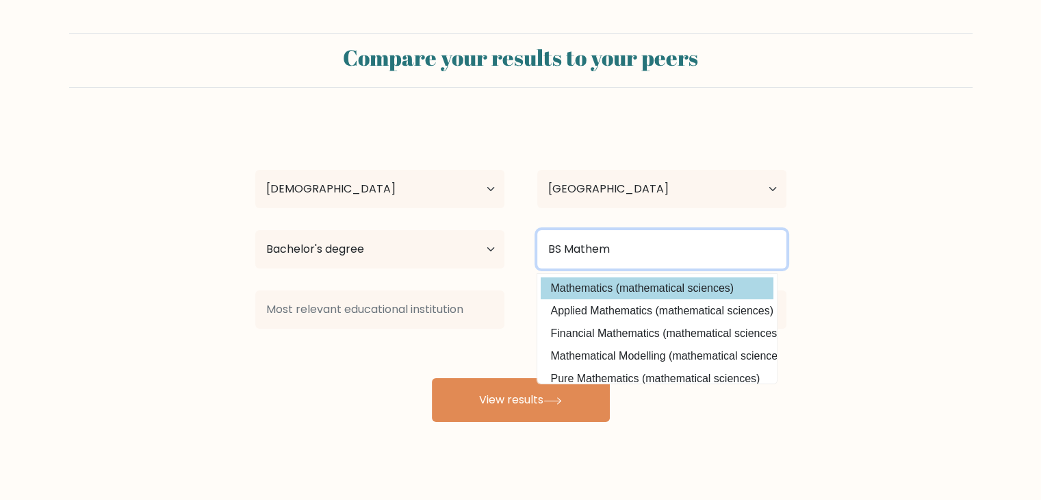
type input "BS Mathem"
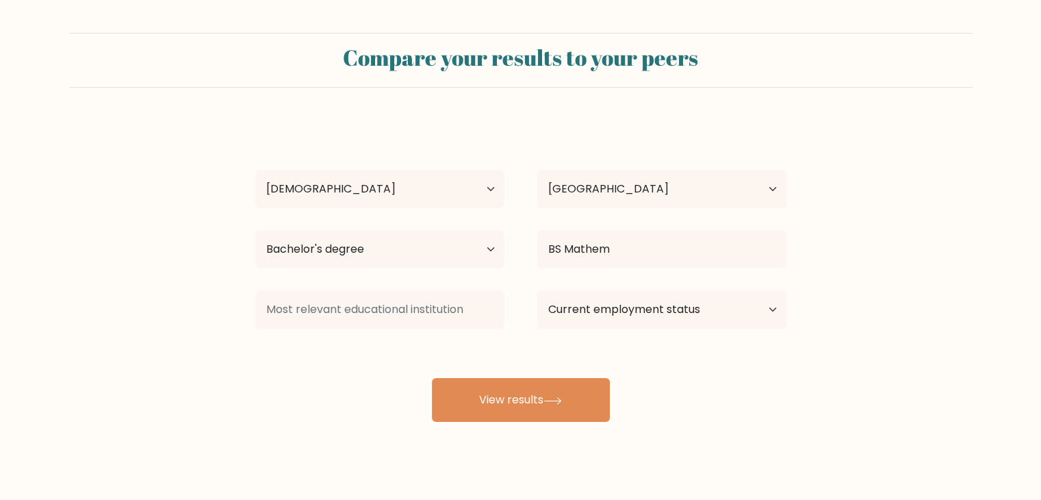
click at [600, 290] on div "[PERSON_NAME] Age Under [DEMOGRAPHIC_DATA] [DEMOGRAPHIC_DATA] [DEMOGRAPHIC_DATA…" at bounding box center [521, 270] width 548 height 301
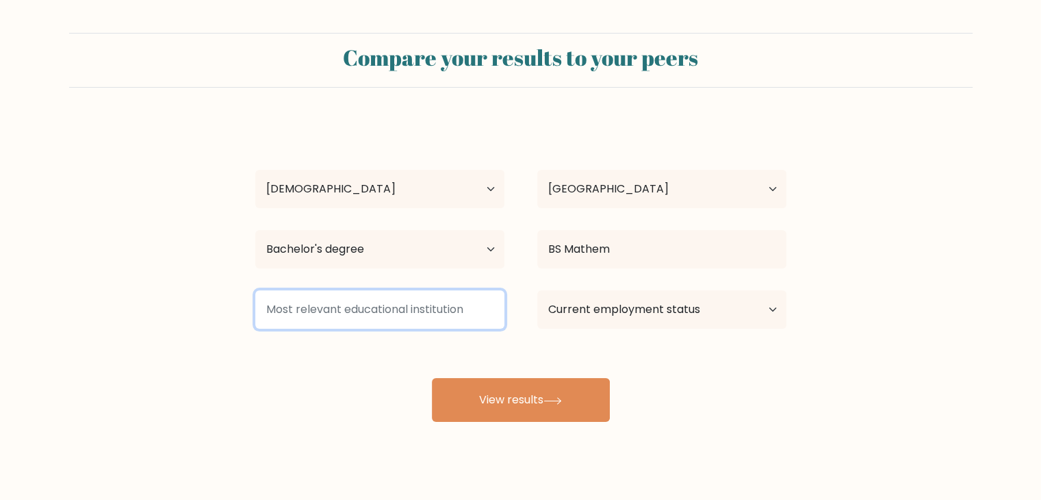
click at [444, 304] on input at bounding box center [379, 309] width 249 height 38
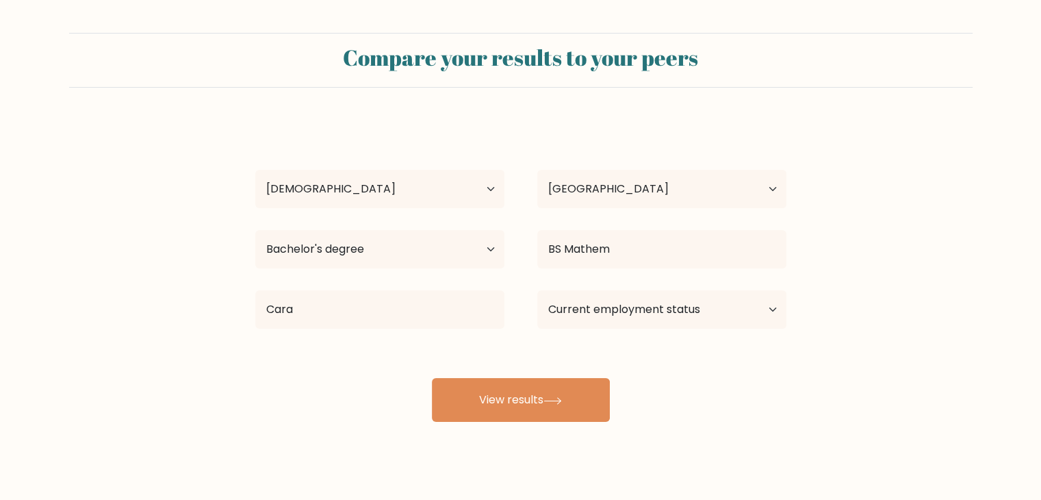
click at [389, 369] on div "Lyza Librero Age Under 18 years old 18-24 years old 25-34 years old 35-44 years…" at bounding box center [521, 270] width 548 height 301
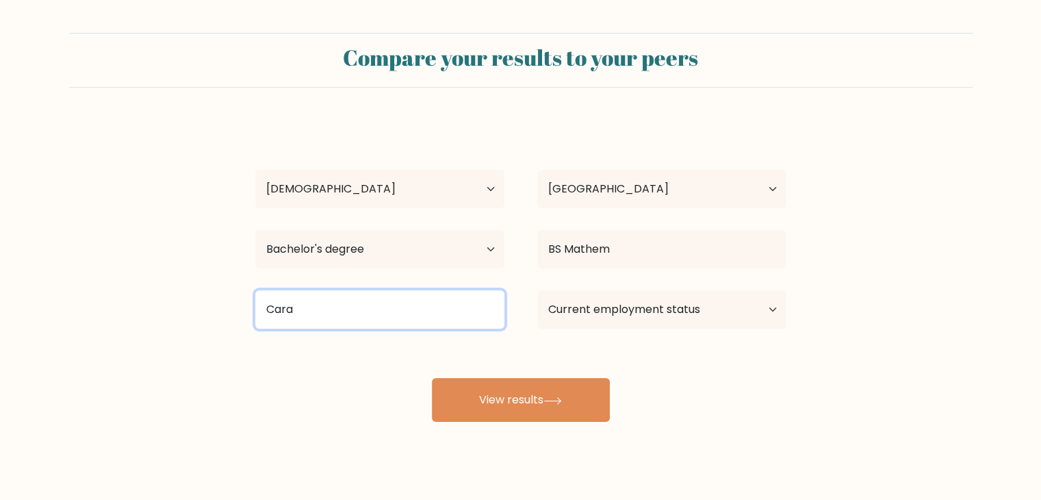
click at [356, 316] on input "Cara" at bounding box center [379, 309] width 249 height 38
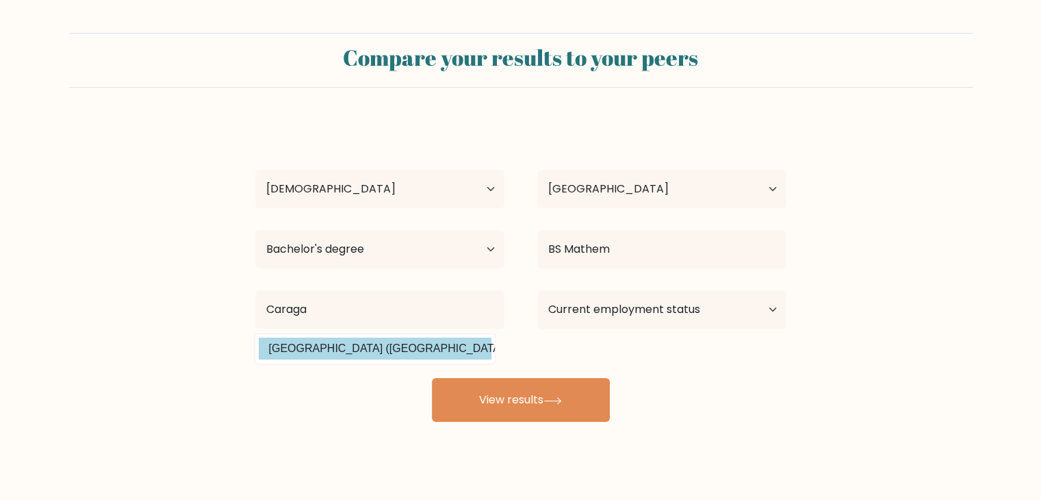
click at [345, 348] on div "Lyza Librero Age Under 18 years old 18-24 years old 25-34 years old 35-44 years…" at bounding box center [521, 270] width 548 height 301
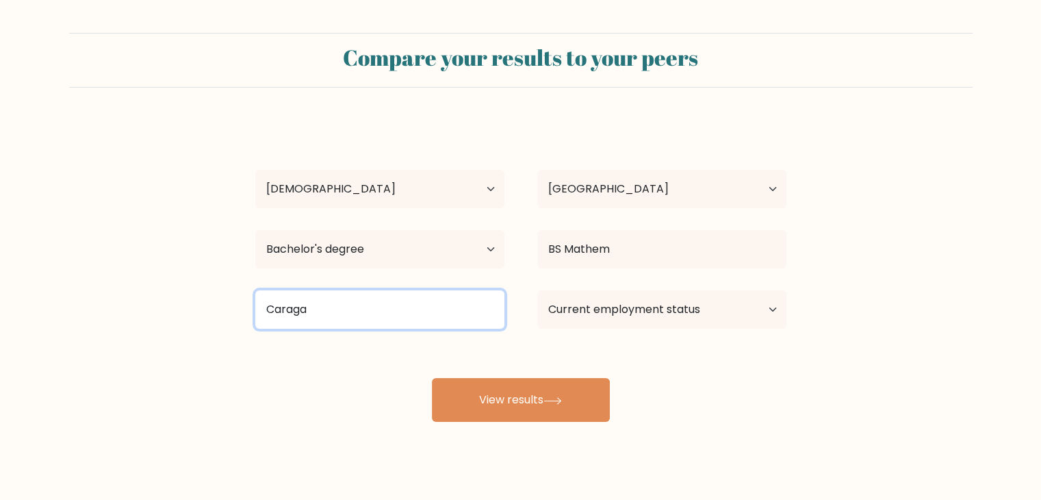
click at [337, 313] on input "Caraga" at bounding box center [379, 309] width 249 height 38
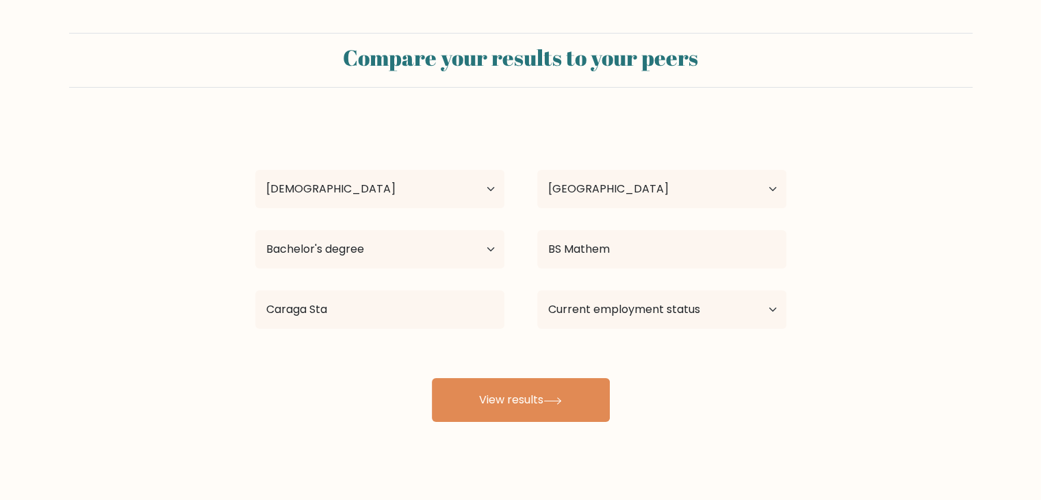
click at [372, 344] on div "Lyza Librero Age Under 18 years old 18-24 years old 25-34 years old 35-44 years…" at bounding box center [521, 270] width 548 height 301
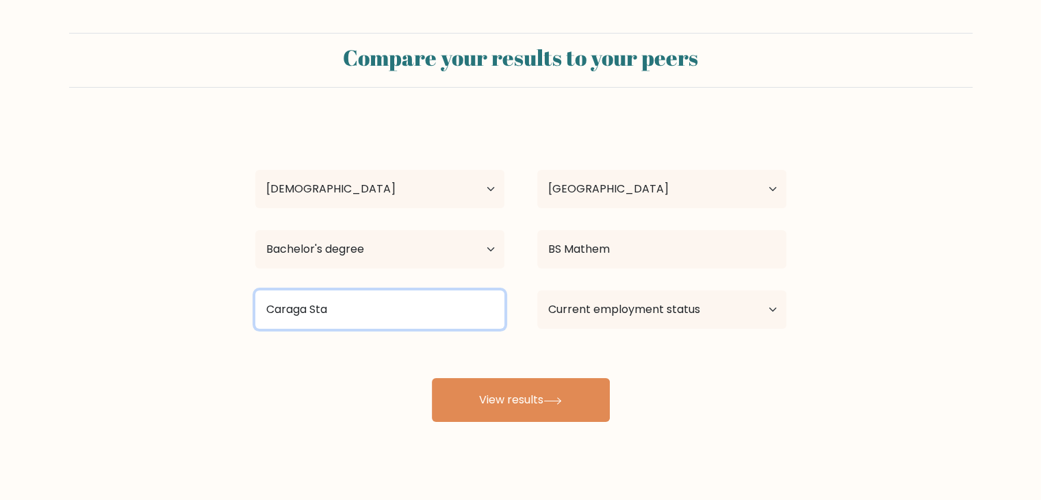
click at [353, 320] on input "Caraga Sta" at bounding box center [379, 309] width 249 height 38
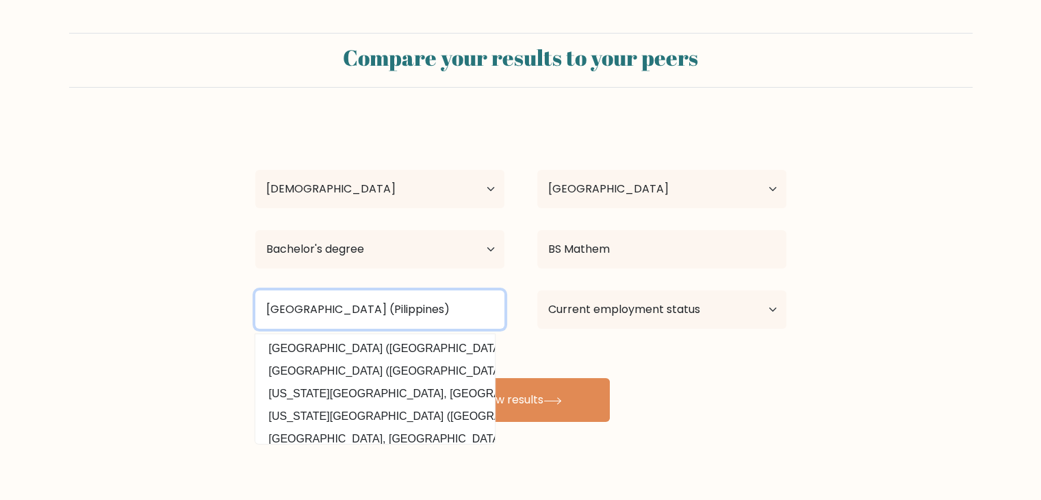
type input "Caraga State University (Pilippines)"
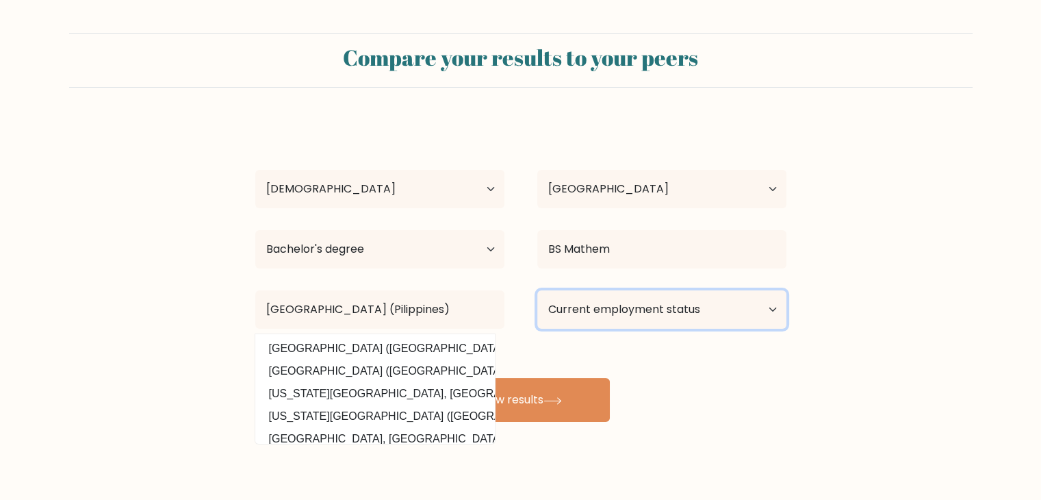
click at [580, 308] on select "Current employment status Employed Student Retired Other / prefer not to answer" at bounding box center [661, 309] width 249 height 38
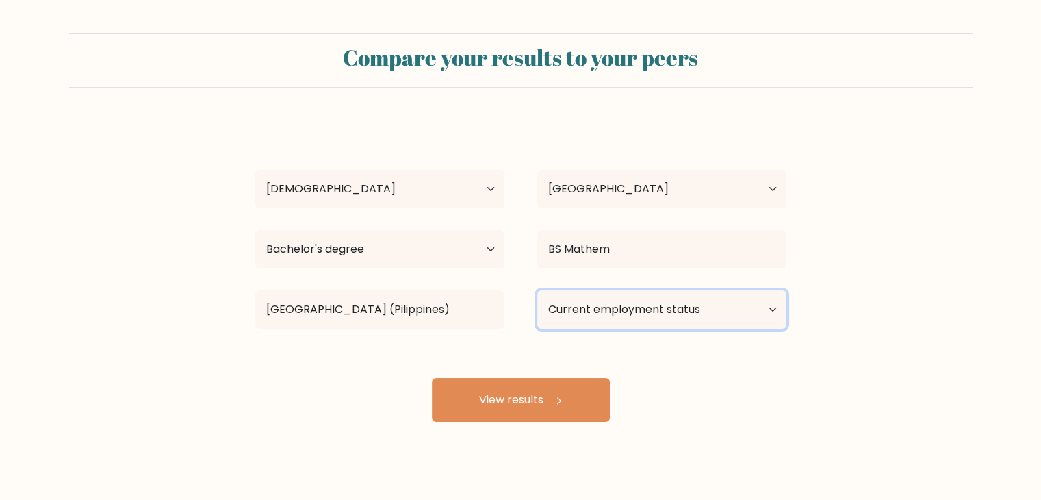
select select "other"
click at [537, 290] on select "Current employment status Employed Student Retired Other / prefer not to answer" at bounding box center [661, 309] width 249 height 38
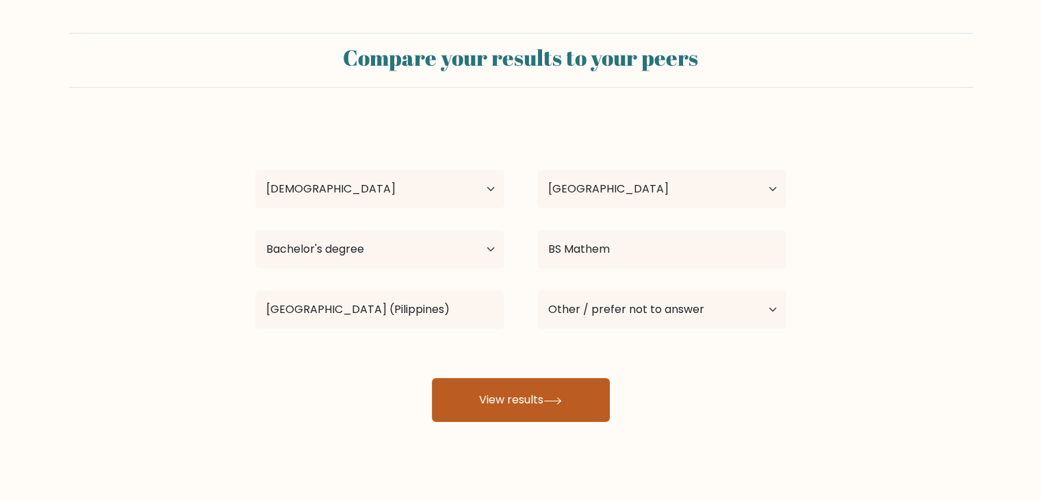
click at [543, 402] on button "View results" at bounding box center [521, 400] width 178 height 44
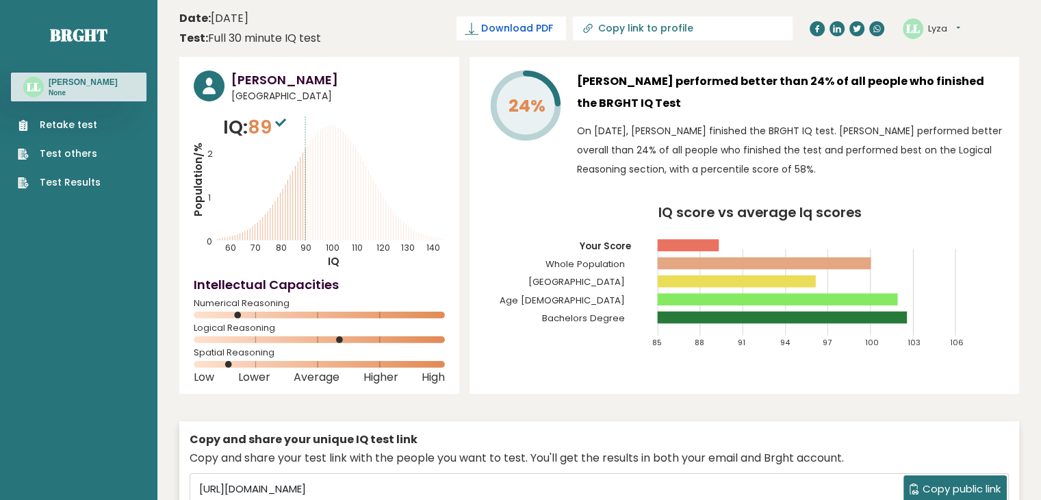
click at [552, 22] on span "Download PDF" at bounding box center [516, 28] width 71 height 14
click at [790, 281] on rect at bounding box center [737, 281] width 158 height 12
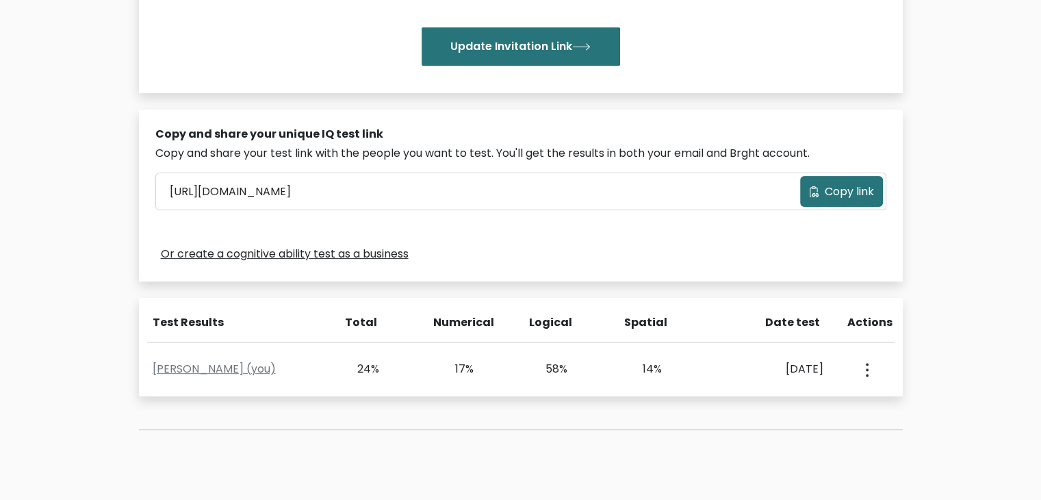
scroll to position [324, 0]
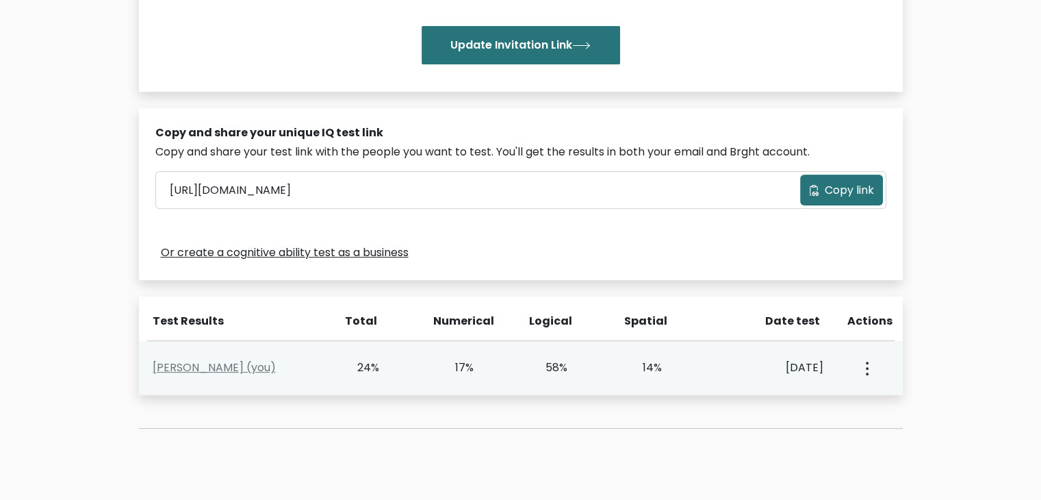
click at [860, 371] on button "button" at bounding box center [865, 367] width 11 height 42
click at [892, 406] on link "View Profile" at bounding box center [914, 407] width 108 height 22
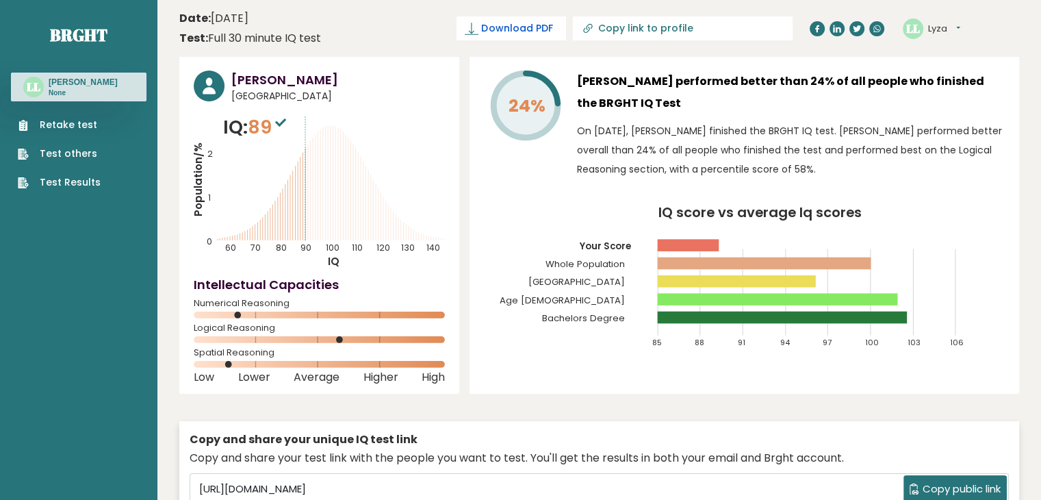
click at [552, 25] on span "Download PDF" at bounding box center [516, 28] width 71 height 14
click at [542, 28] on span "✓ Your PDF is downloaded..." at bounding box center [488, 28] width 155 height 24
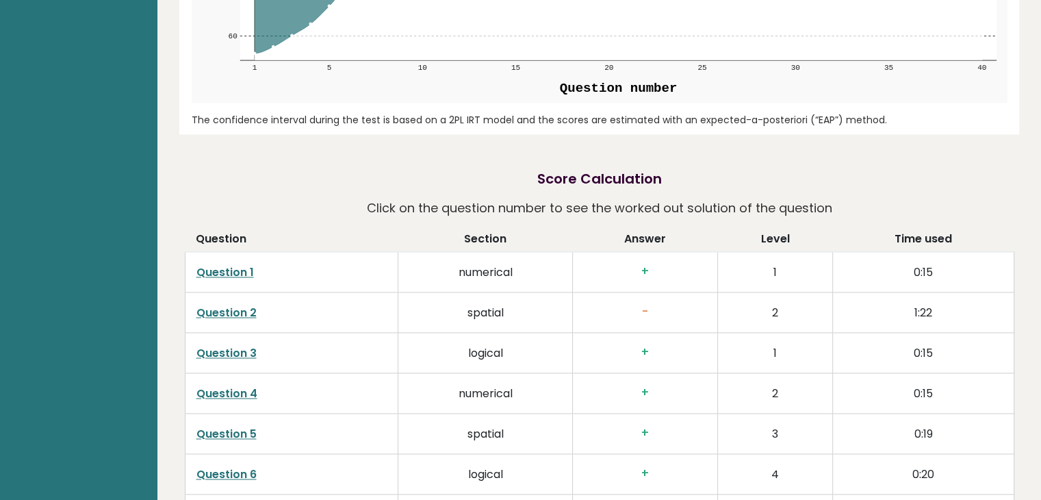
scroll to position [1941, 0]
click at [224, 272] on link "Question 1" at bounding box center [224, 274] width 57 height 16
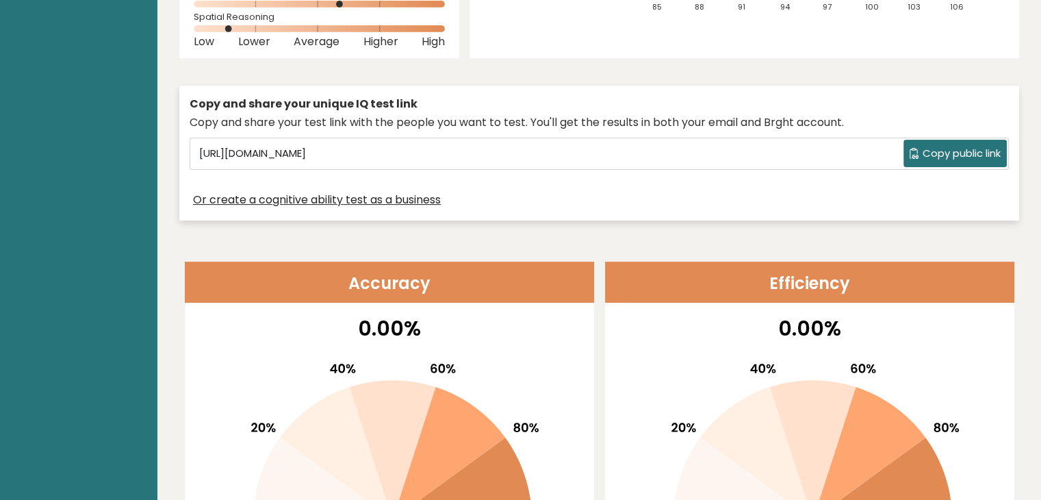
scroll to position [0, 0]
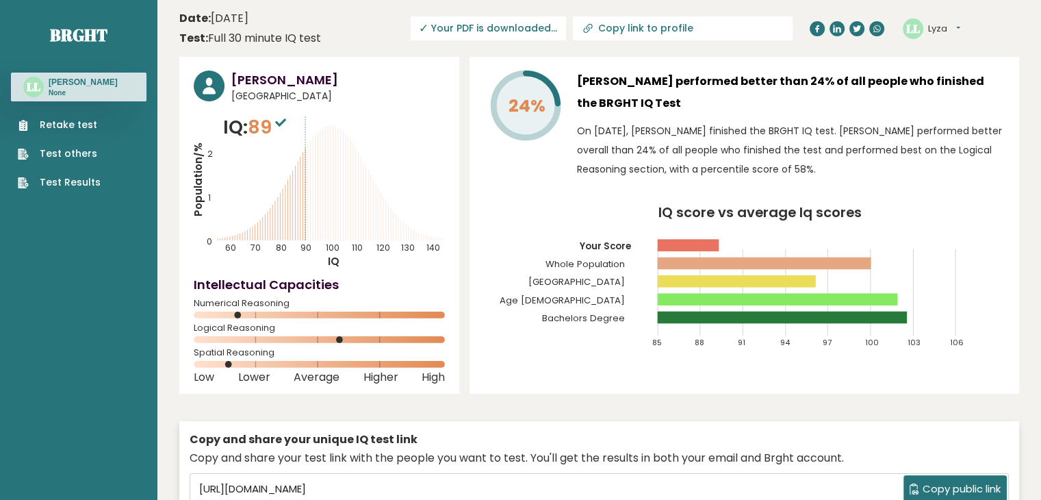
click at [537, 27] on span "✓ Your PDF is downloaded..." at bounding box center [488, 28] width 155 height 24
click at [950, 23] on button "Lyza" at bounding box center [944, 29] width 32 height 14
click at [947, 66] on link "Profile" at bounding box center [964, 69] width 70 height 19
click at [552, 23] on span "Download PDF" at bounding box center [516, 28] width 71 height 14
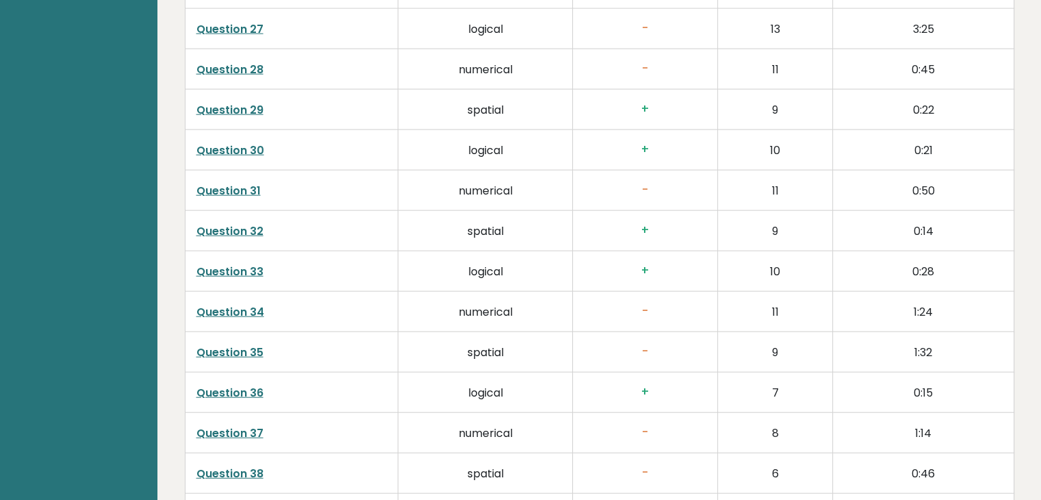
scroll to position [3496, 0]
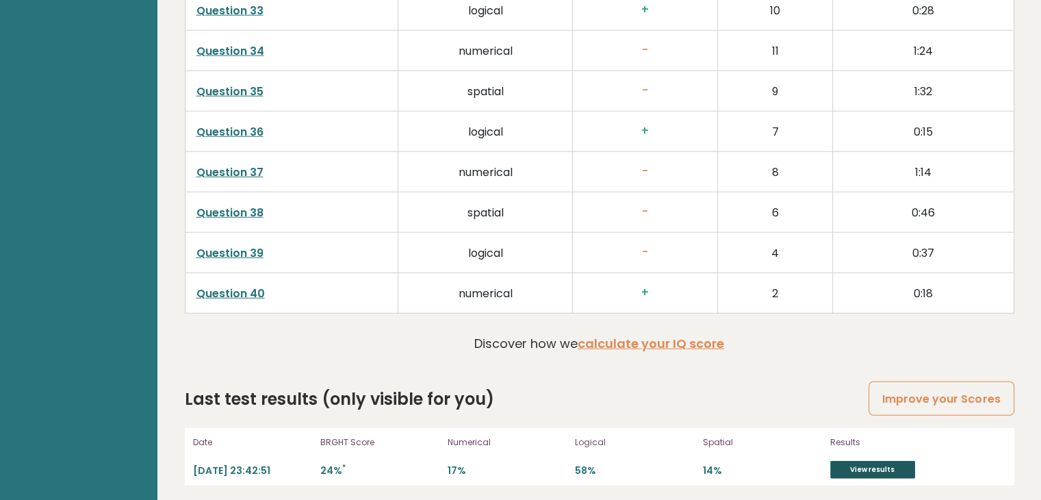
click at [857, 465] on link "View results" at bounding box center [872, 470] width 85 height 18
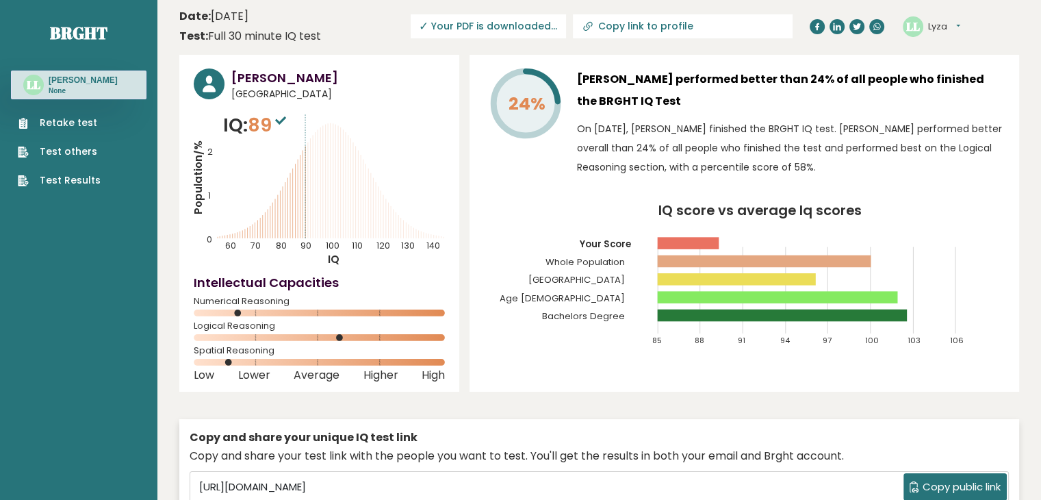
scroll to position [0, 0]
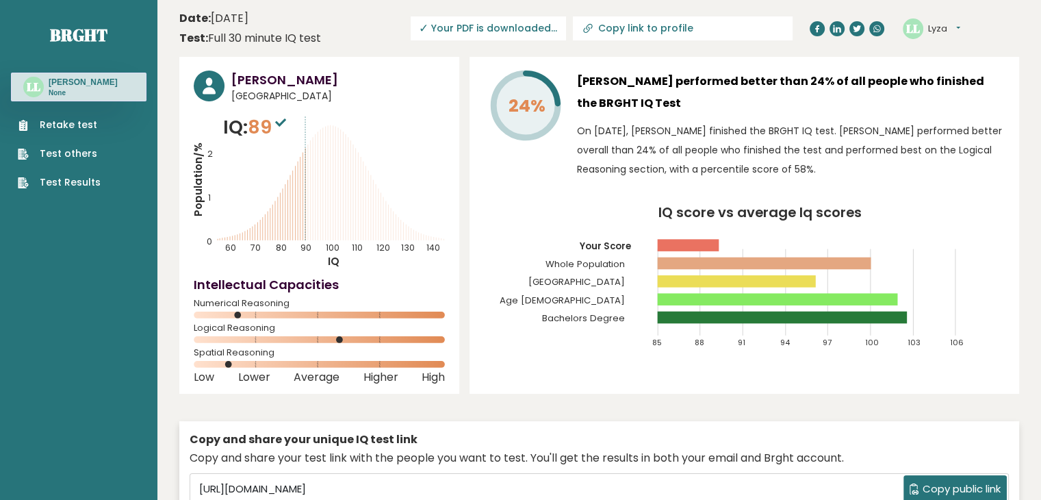
click at [957, 24] on button "Lyza" at bounding box center [944, 29] width 32 height 14
click at [953, 68] on link "Profile" at bounding box center [964, 69] width 70 height 19
click at [953, 68] on div "24% Lyza Librero performed better than 24% of all people who finished the BRGHT…" at bounding box center [745, 225] width 550 height 337
click at [958, 23] on button "Lyza" at bounding box center [944, 29] width 32 height 14
click at [958, 88] on link "Settings" at bounding box center [964, 88] width 70 height 19
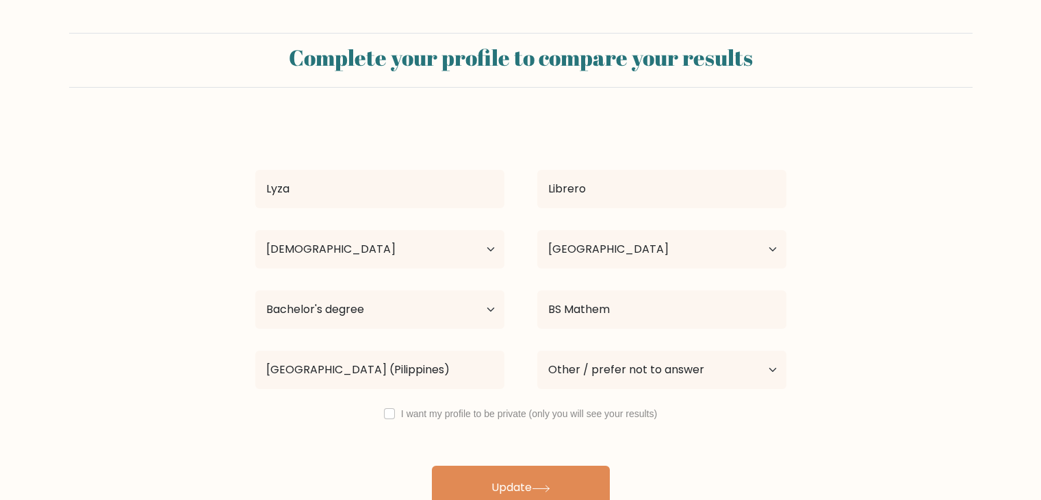
select select "25_34"
select select "PH"
select select "bachelors_degree"
select select "other"
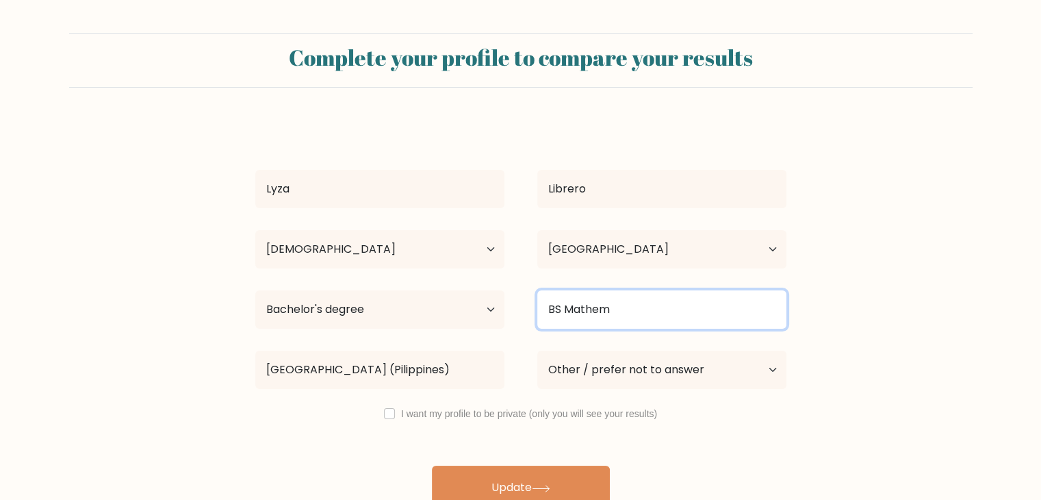
click at [690, 314] on input "BS Mathem" at bounding box center [661, 309] width 249 height 38
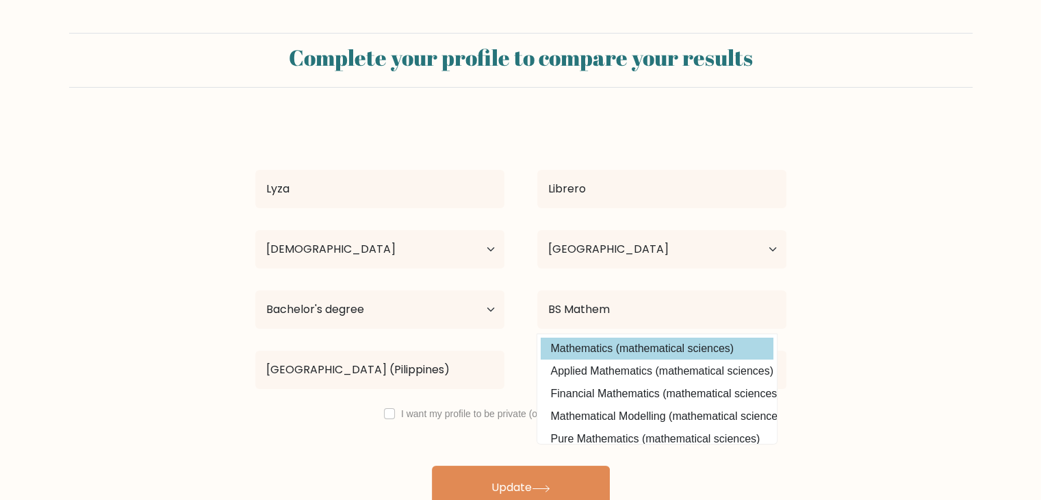
click at [682, 352] on div "Lyza Librero Age Under 18 years old 18-24 years old 25-34 years old 35-44 years…" at bounding box center [521, 314] width 548 height 389
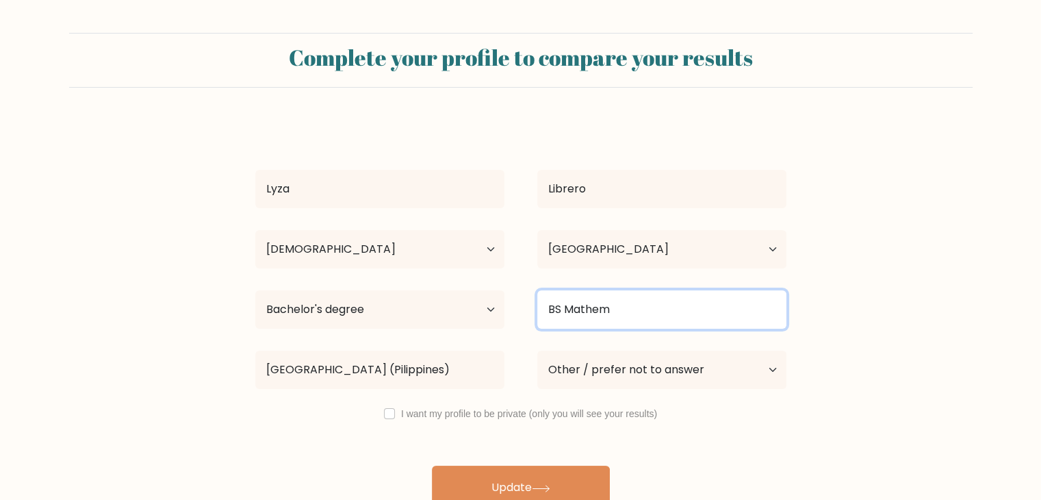
click at [630, 315] on input "BS Mathem" at bounding box center [661, 309] width 249 height 38
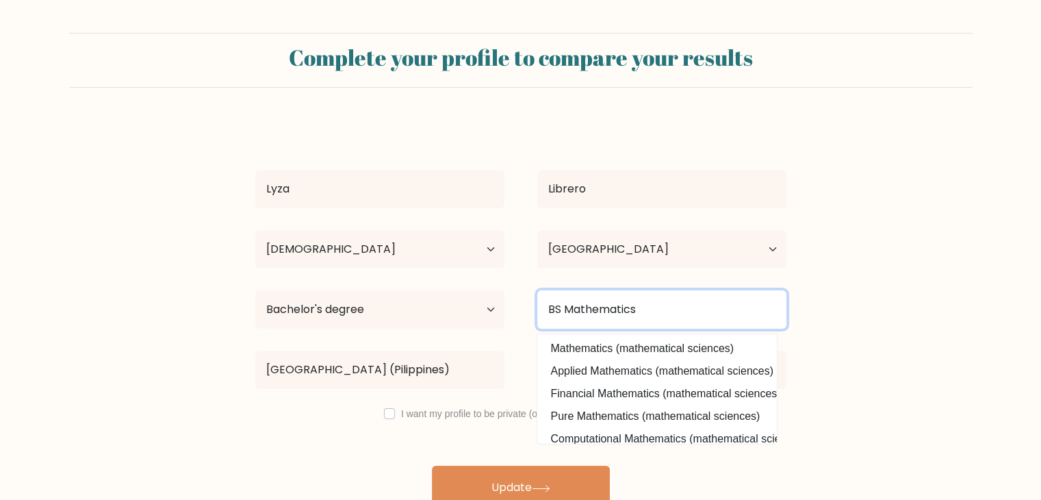
type input "BS Mathematics"
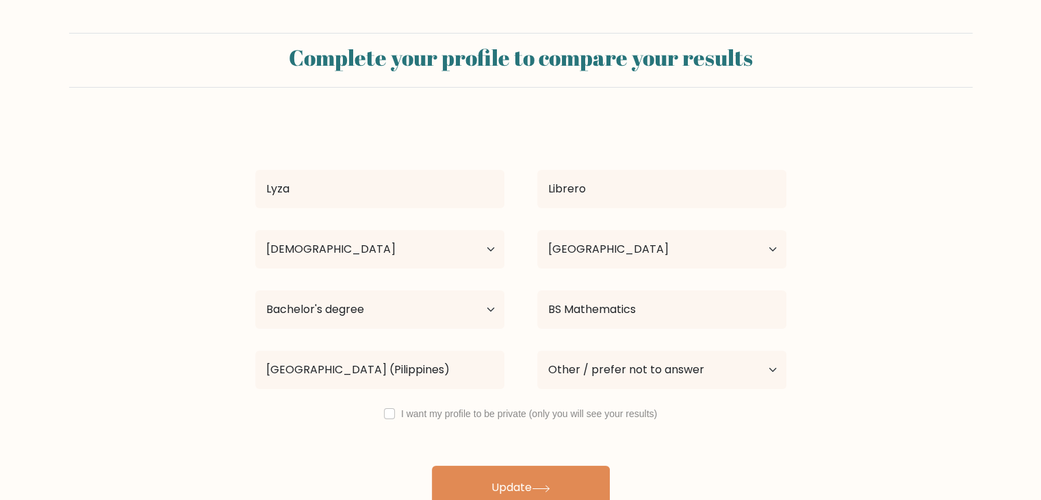
click at [506, 441] on div "Lyza Librero Age Under 18 years old 18-24 years old 25-34 years old 35-44 years…" at bounding box center [521, 314] width 548 height 389
click at [389, 413] on input "checkbox" at bounding box center [389, 413] width 11 height 11
checkbox input "true"
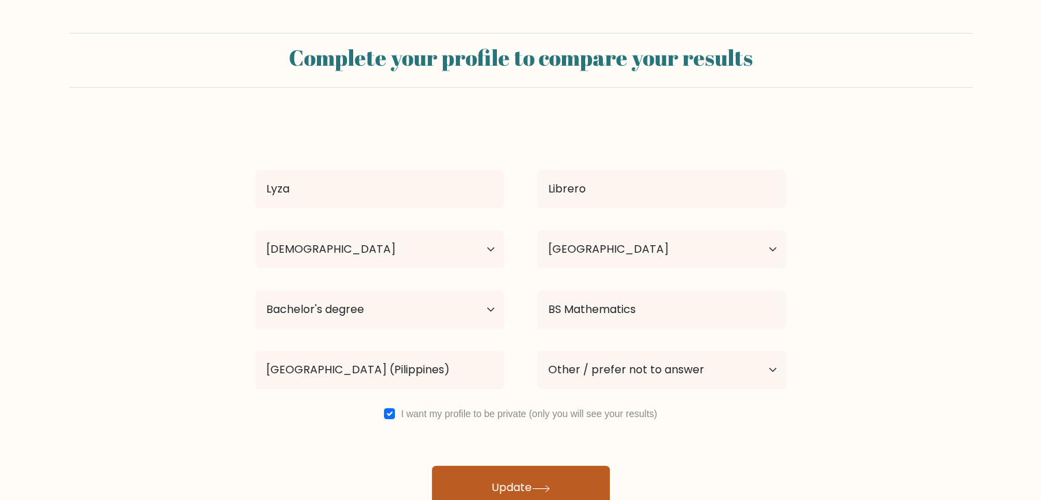
click at [490, 470] on button "Update" at bounding box center [521, 487] width 178 height 44
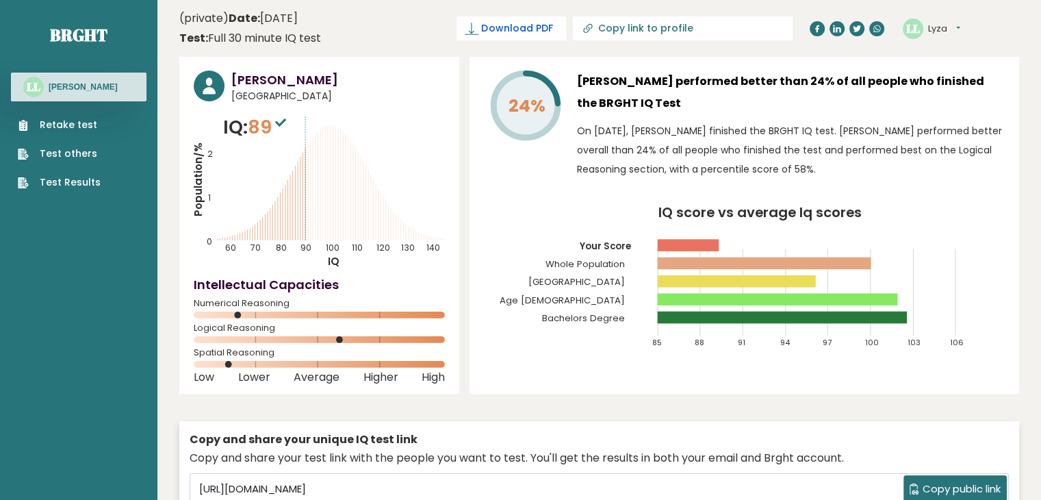
drag, startPoint x: 574, startPoint y: 25, endPoint x: 563, endPoint y: 30, distance: 11.3
click at [552, 30] on span "Download PDF" at bounding box center [516, 28] width 71 height 14
click at [699, 30] on input "Copy link to profile" at bounding box center [691, 28] width 186 height 11
type input "[URL][DOMAIN_NAME]"
click at [546, 26] on icon at bounding box center [539, 29] width 14 height 14
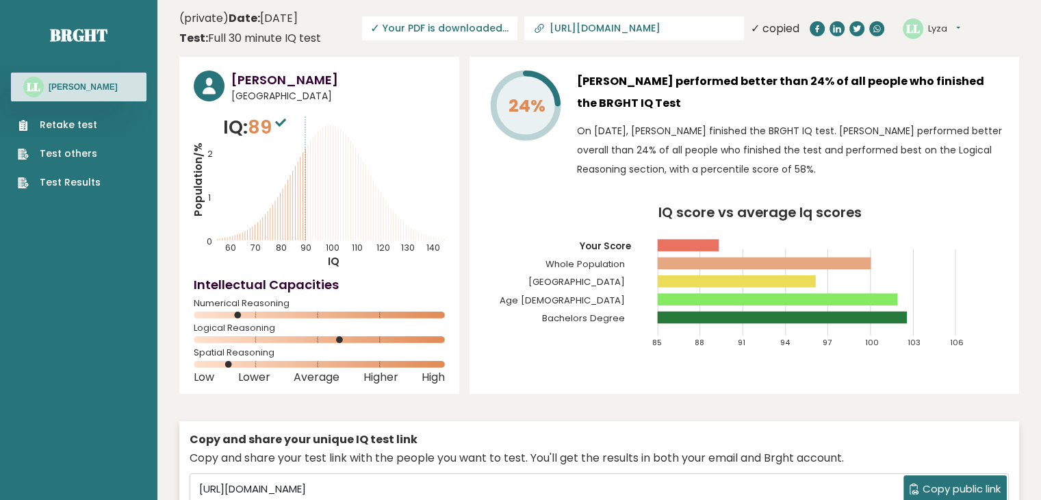
click at [520, 214] on icon "IQ score vs average Iq scores 85 88 91 94 97 100 103 106 Your Score Whole Popul…" at bounding box center [744, 283] width 521 height 154
click at [939, 35] on button "Lyza" at bounding box center [944, 29] width 32 height 14
click at [946, 50] on link "Dashboard" at bounding box center [964, 50] width 70 height 18
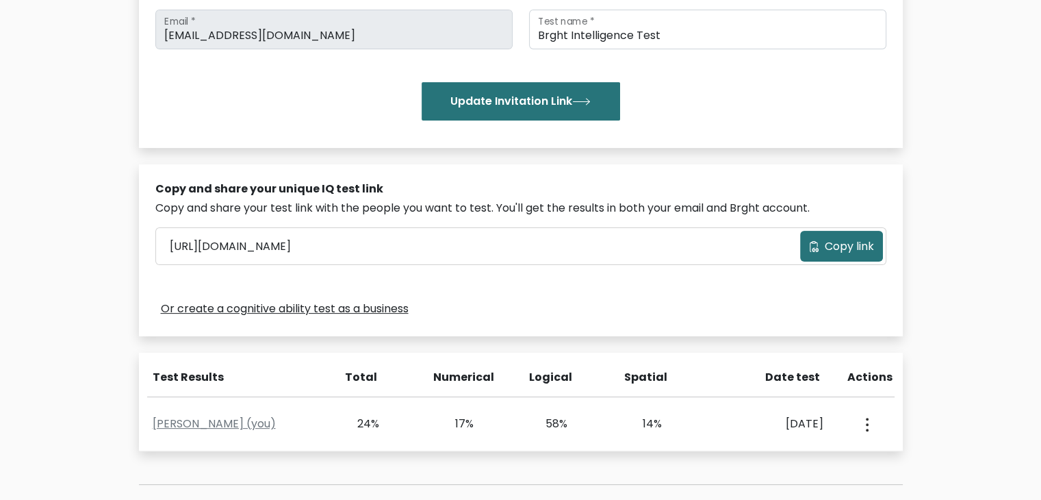
scroll to position [435, 0]
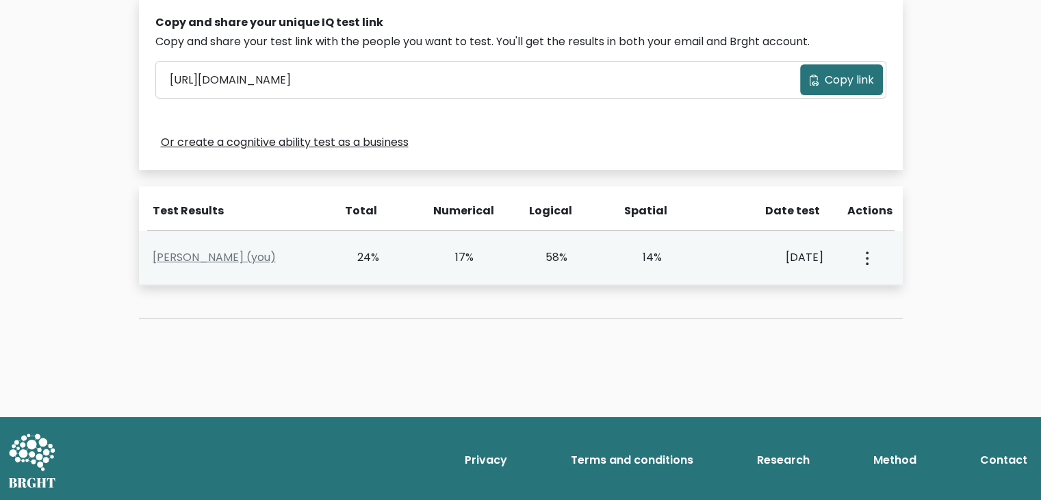
click at [864, 257] on button "button" at bounding box center [865, 257] width 11 height 42
click at [884, 290] on link "View Profile" at bounding box center [914, 297] width 108 height 22
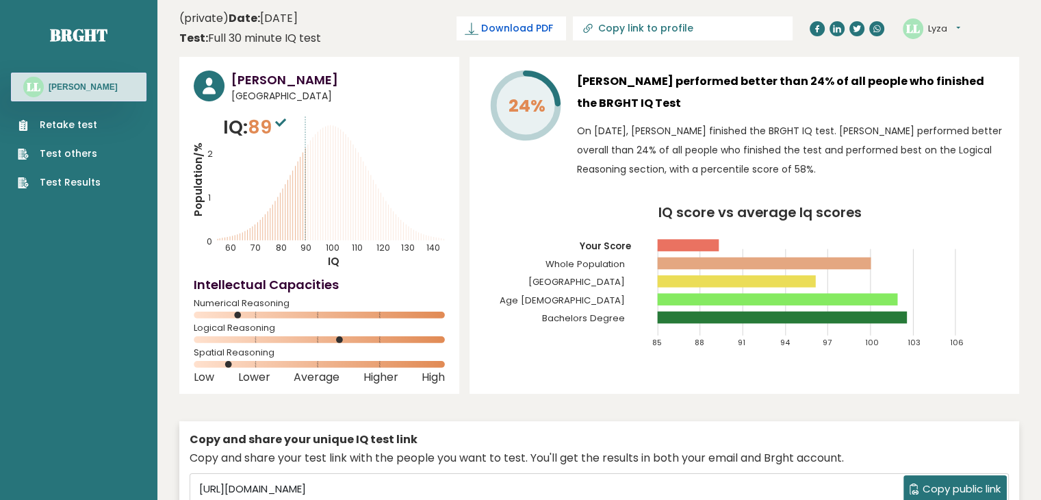
click at [552, 22] on span "Download PDF" at bounding box center [516, 28] width 71 height 14
click at [552, 23] on span "Download PDF" at bounding box center [516, 28] width 71 height 14
drag, startPoint x: 599, startPoint y: 33, endPoint x: 1049, endPoint y: -7, distance: 451.4
click at [959, 31] on button "Lyza" at bounding box center [944, 29] width 32 height 14
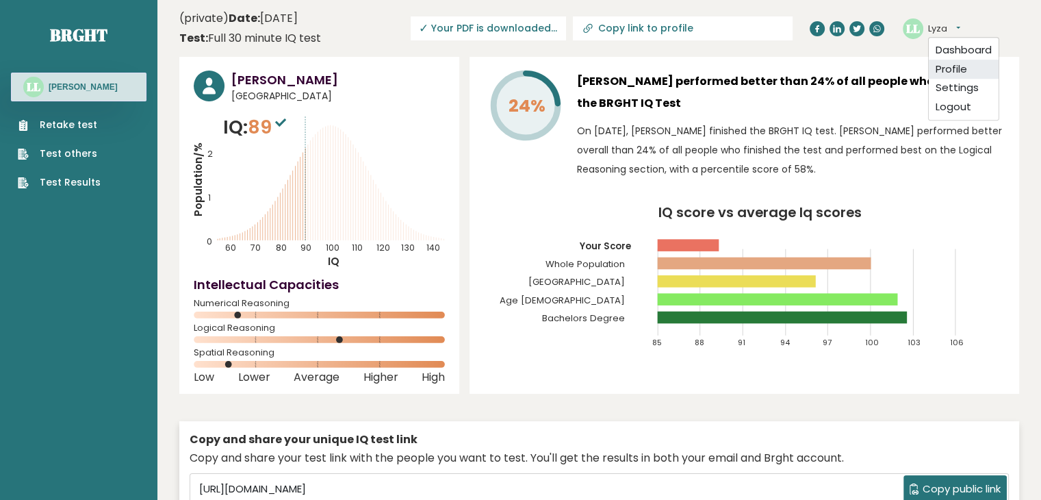
click at [951, 75] on link "Profile" at bounding box center [964, 69] width 70 height 19
click at [552, 25] on span "Download PDF" at bounding box center [516, 28] width 71 height 14
click at [954, 25] on button "Lyza" at bounding box center [944, 29] width 32 height 14
click at [947, 80] on link "Settings" at bounding box center [964, 88] width 70 height 19
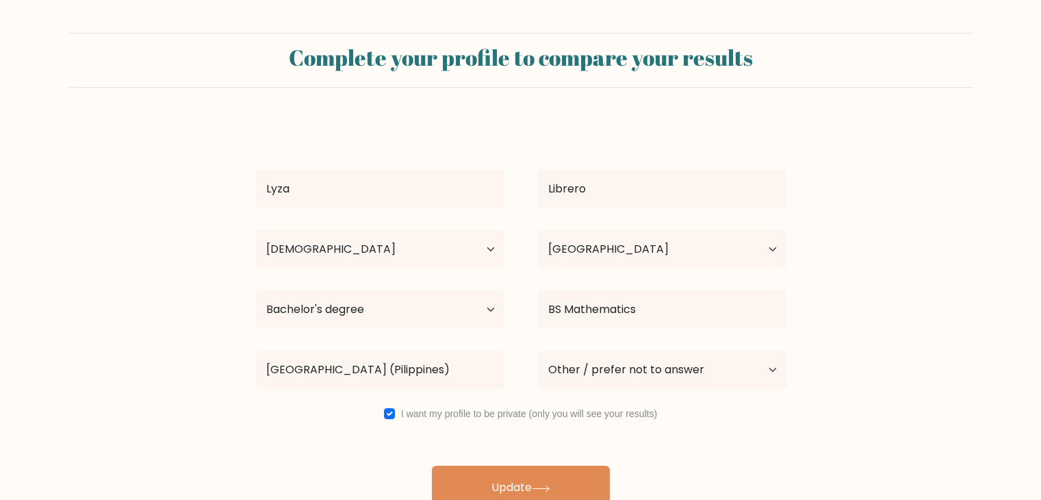
select select "25_34"
select select "PH"
select select "bachelors_degree"
select select "other"
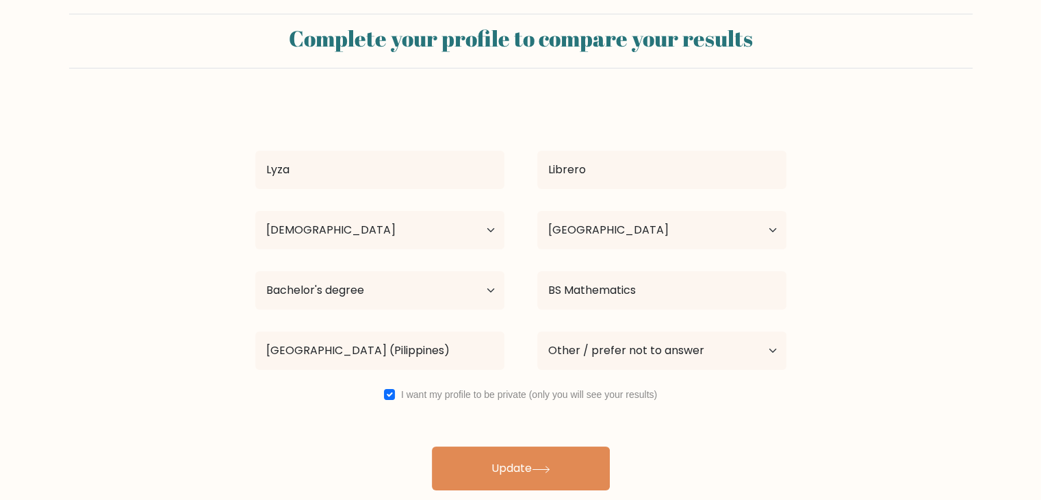
scroll to position [19, 0]
click at [390, 396] on input "checkbox" at bounding box center [389, 394] width 11 height 11
checkbox input "false"
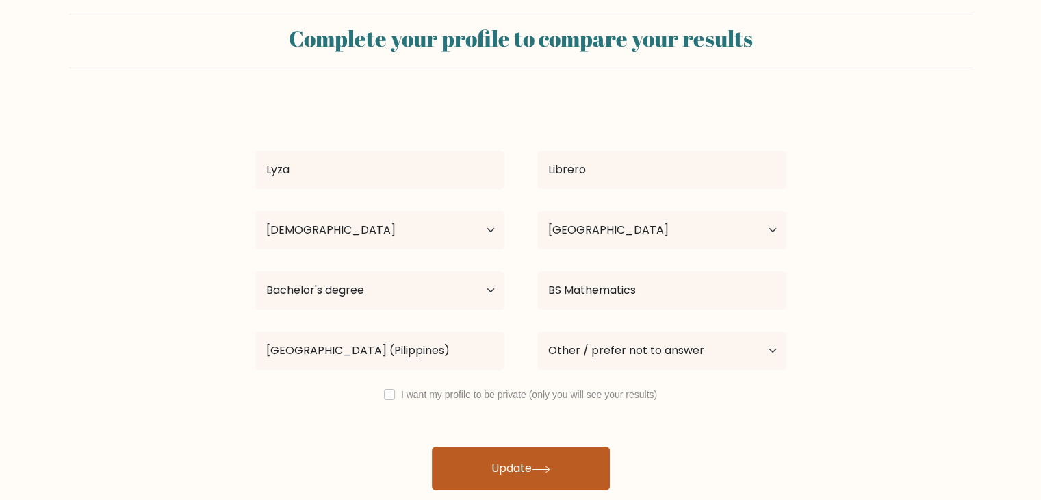
click at [517, 477] on button "Update" at bounding box center [521, 468] width 178 height 44
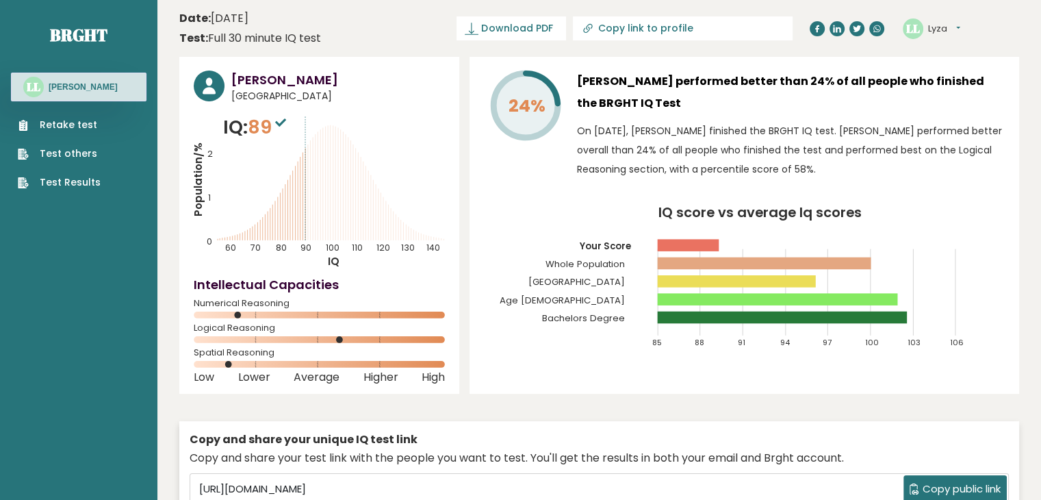
click at [595, 25] on icon at bounding box center [588, 29] width 14 height 14
type input "[URL][DOMAIN_NAME]"
click at [426, 34] on header "Date: September 12, 2025 Test: Full 30 minute IQ test Download PDF Downloading.…" at bounding box center [599, 28] width 840 height 43
click at [552, 34] on span "Download PDF" at bounding box center [516, 28] width 71 height 14
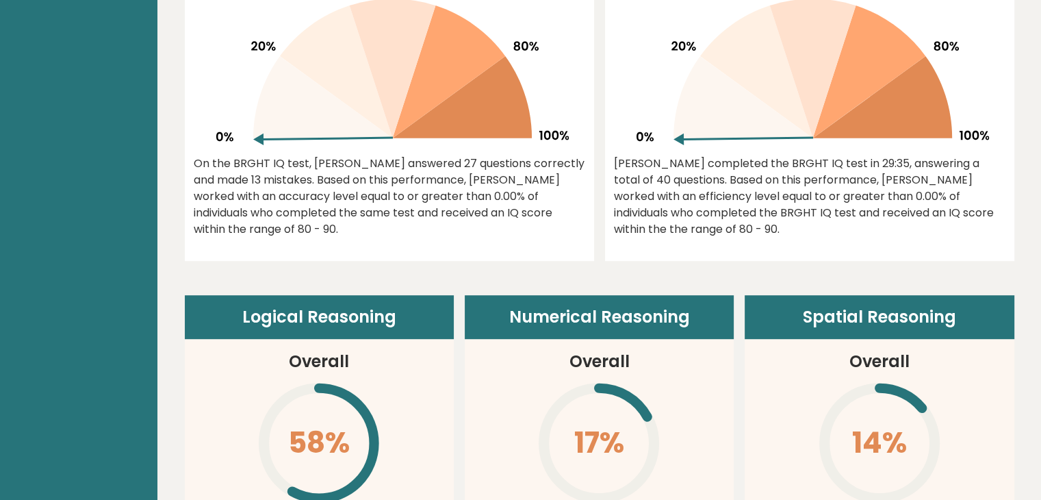
scroll to position [589, 0]
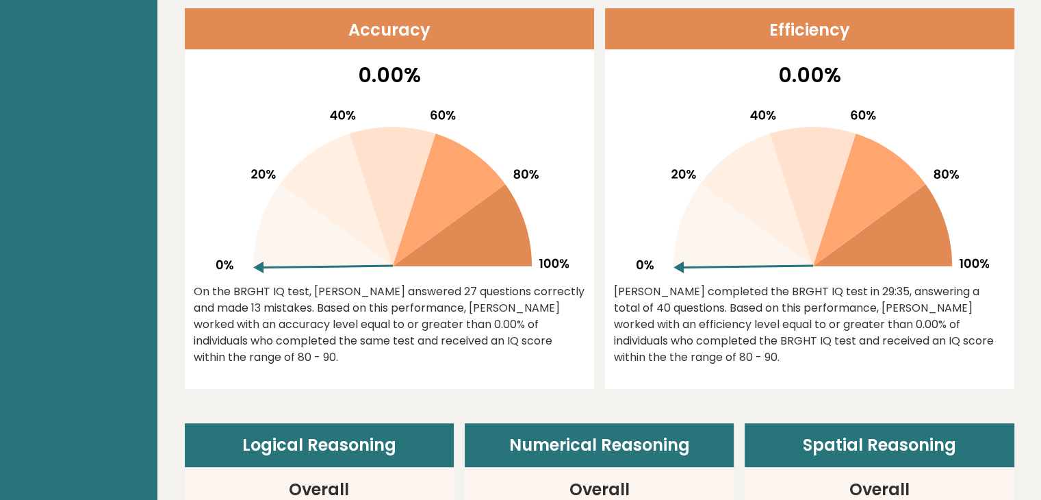
drag, startPoint x: 534, startPoint y: 2, endPoint x: 126, endPoint y: 155, distance: 435.5
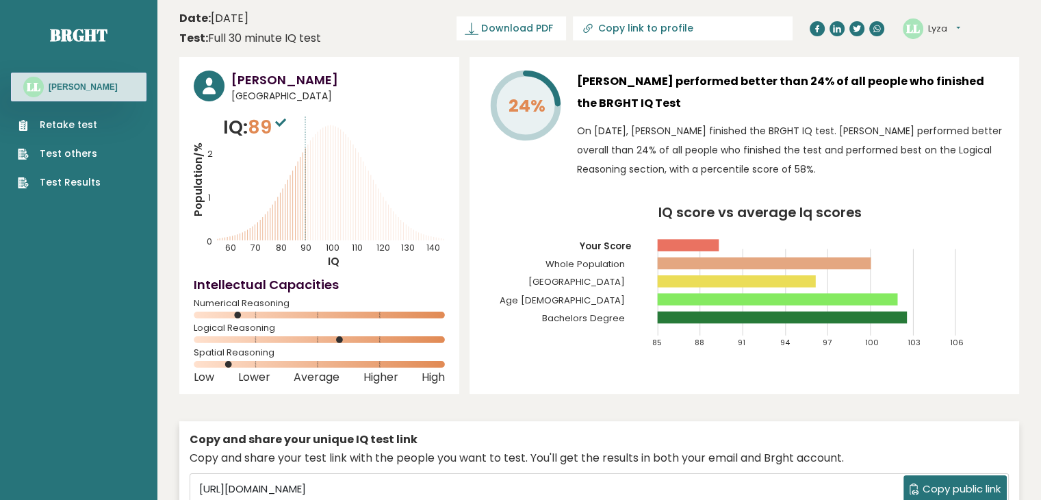
click at [662, 25] on input "Copy link to profile" at bounding box center [691, 28] width 186 height 11
type input "[URL][DOMAIN_NAME]"
